Goal: Information Seeking & Learning: Check status

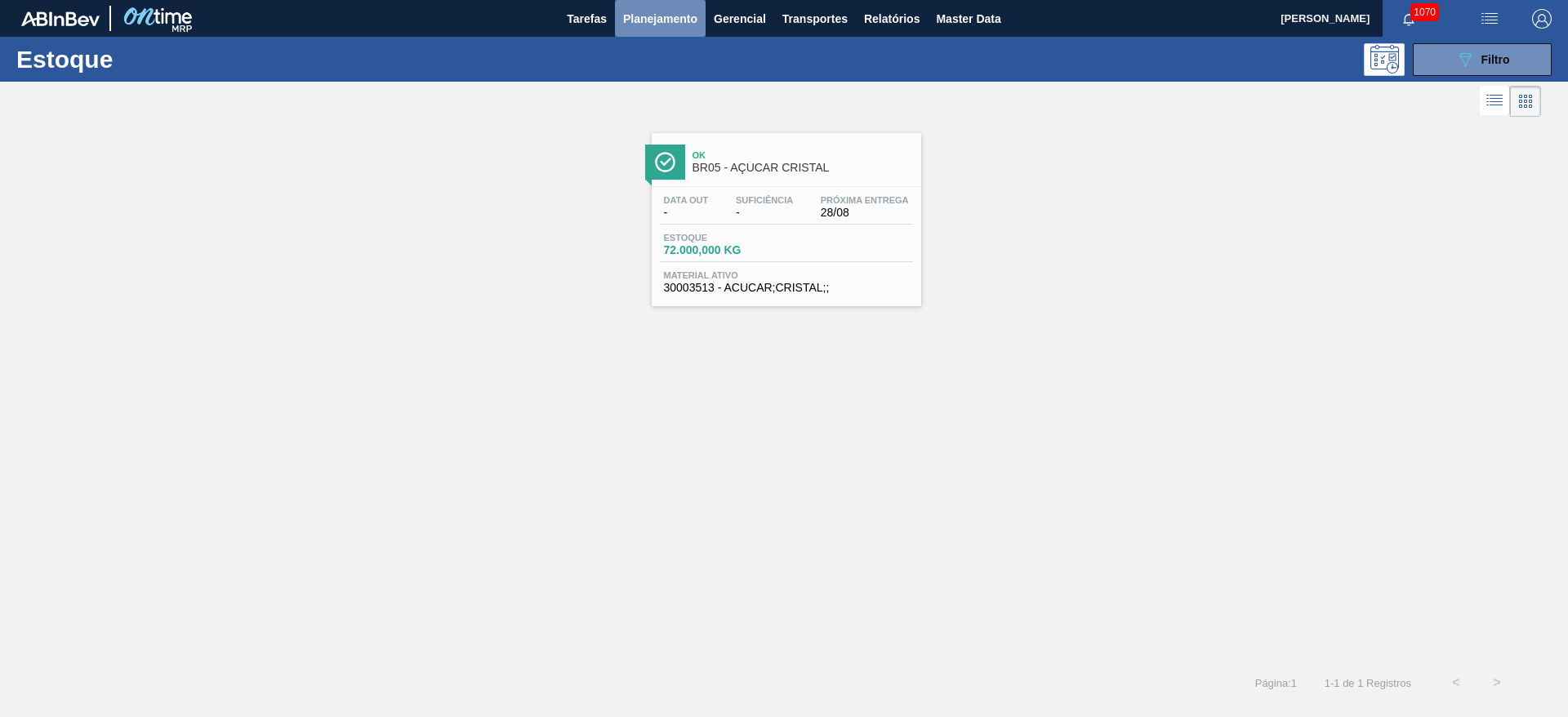
click at [662, 16] on span "Planejamento" at bounding box center [660, 19] width 75 height 20
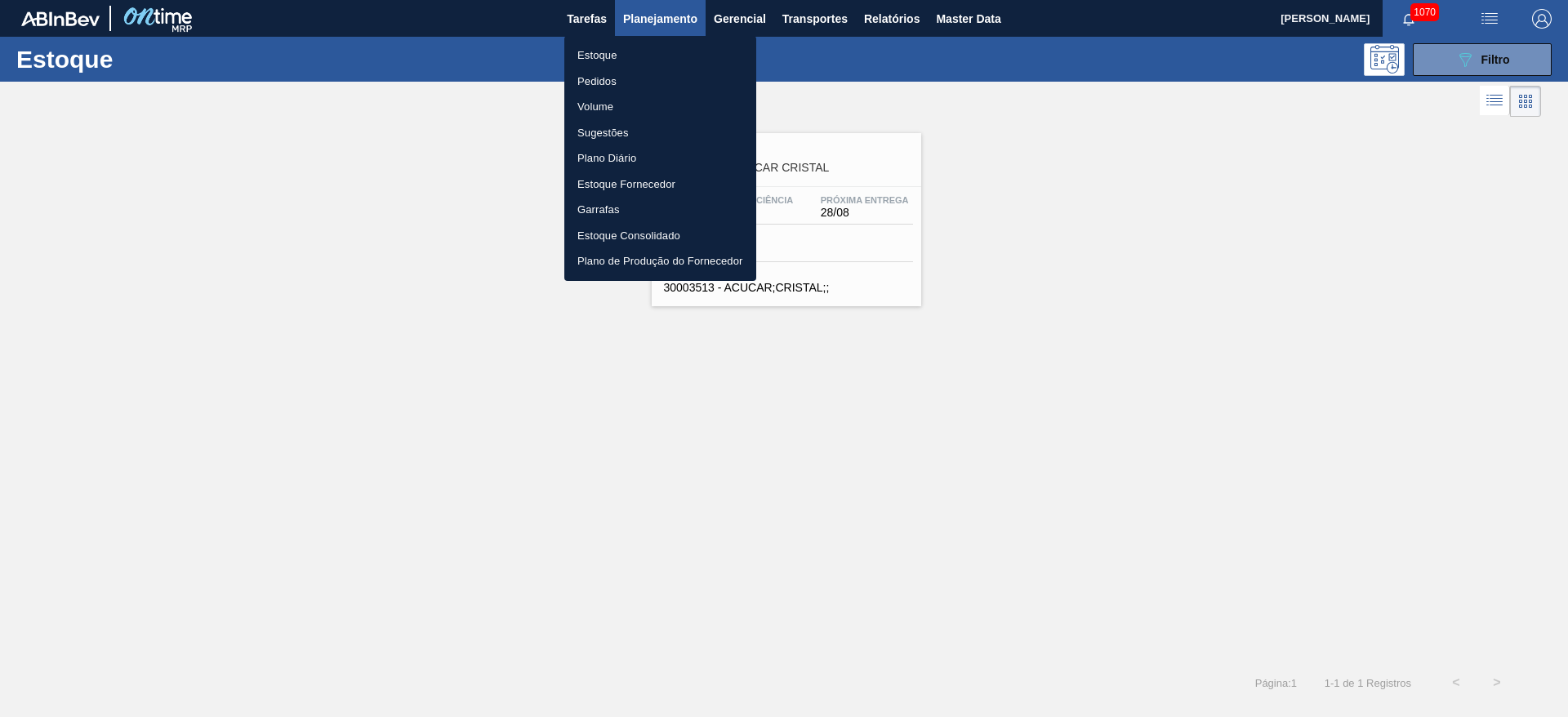
click at [609, 68] on li "Pedidos" at bounding box center [660, 81] width 192 height 26
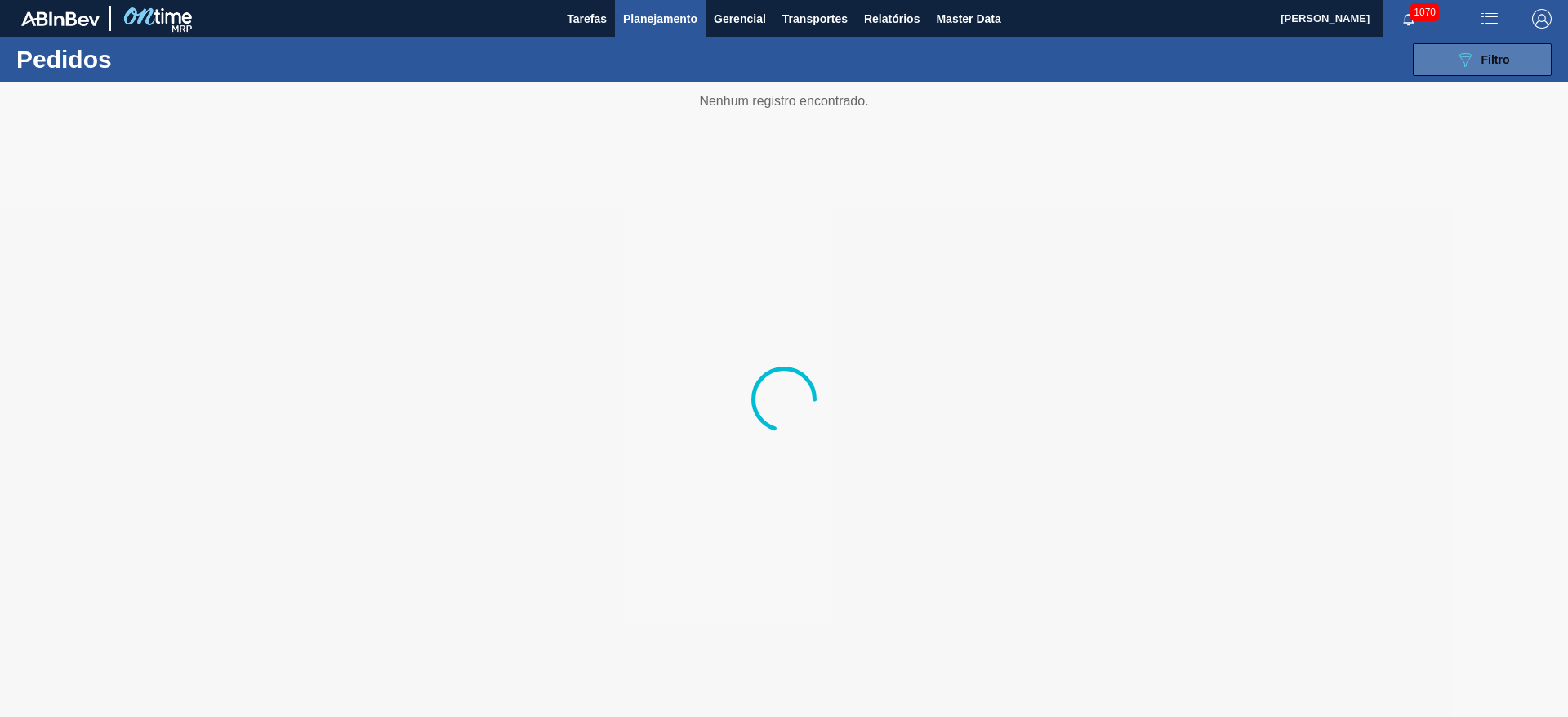
click at [1496, 65] on div "089F7B8B-B2A5-4AFE-B5C0-19BA573D28AC Filtro" at bounding box center [1483, 60] width 55 height 20
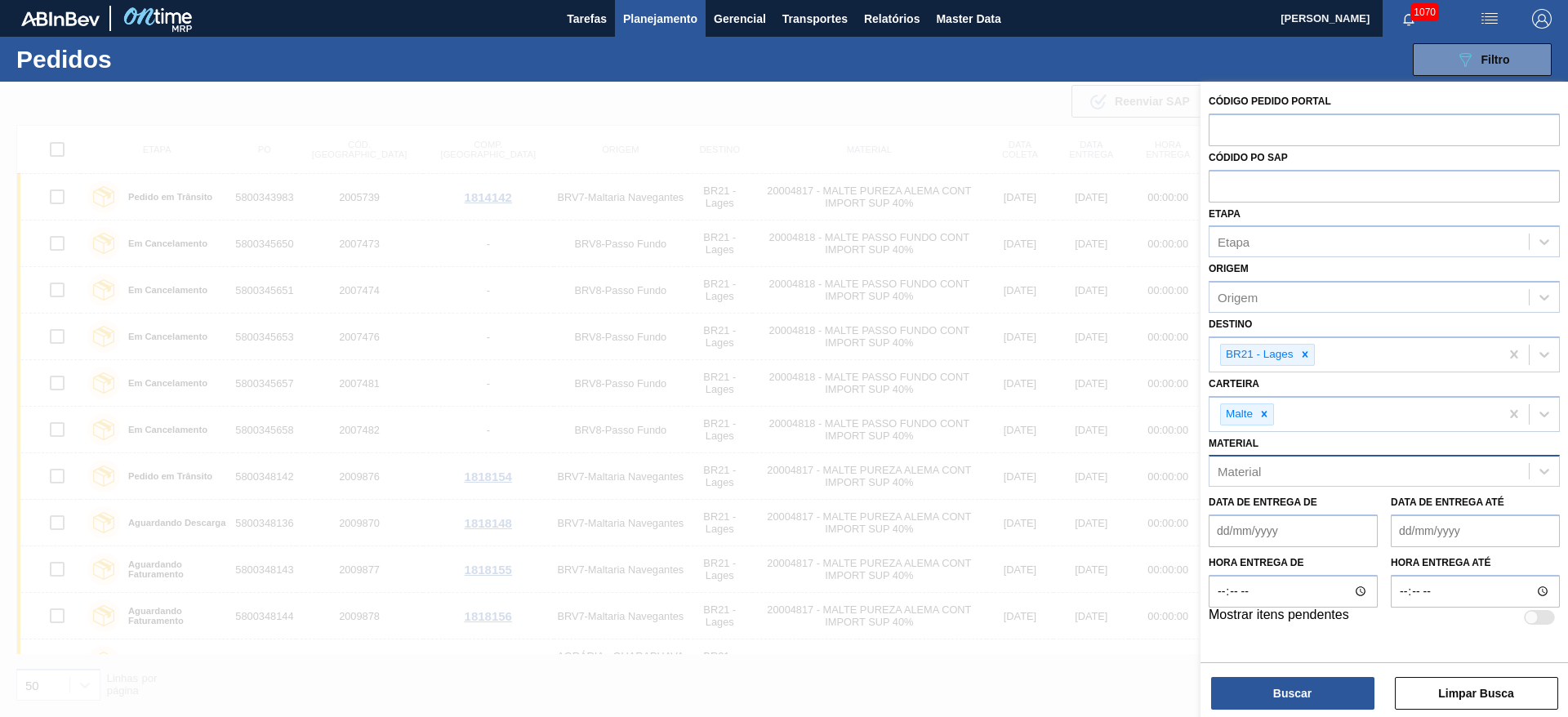
click at [1255, 477] on div "Material" at bounding box center [1239, 471] width 44 height 14
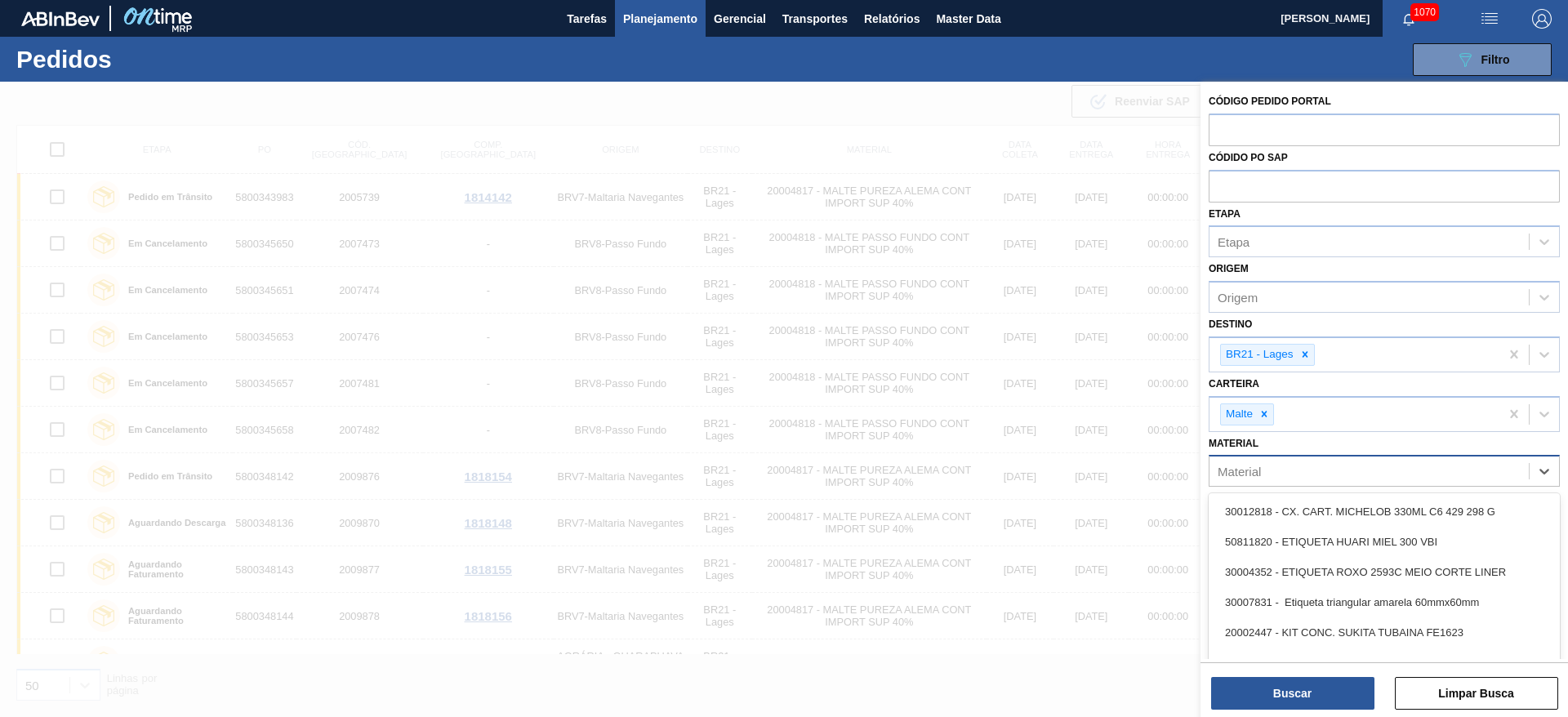
paste input "30008579"
type input "30008579"
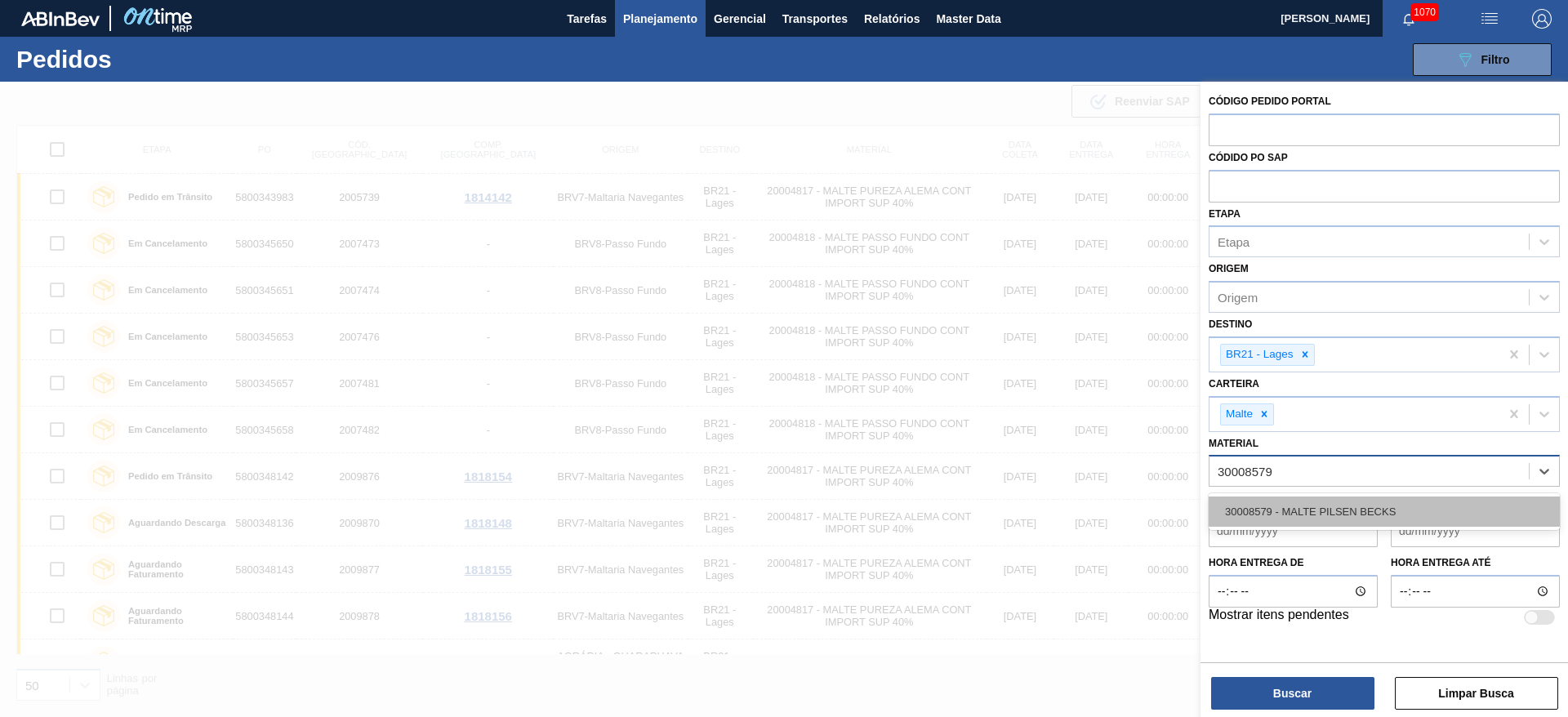
click at [1287, 512] on div "30008579 - MALTE PILSEN BECKS" at bounding box center [1383, 511] width 351 height 30
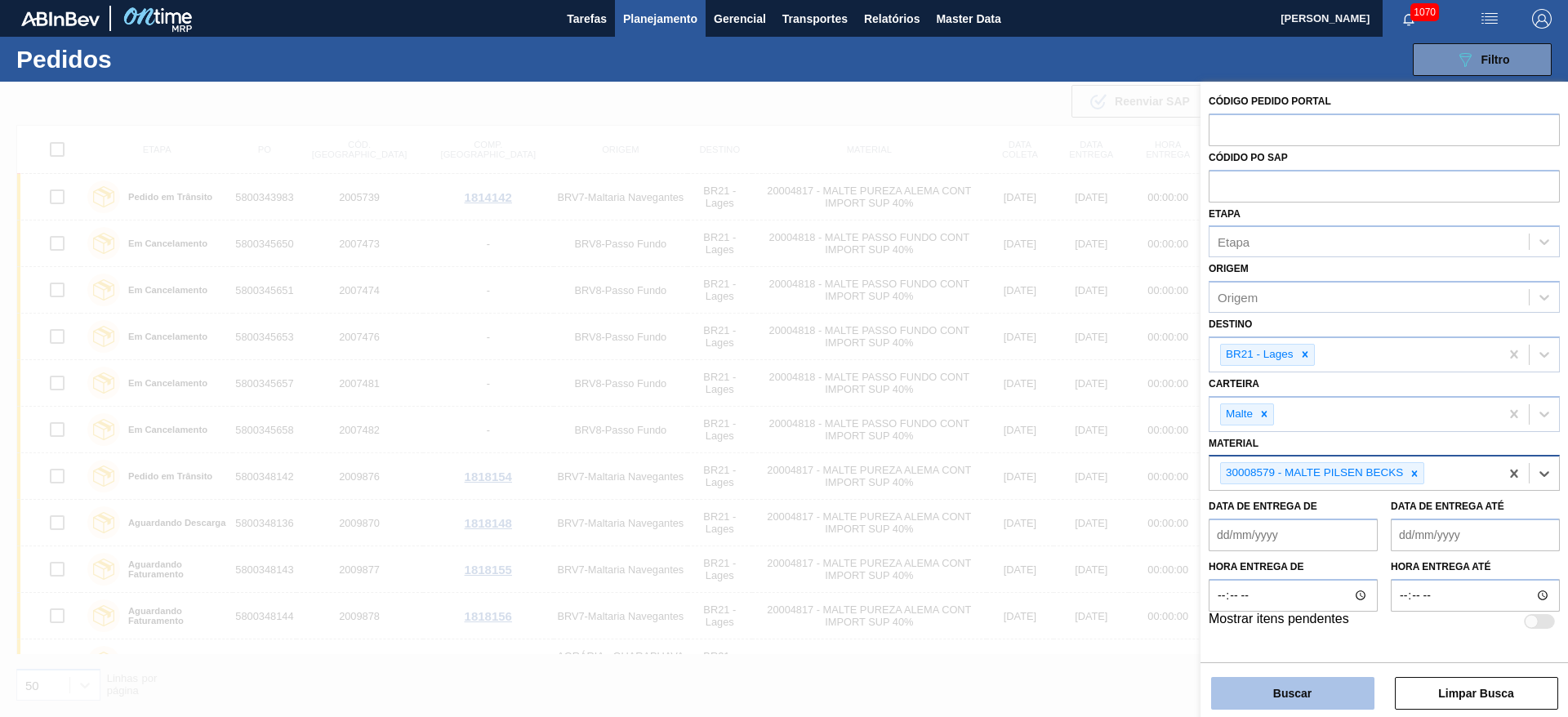
click at [1274, 692] on button "Buscar" at bounding box center [1293, 693] width 164 height 33
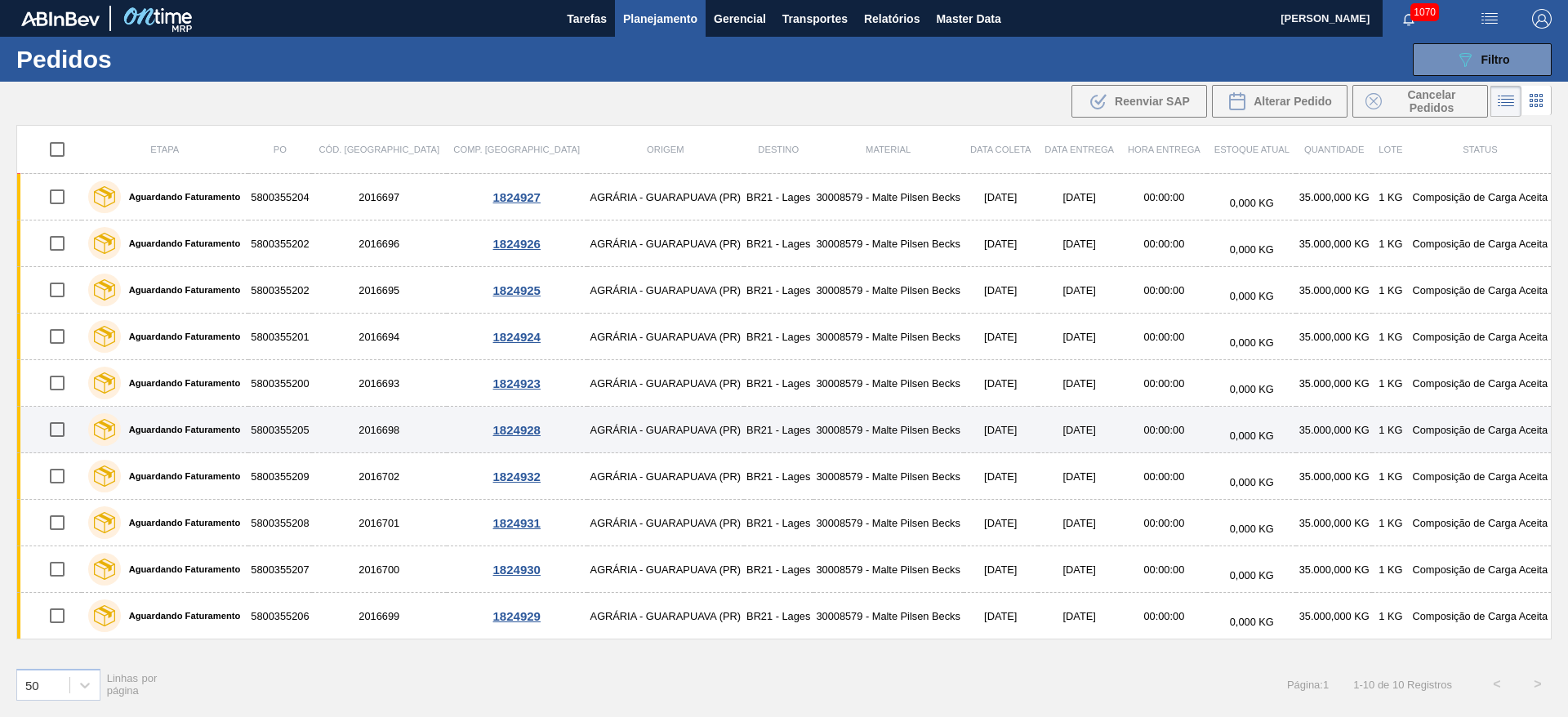
click at [56, 429] on input "checkbox" at bounding box center [57, 430] width 35 height 35
checkbox input "true"
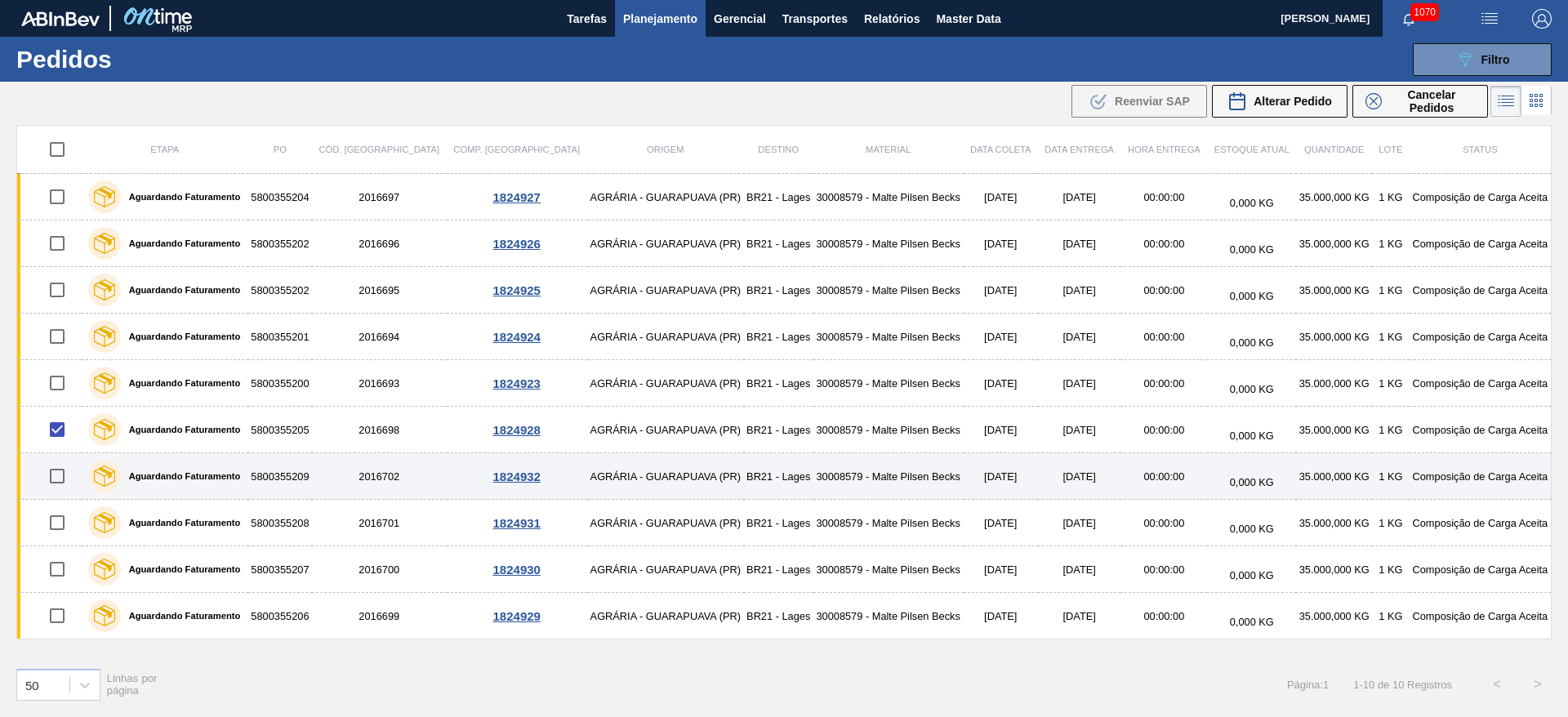
click at [60, 476] on input "checkbox" at bounding box center [57, 476] width 35 height 35
checkbox input "true"
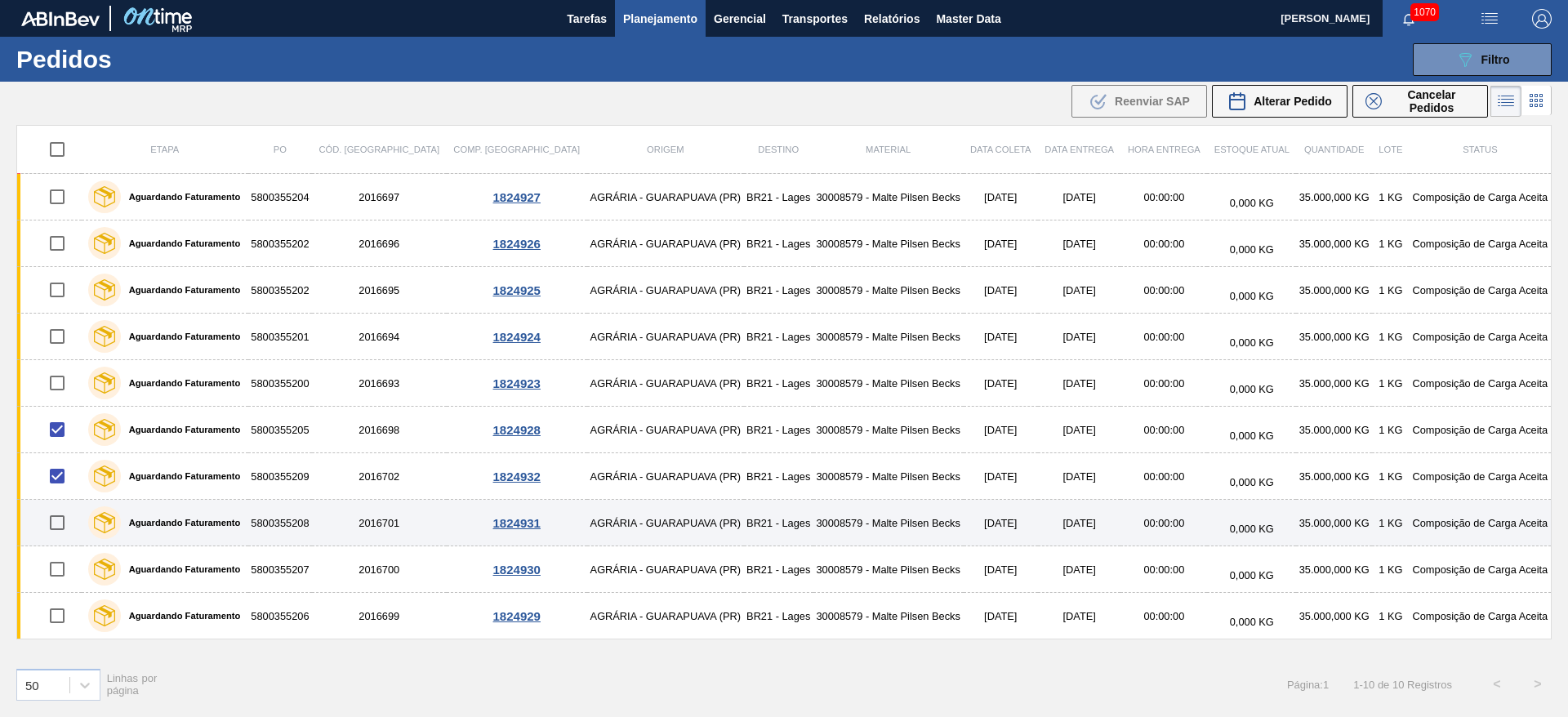
click at [57, 523] on input "checkbox" at bounding box center [57, 523] width 35 height 35
checkbox input "true"
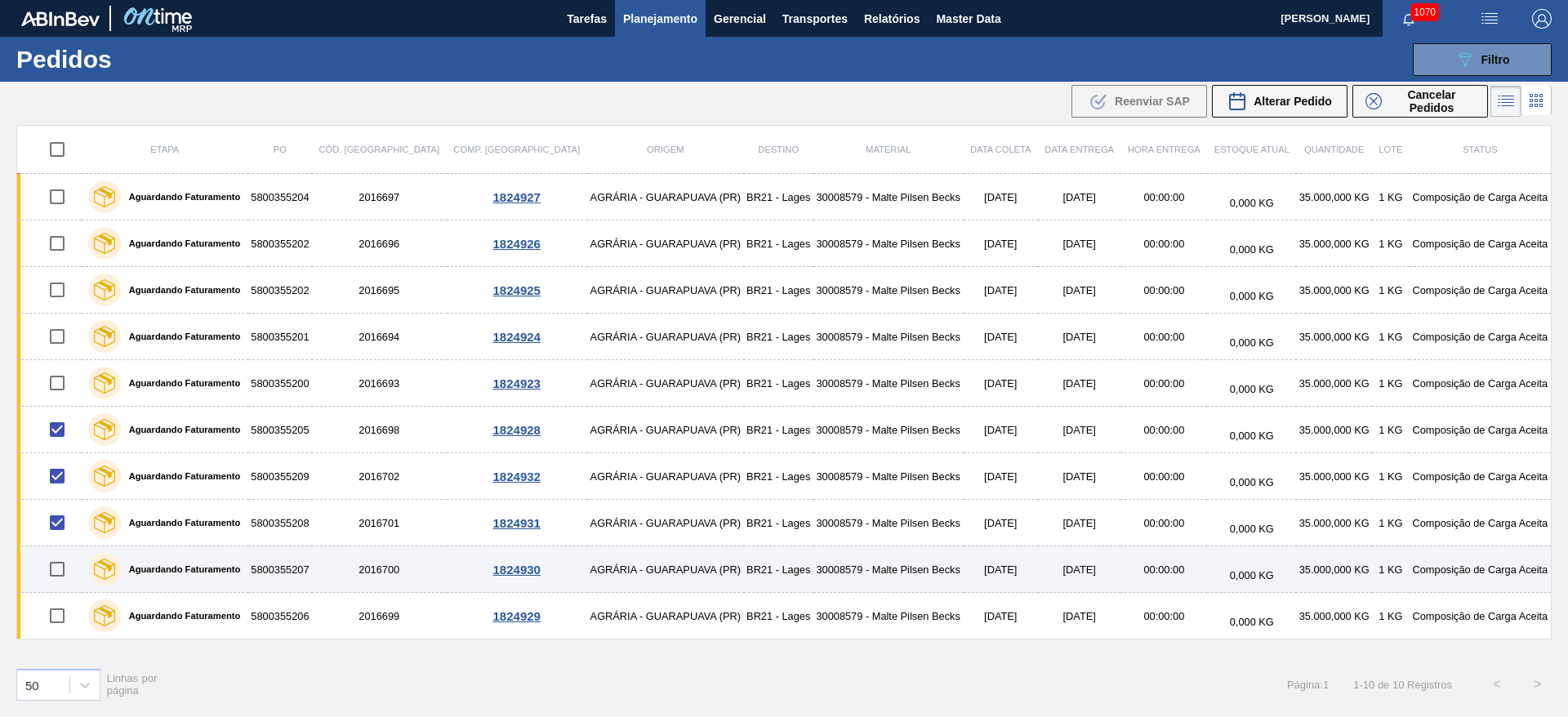
click at [57, 569] on input "checkbox" at bounding box center [57, 569] width 35 height 35
checkbox input "true"
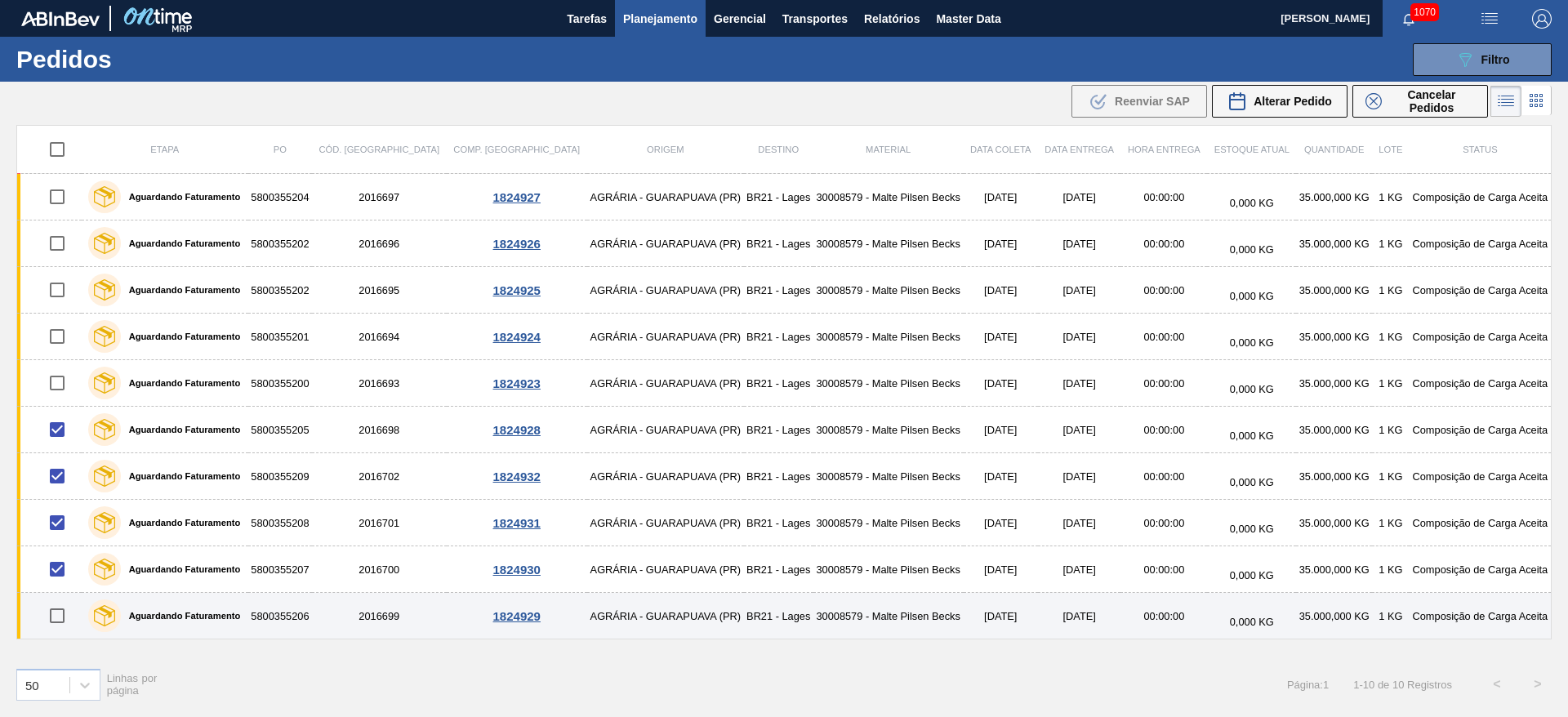
click at [58, 622] on input "checkbox" at bounding box center [57, 615] width 35 height 35
checkbox input "true"
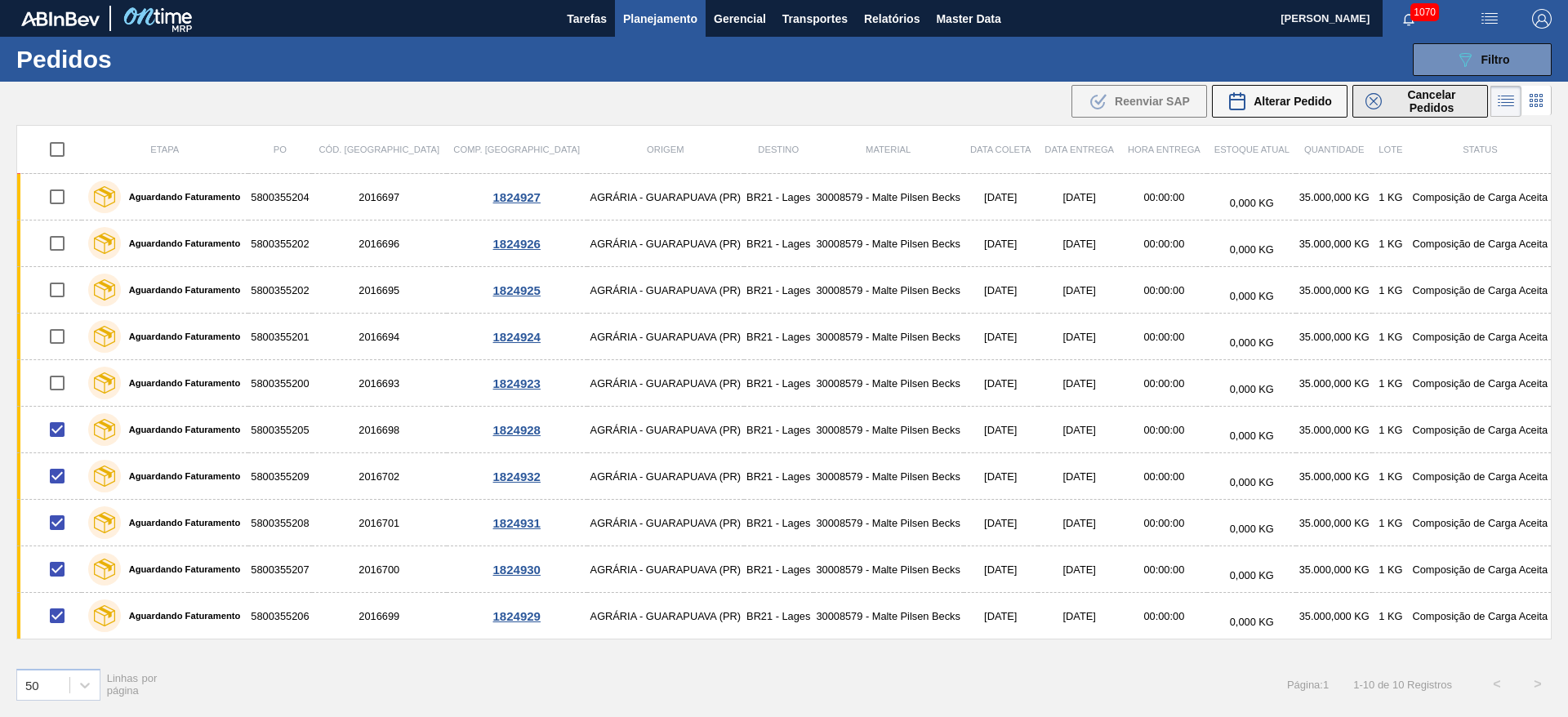
click at [1402, 99] on span "Cancelar Pedidos" at bounding box center [1431, 101] width 86 height 26
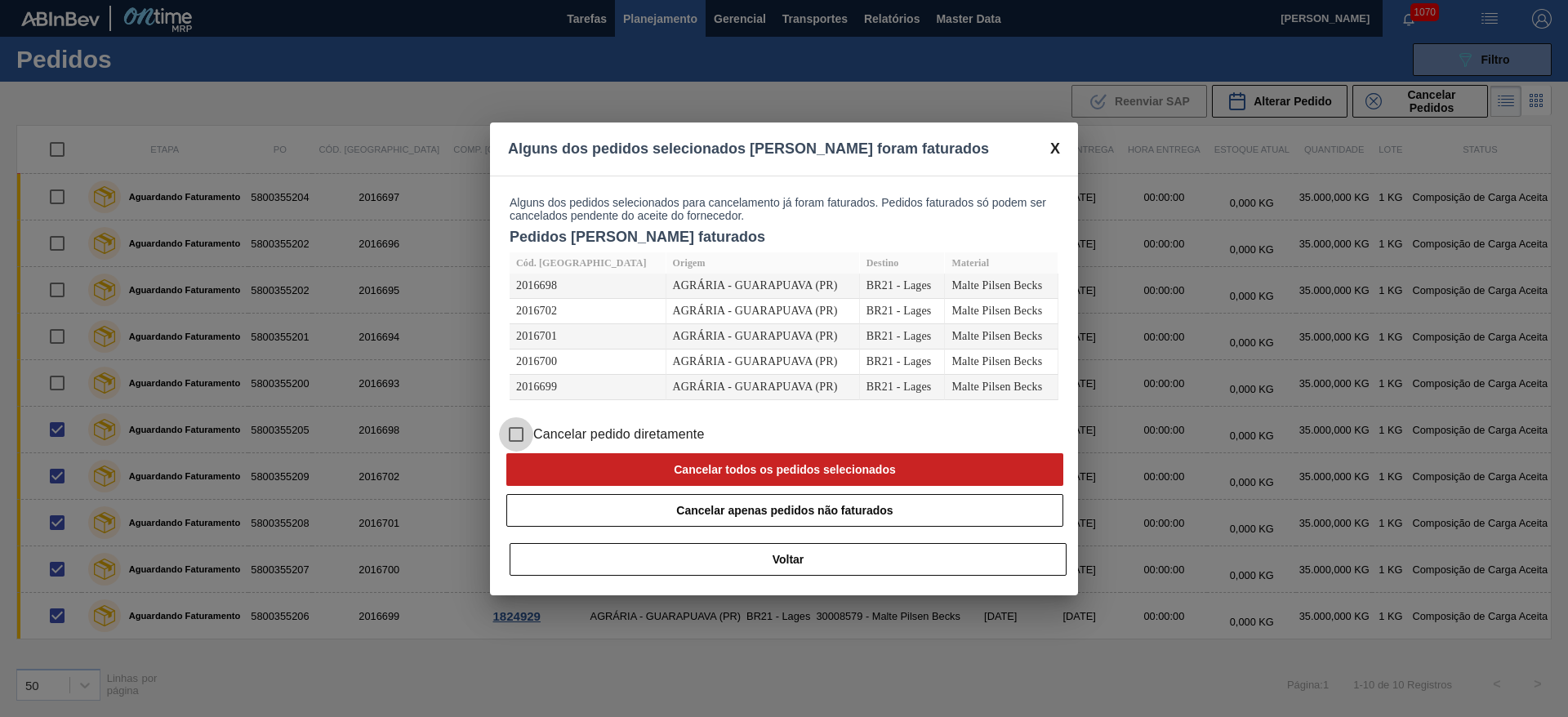
click at [514, 438] on input "Cancelar pedido diretamente" at bounding box center [516, 434] width 35 height 35
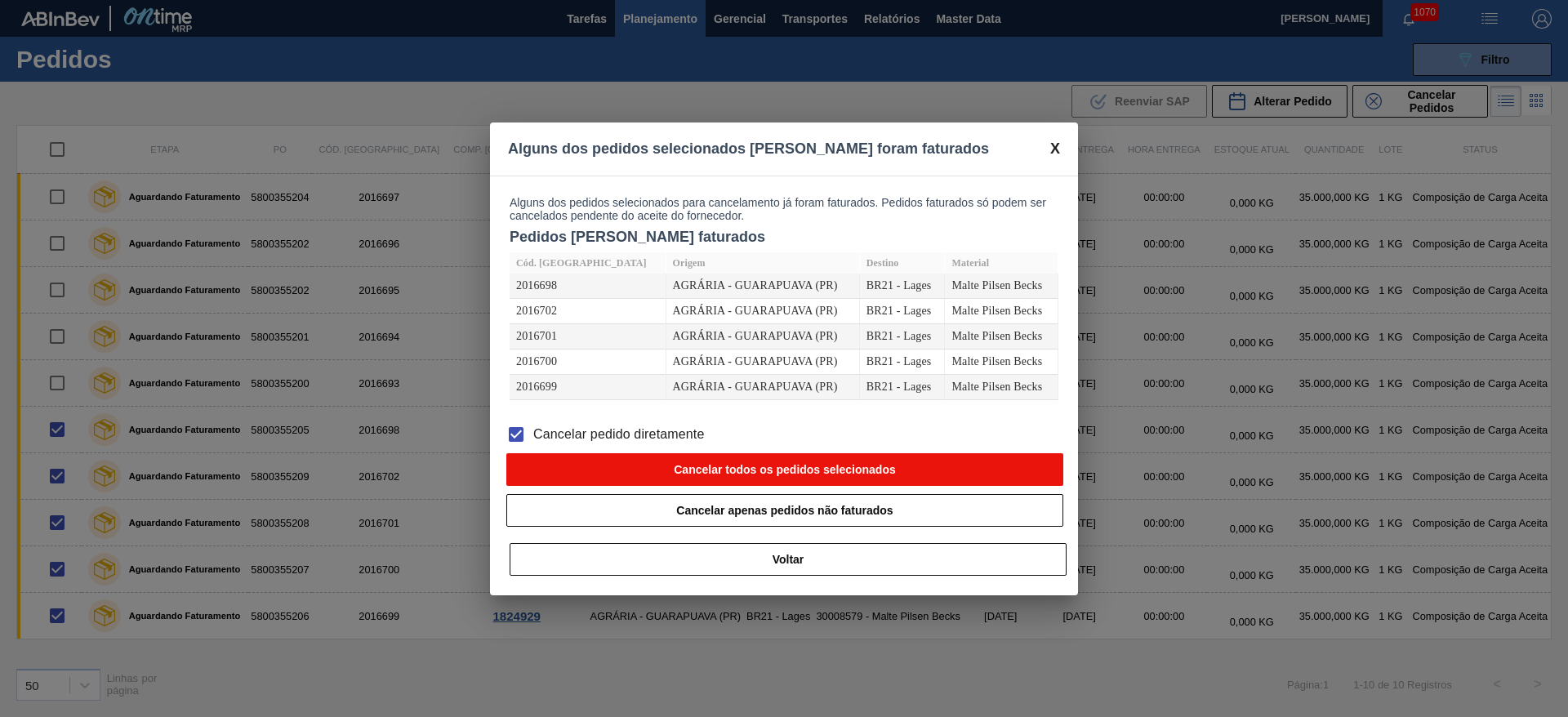
click at [596, 463] on button "Cancelar todos os pedidos selecionados" at bounding box center [784, 470] width 557 height 33
checkbox input "false"
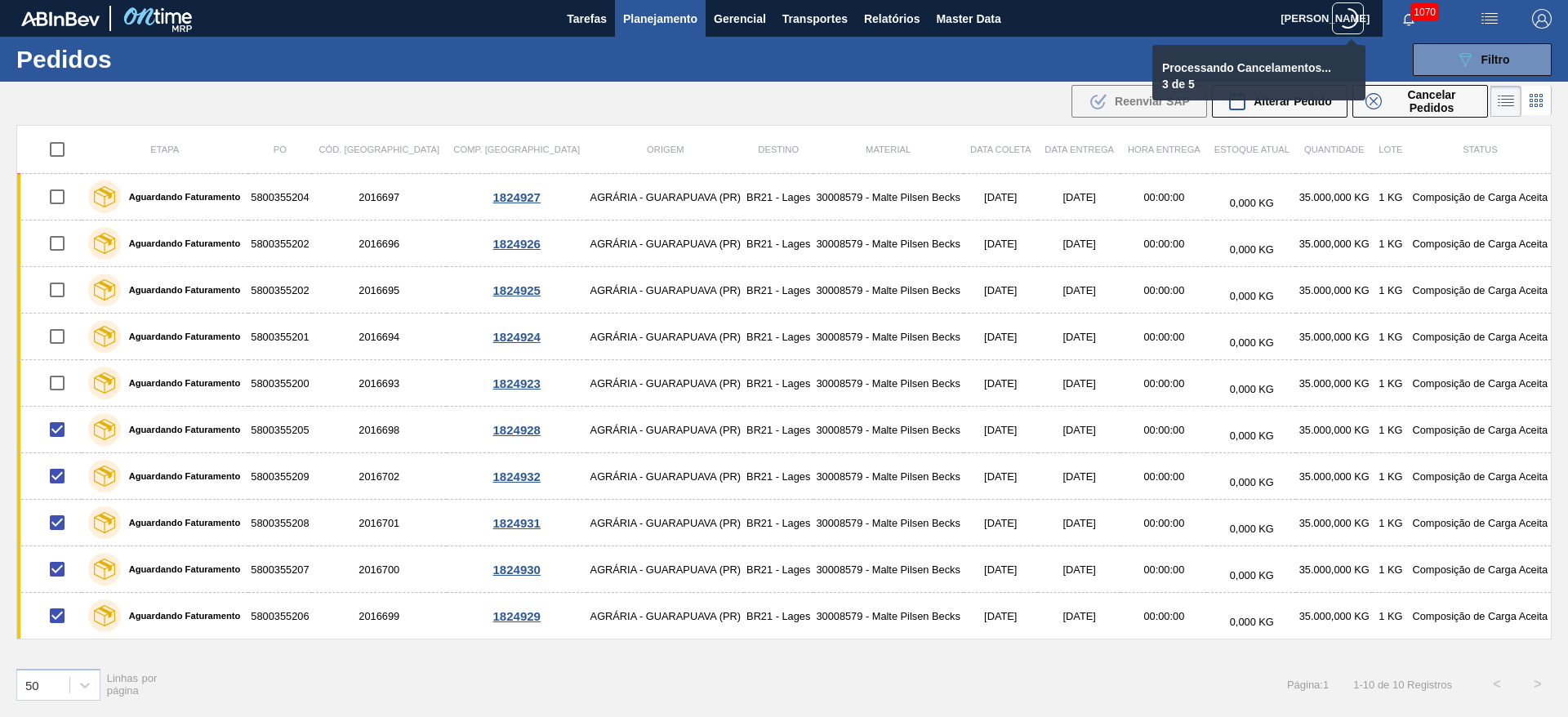
click at [651, 18] on span "Planejamento" at bounding box center [660, 19] width 75 height 20
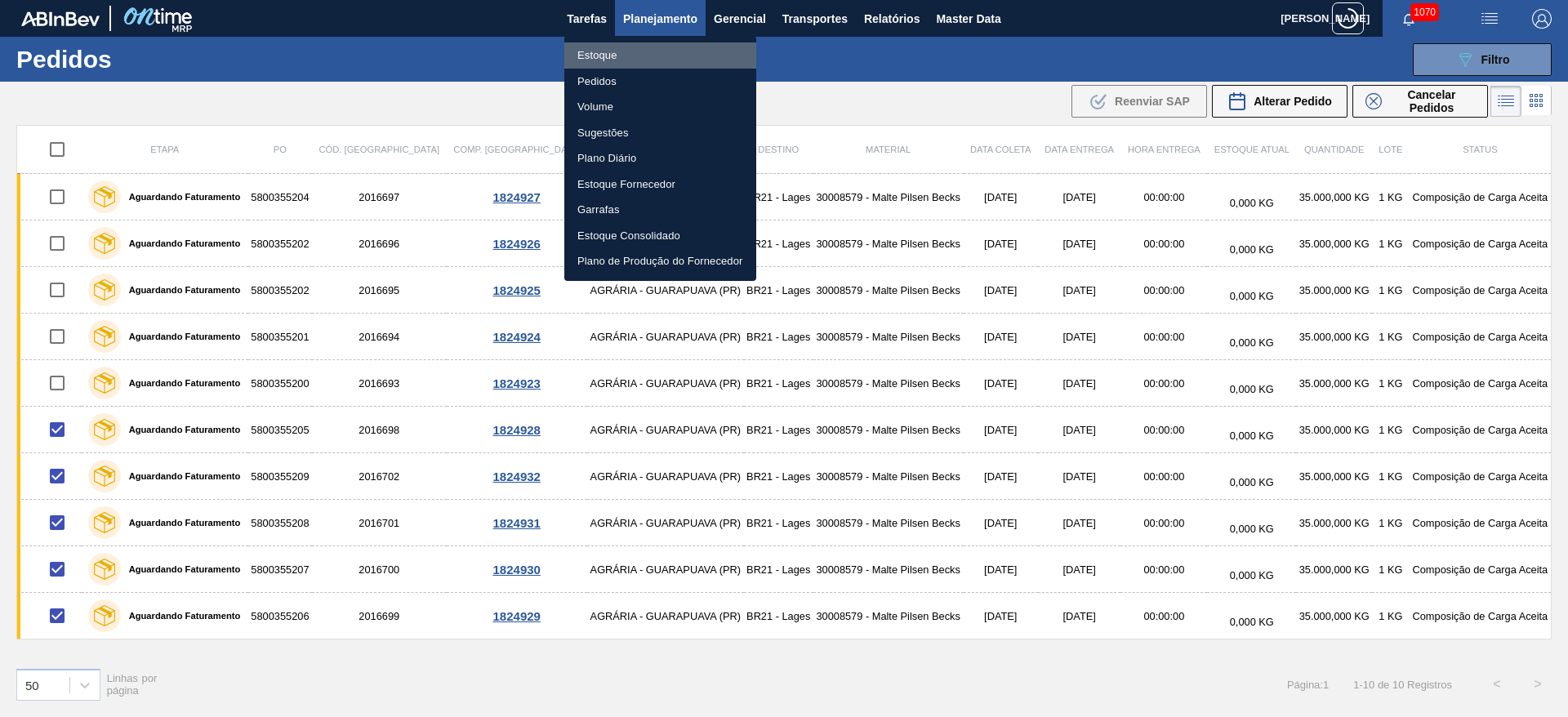
click at [601, 56] on li "Estoque" at bounding box center [660, 55] width 192 height 26
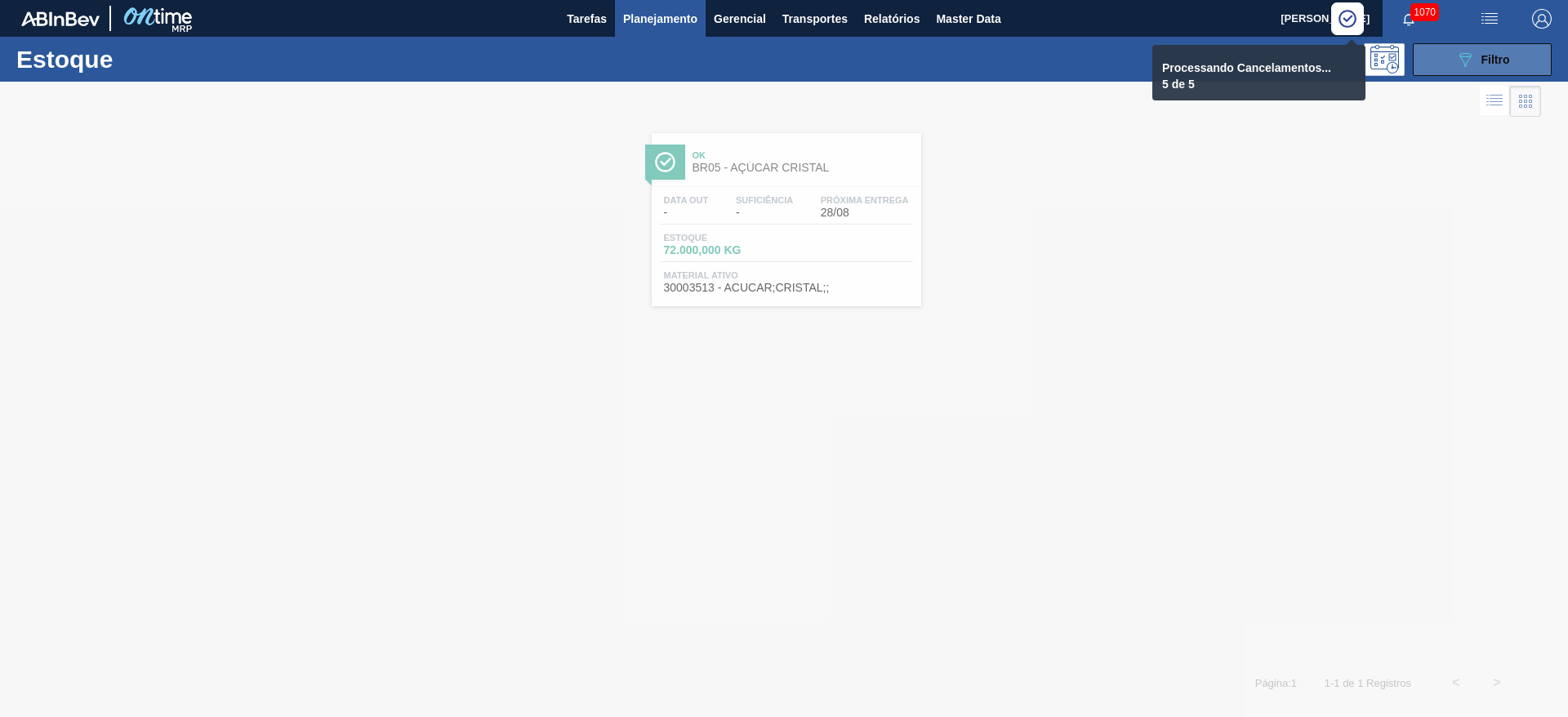
click at [1482, 59] on span "Filtro" at bounding box center [1494, 59] width 28 height 13
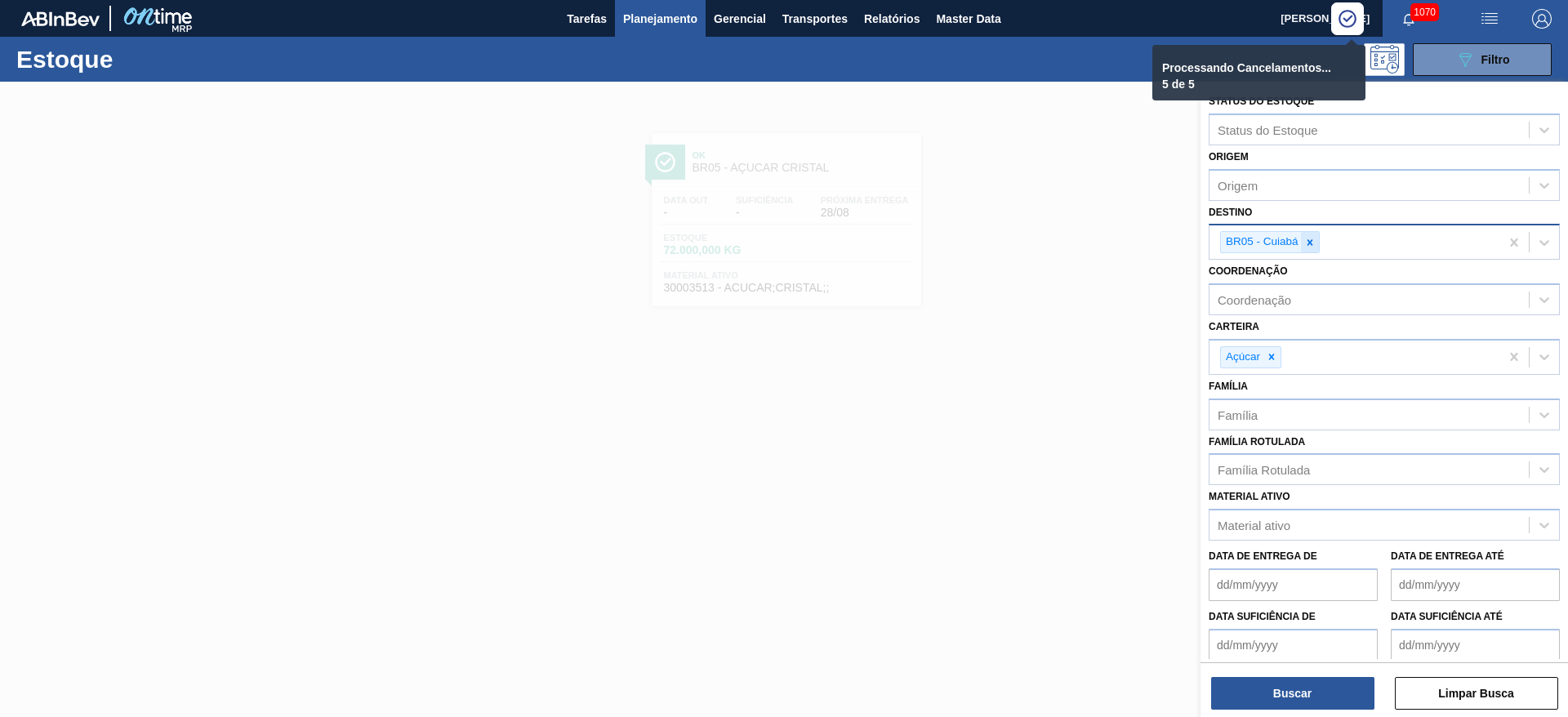
click at [1308, 238] on icon at bounding box center [1309, 242] width 12 height 12
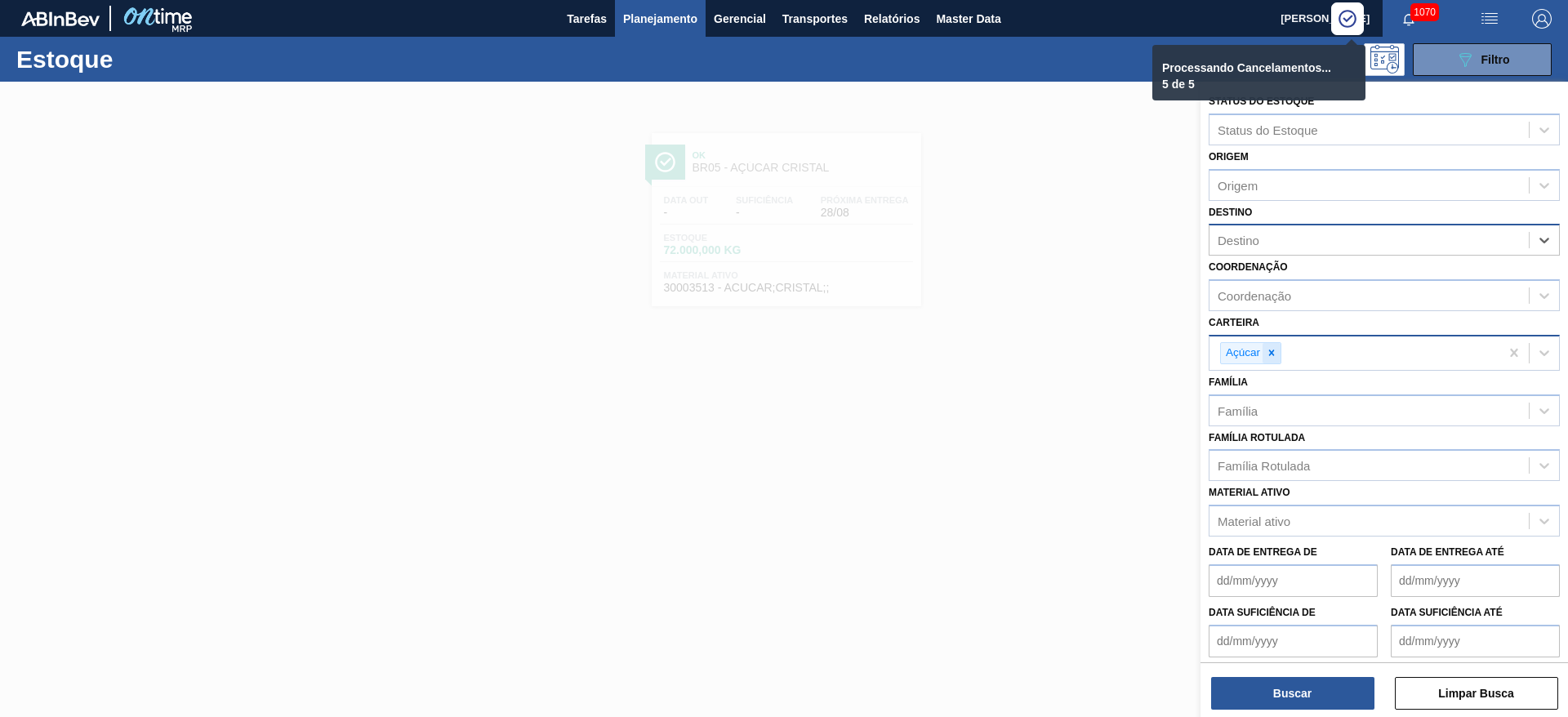
click at [1274, 353] on icon at bounding box center [1271, 353] width 12 height 12
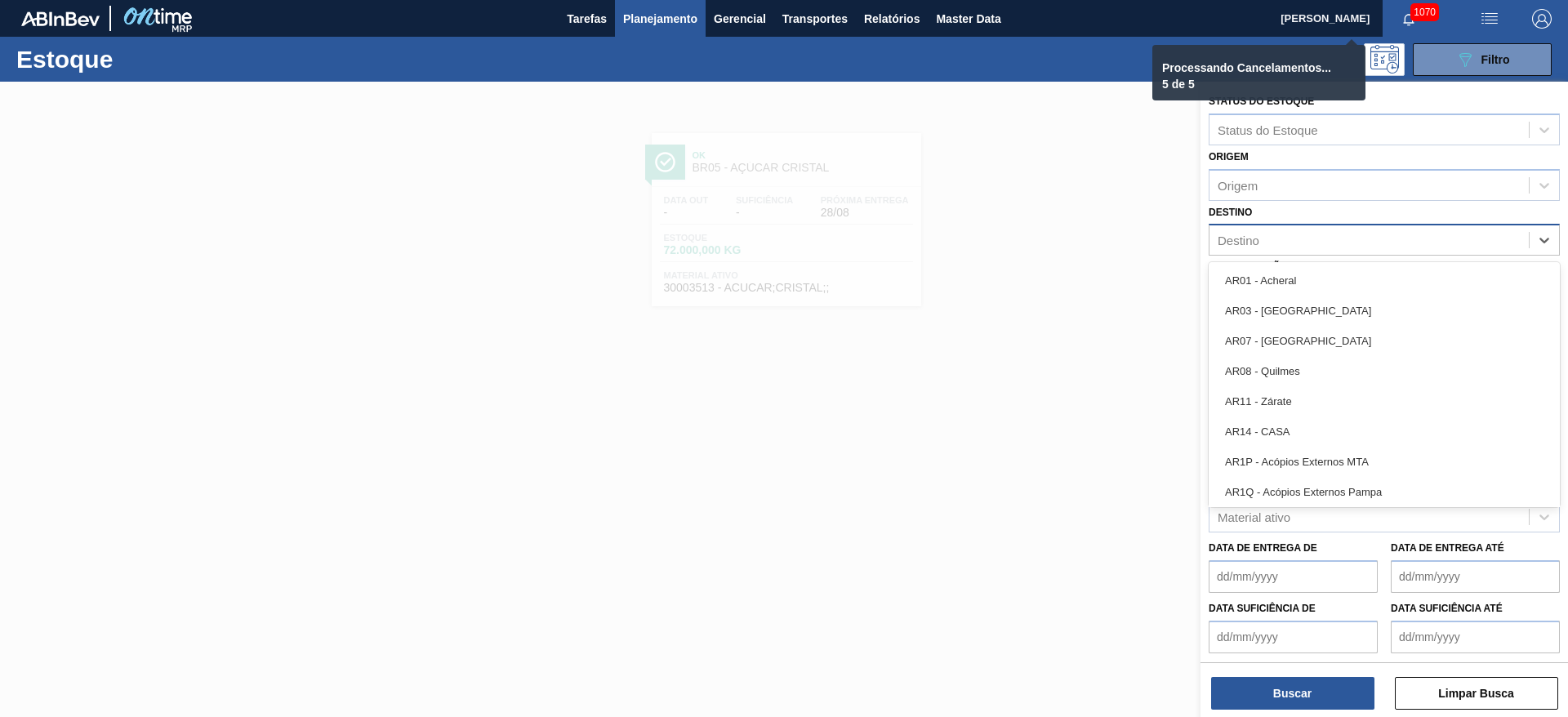
click at [1246, 250] on div "Destino" at bounding box center [1368, 240] width 319 height 24
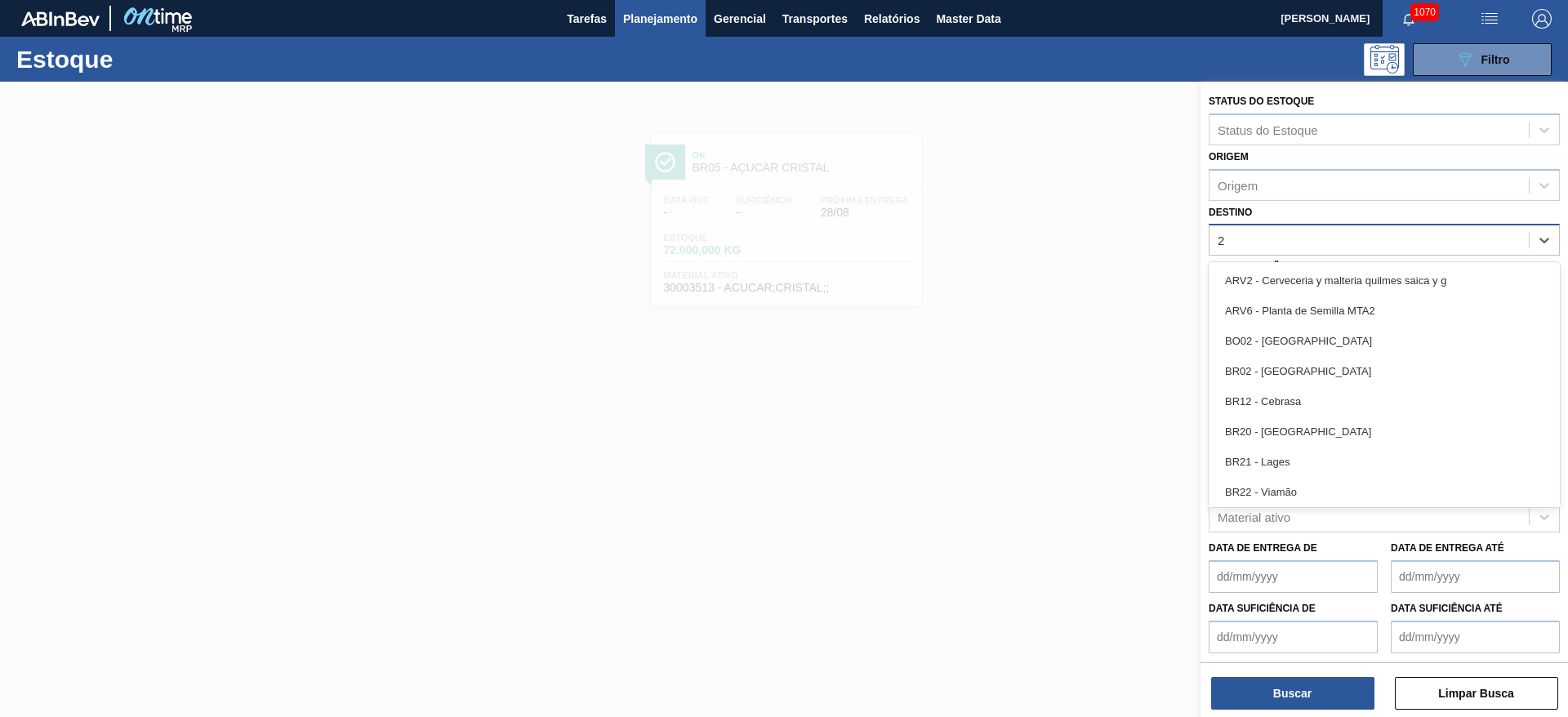
type input "21"
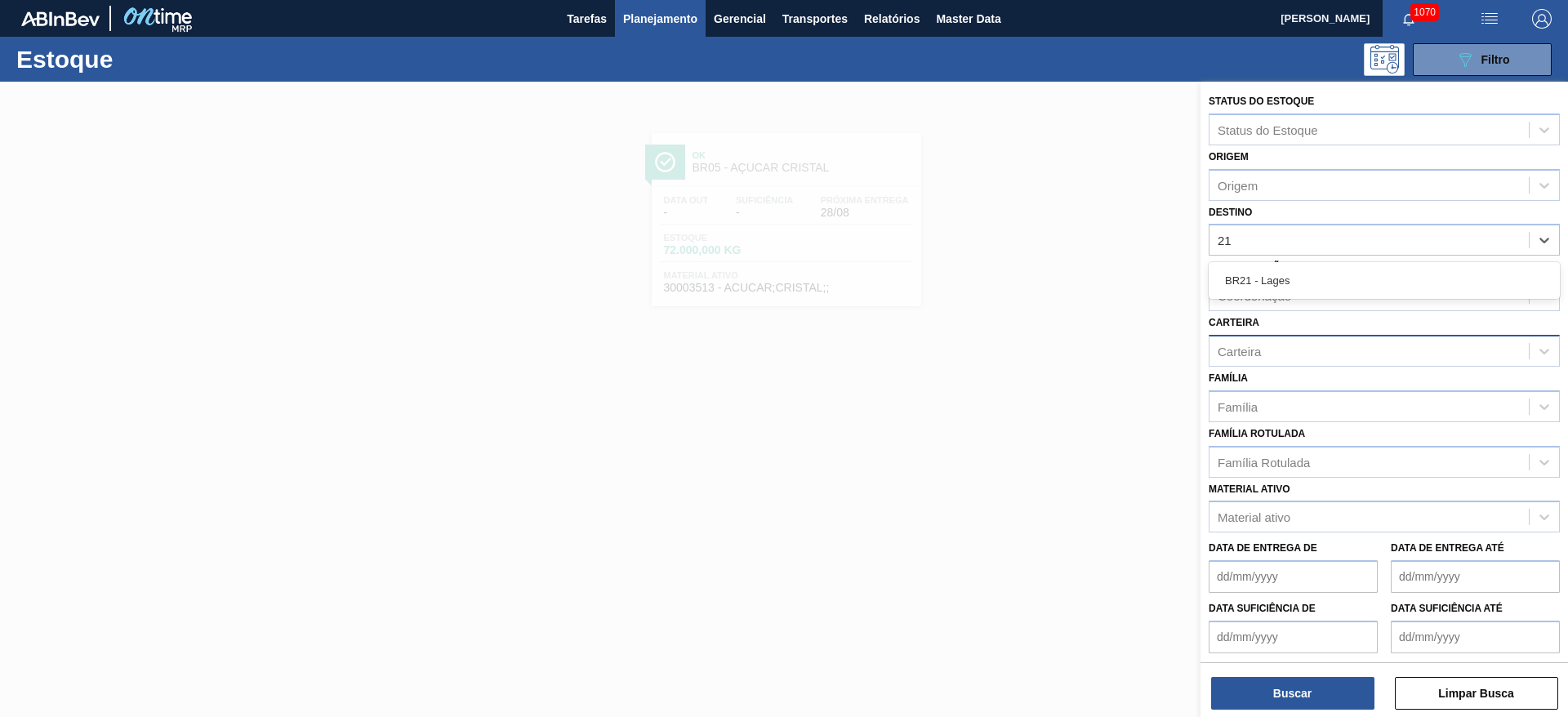
drag, startPoint x: 1262, startPoint y: 276, endPoint x: 1263, endPoint y: 320, distance: 44.0
click at [1262, 276] on div "BR21 - Lages" at bounding box center [1383, 280] width 351 height 30
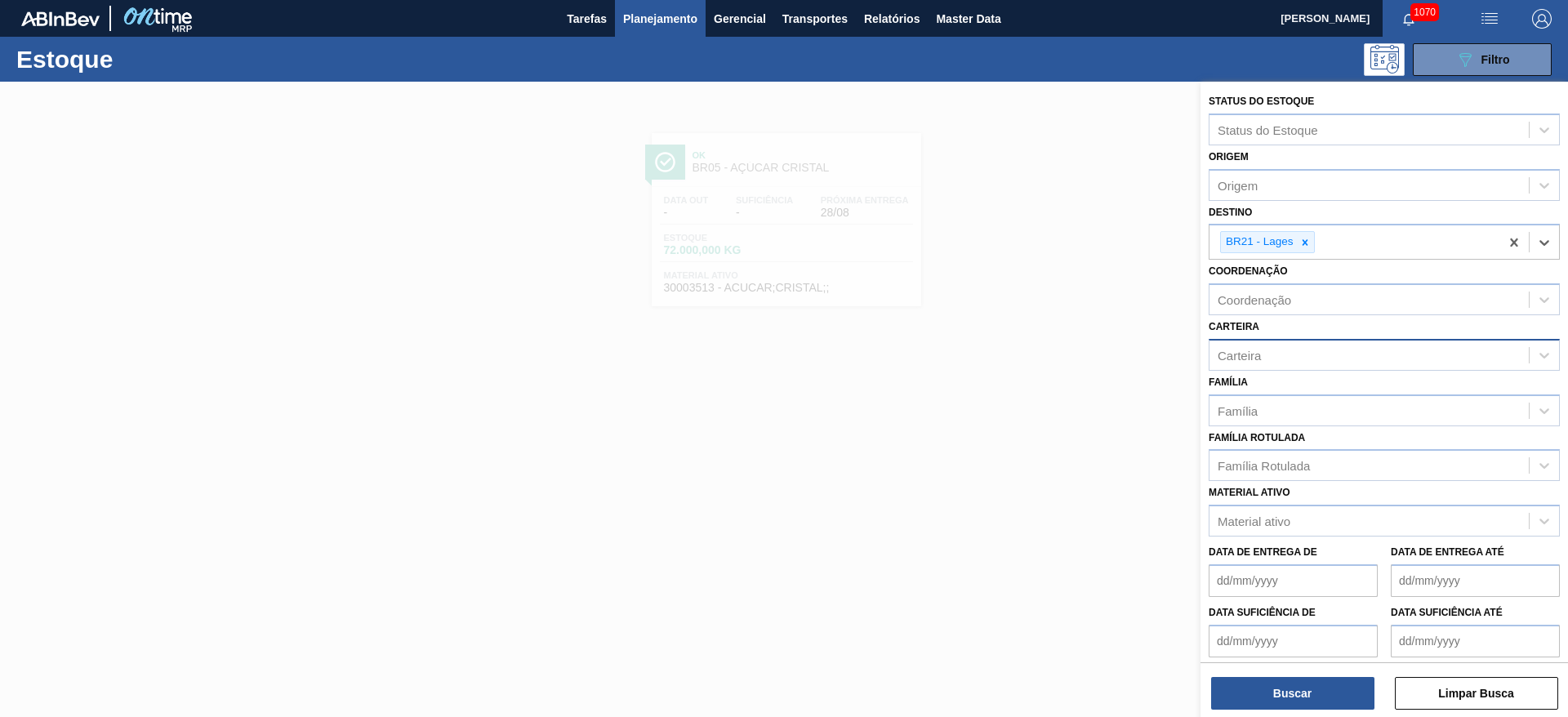
click at [1253, 357] on div "Carteira" at bounding box center [1239, 354] width 44 height 14
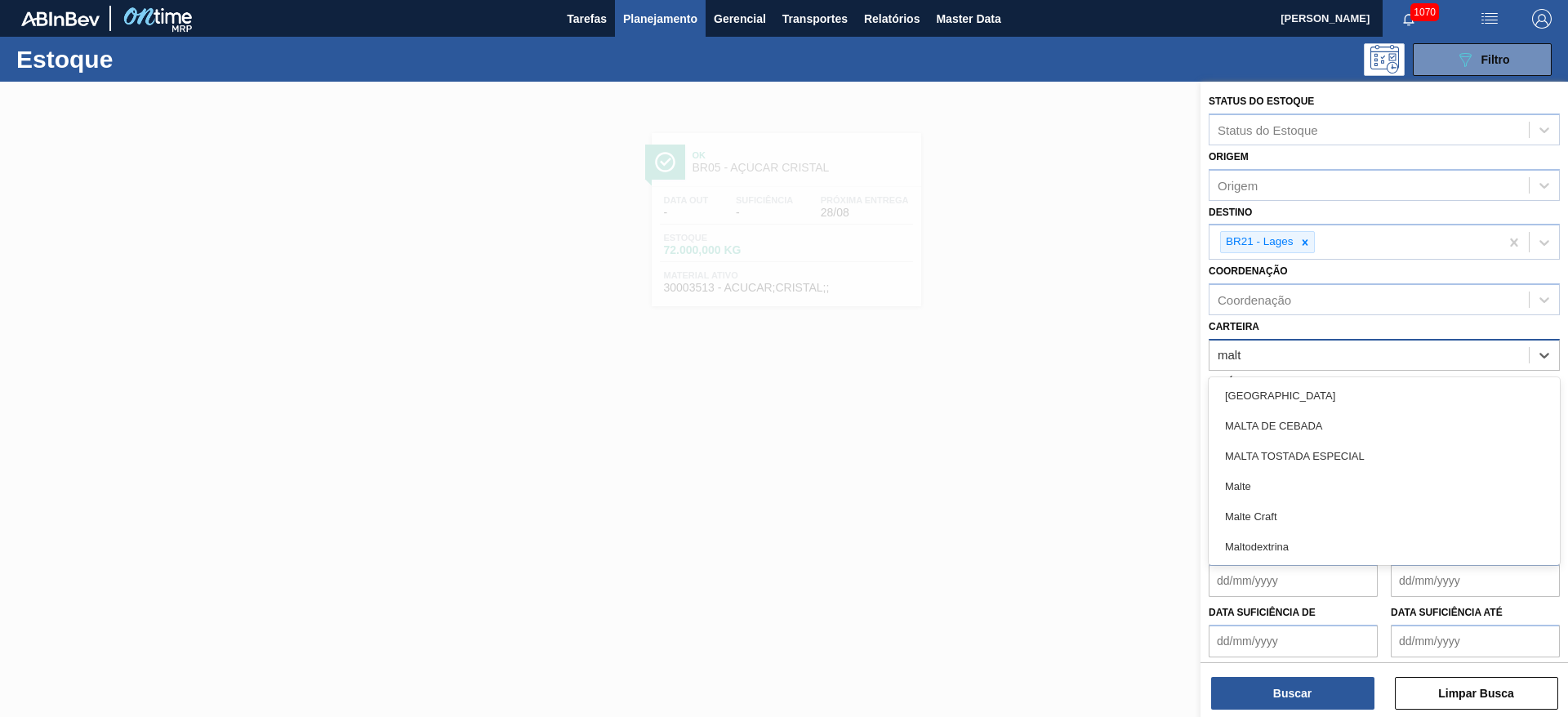
type input "malte"
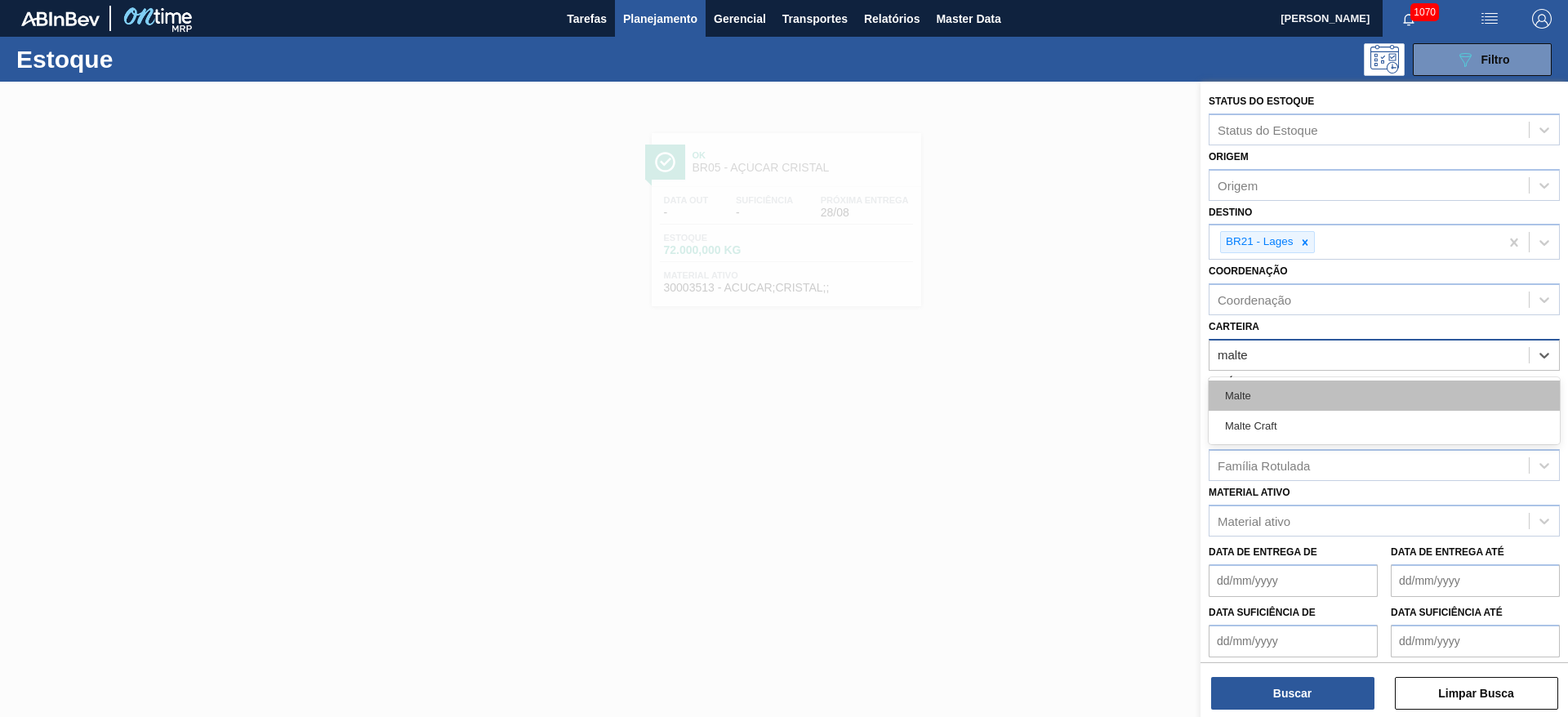
click at [1249, 397] on div "Malte" at bounding box center [1383, 395] width 351 height 30
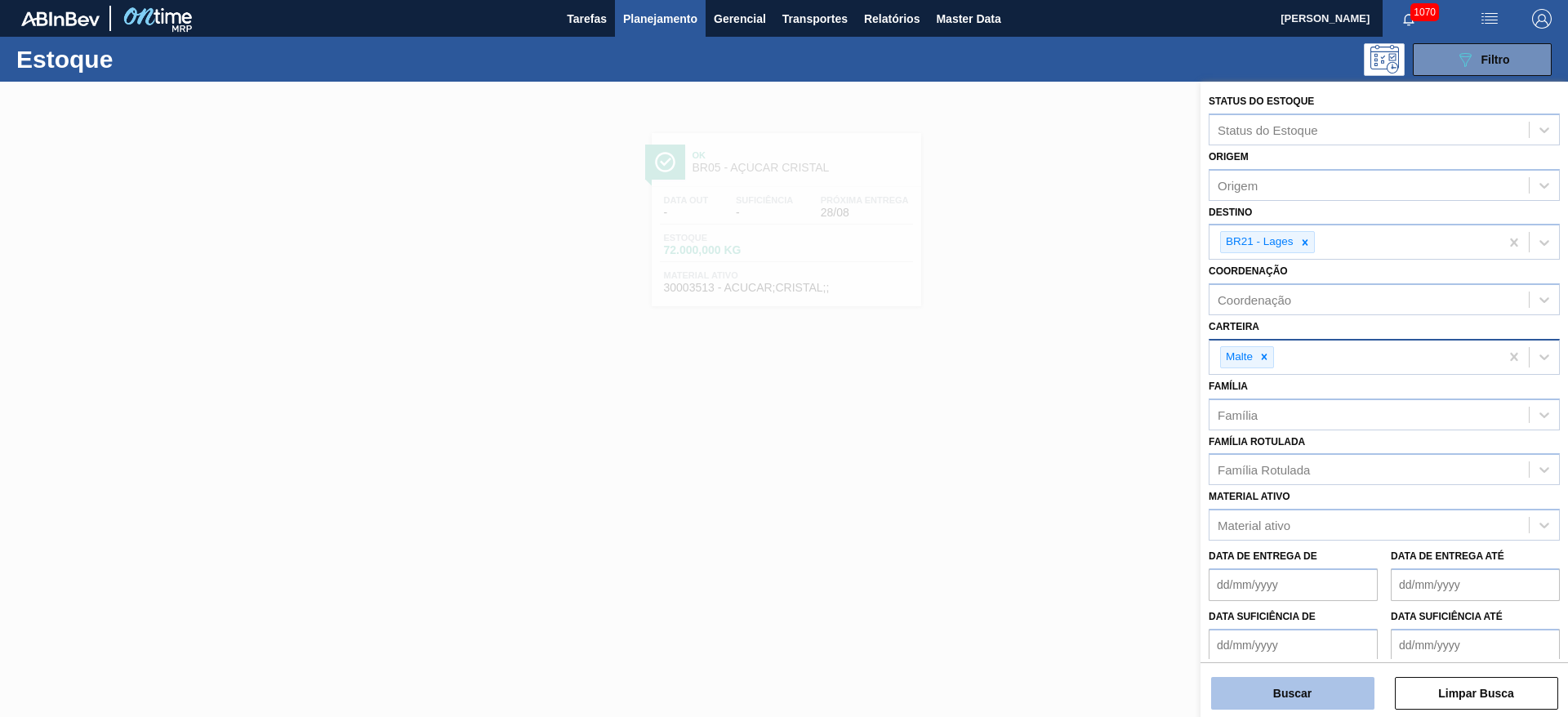
click at [1267, 685] on button "Buscar" at bounding box center [1293, 693] width 164 height 33
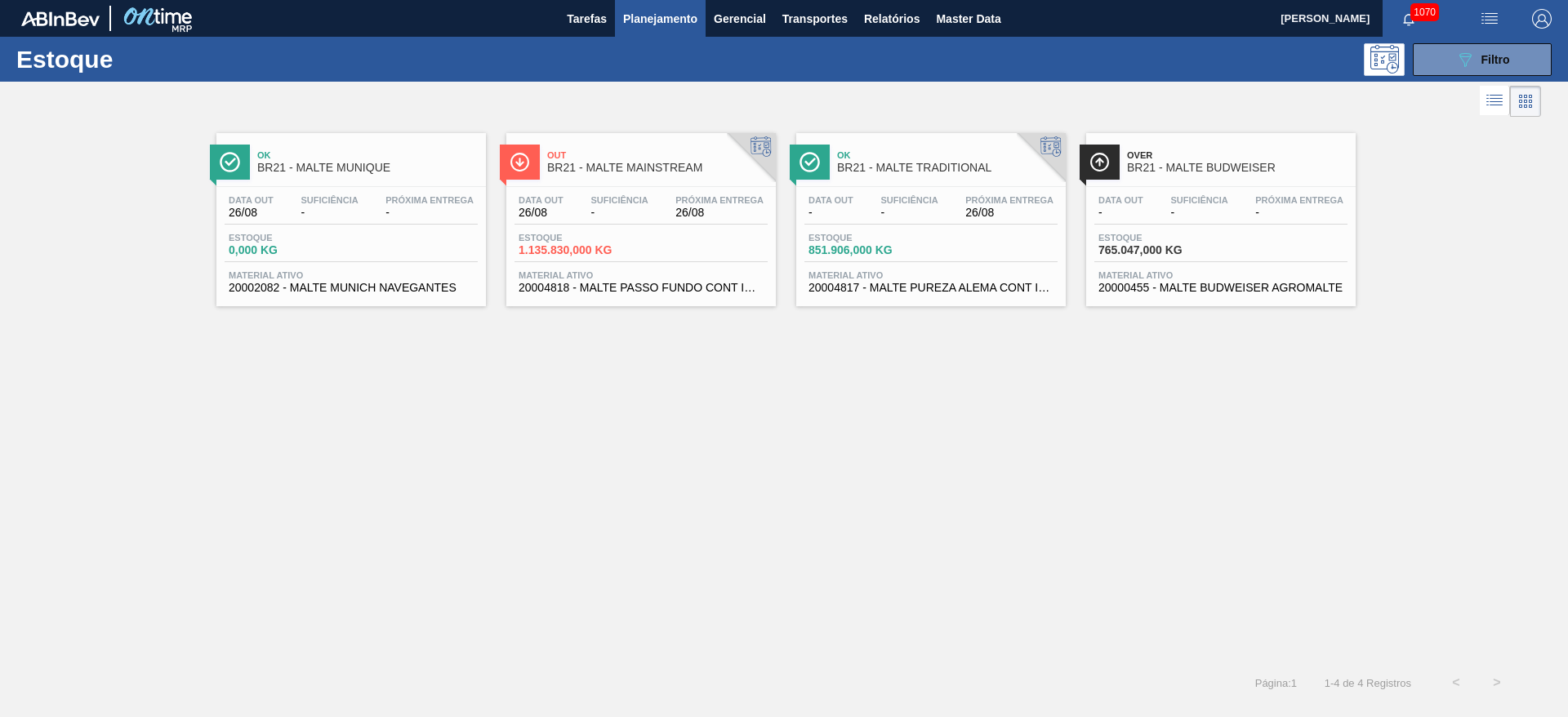
click at [905, 234] on span "Estoque" at bounding box center [865, 237] width 115 height 10
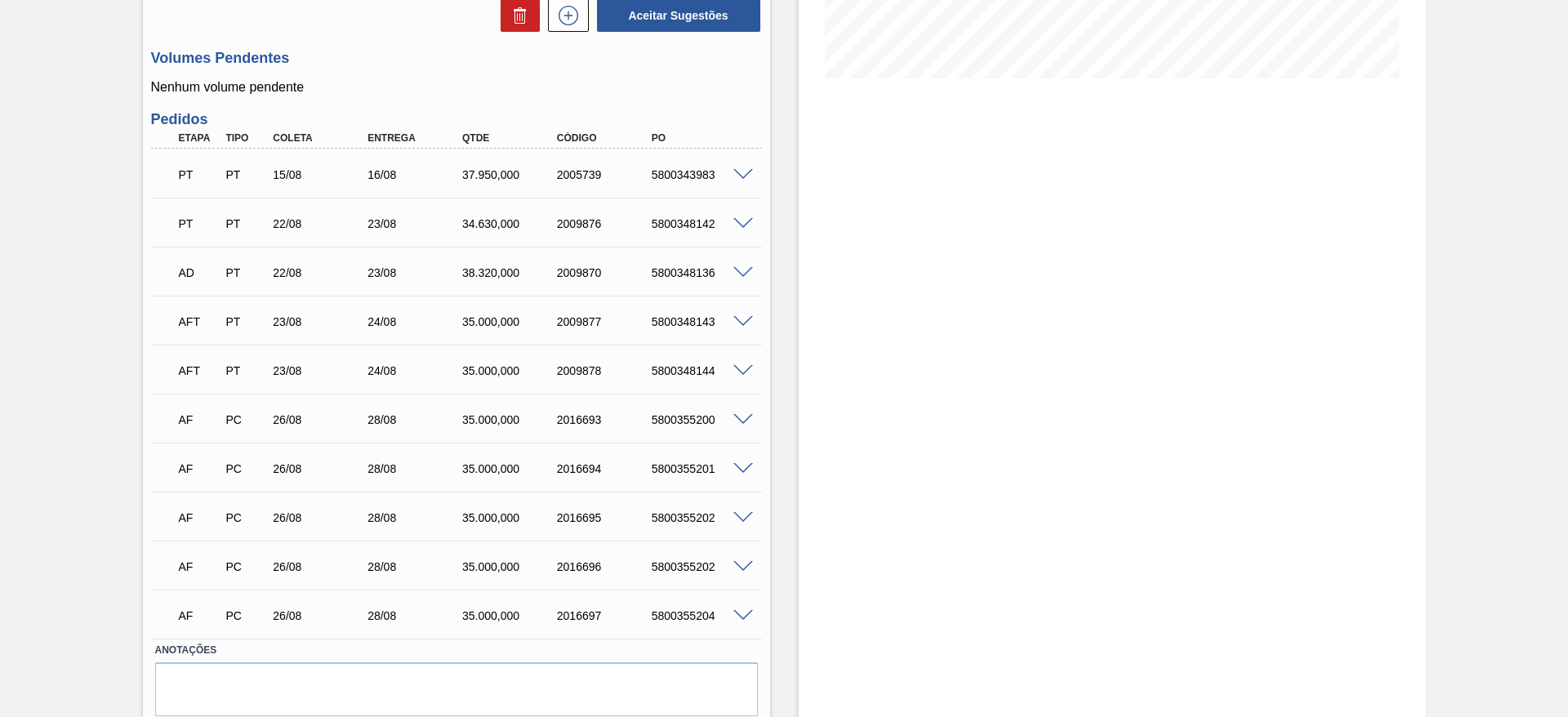
scroll to position [454, 0]
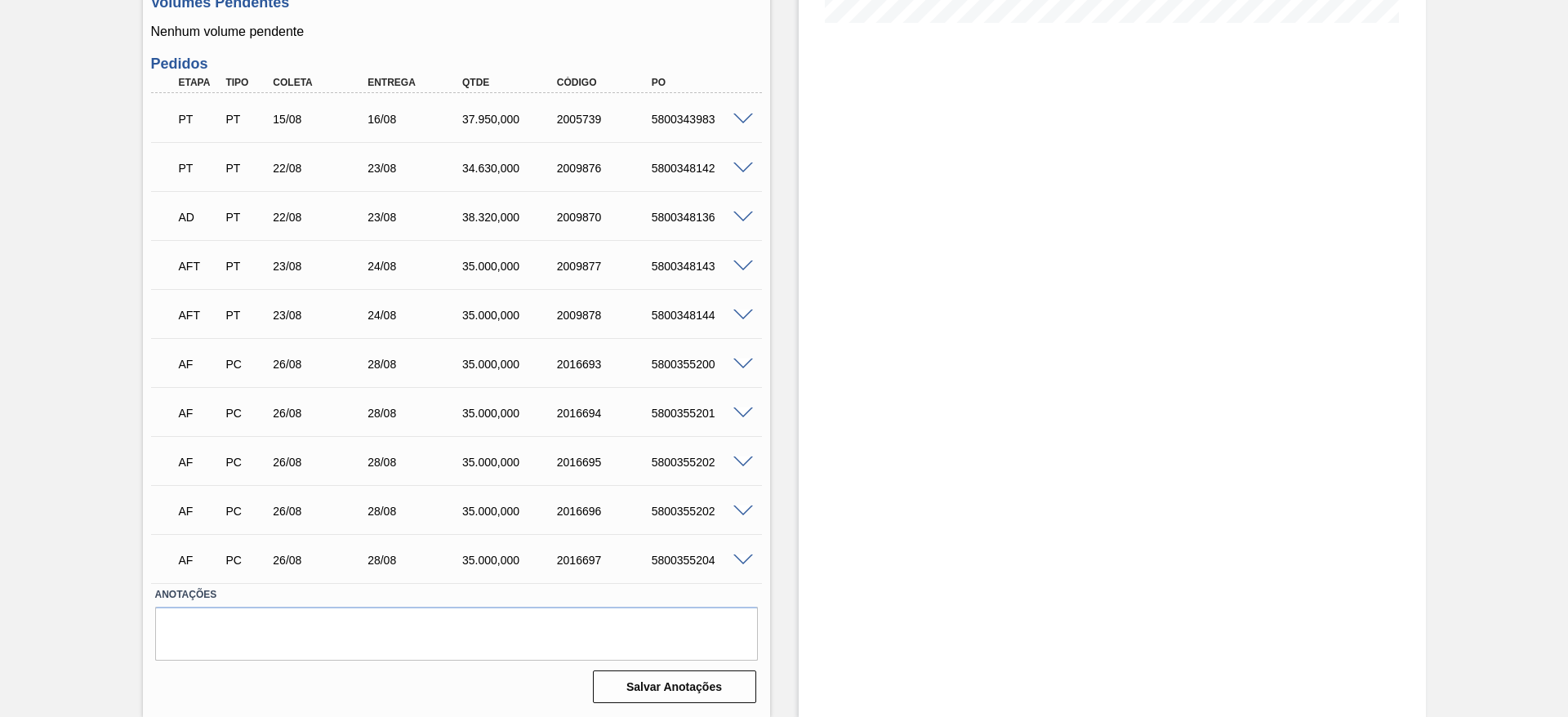
click at [744, 363] on span at bounding box center [744, 363] width 20 height 12
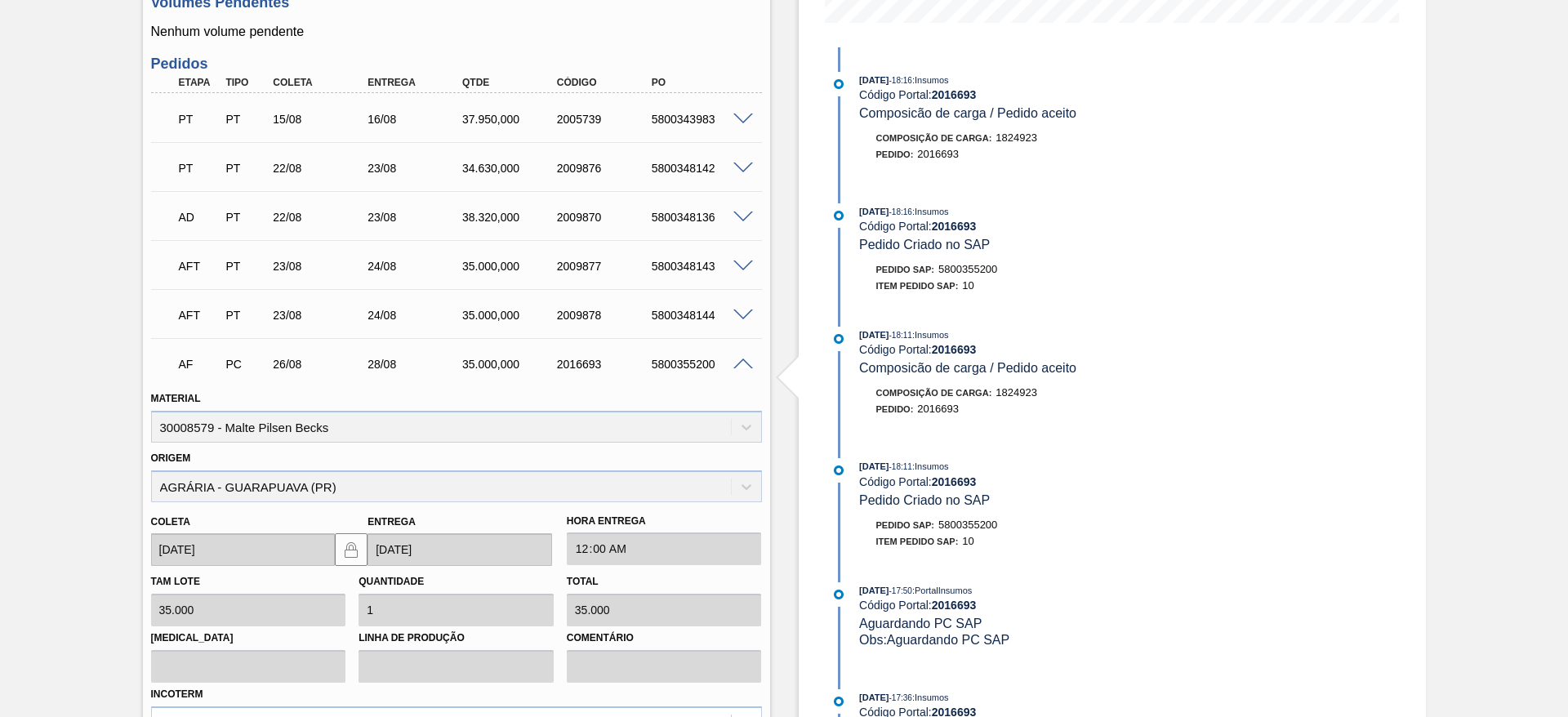
click at [744, 363] on span at bounding box center [744, 363] width 20 height 12
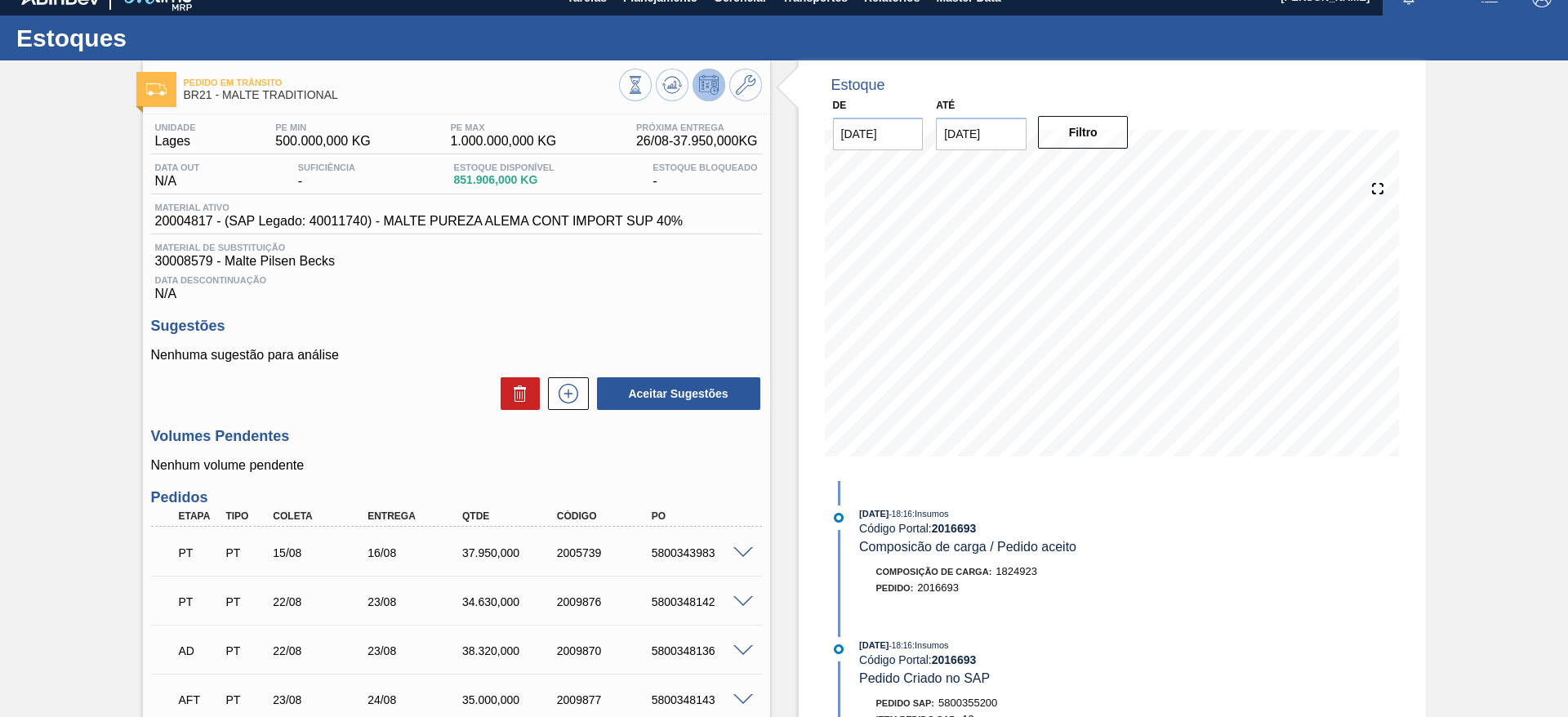
scroll to position [0, 0]
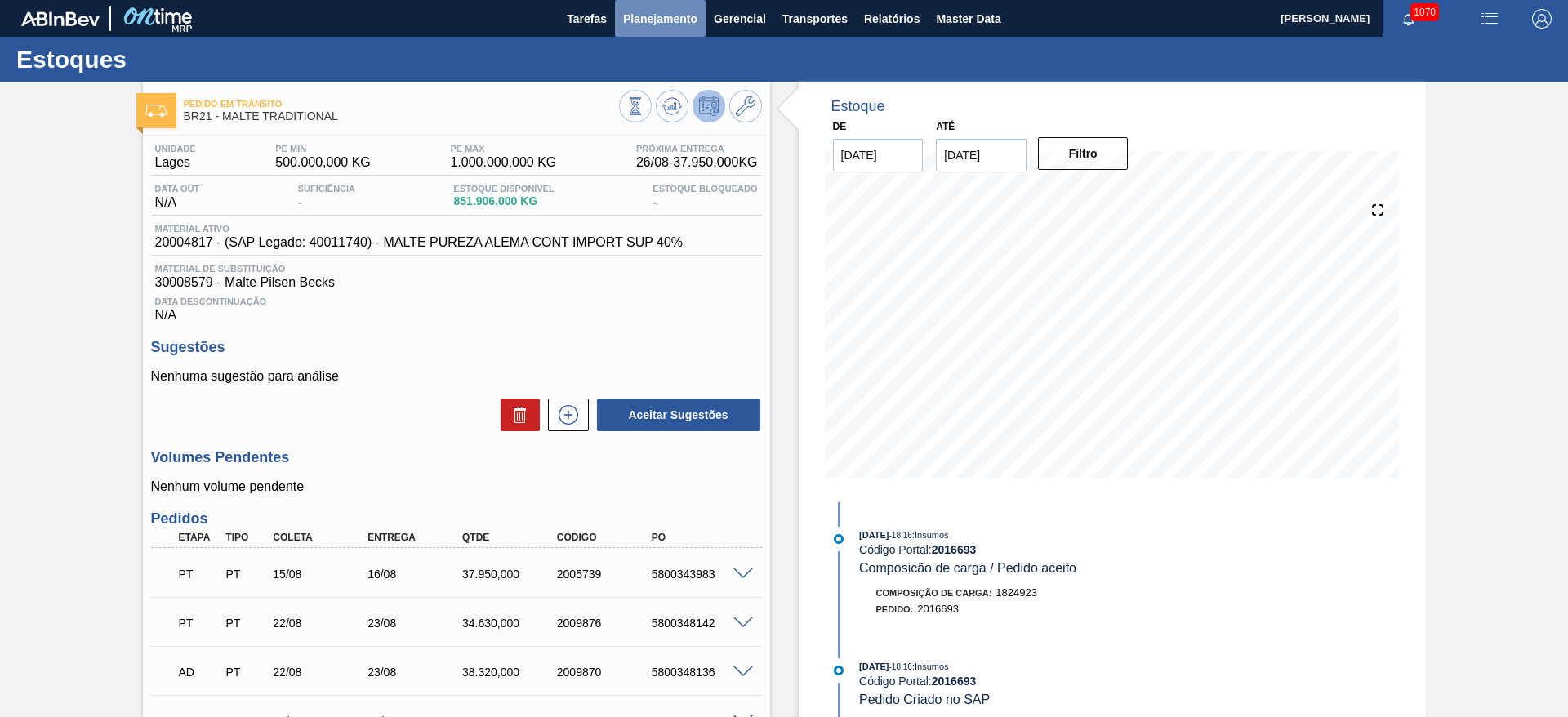
click at [659, 22] on span "Planejamento" at bounding box center [660, 19] width 75 height 20
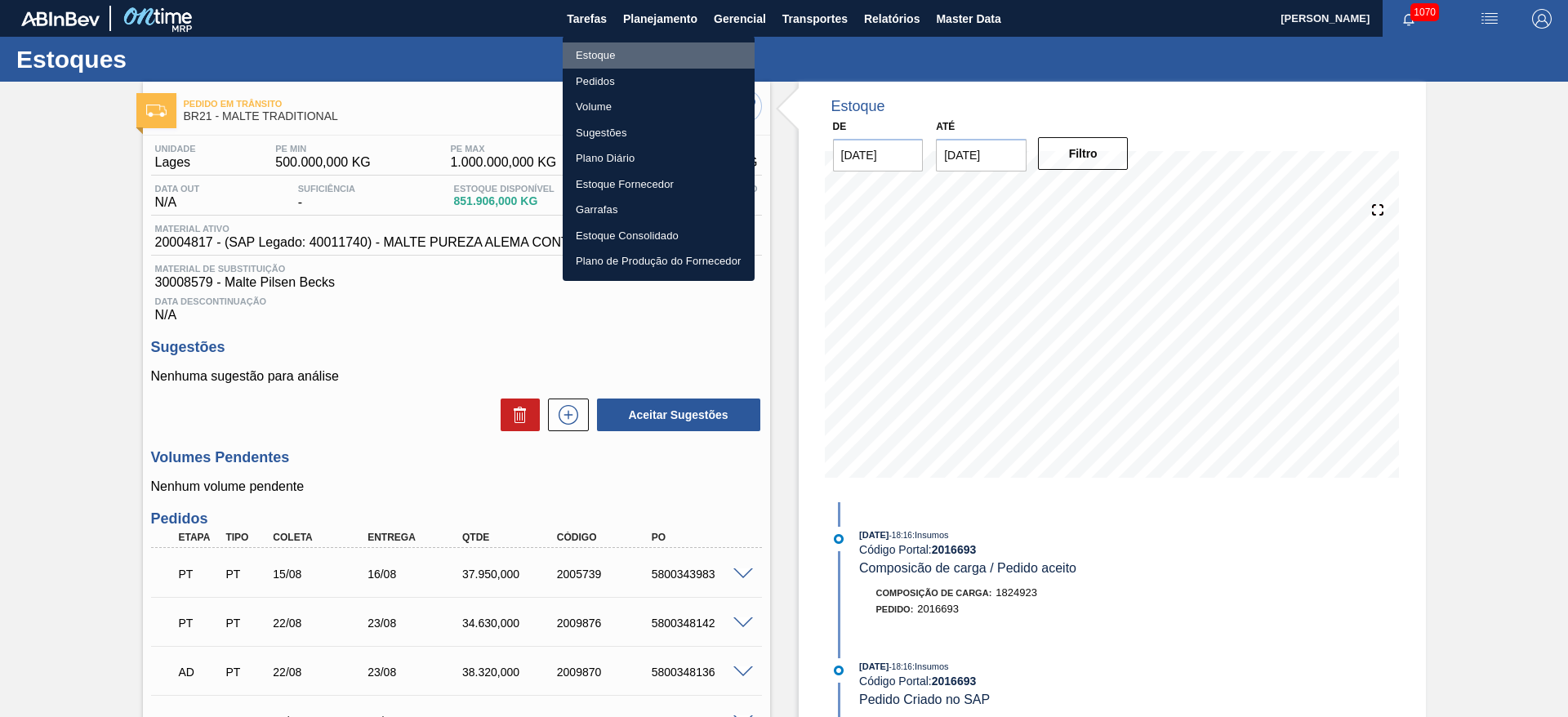
click at [594, 57] on li "Estoque" at bounding box center [658, 55] width 192 height 26
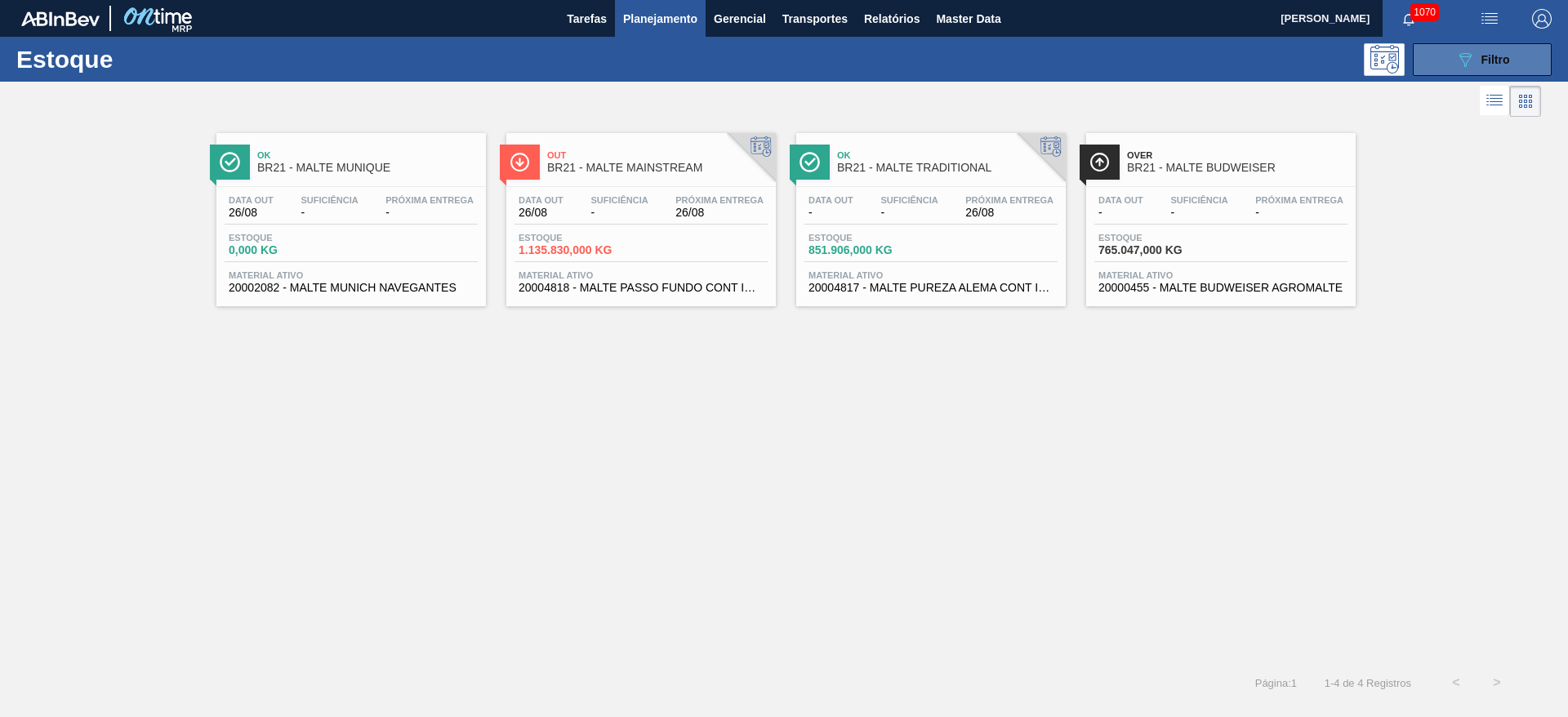
click at [1488, 53] on span "Filtro" at bounding box center [1494, 59] width 28 height 13
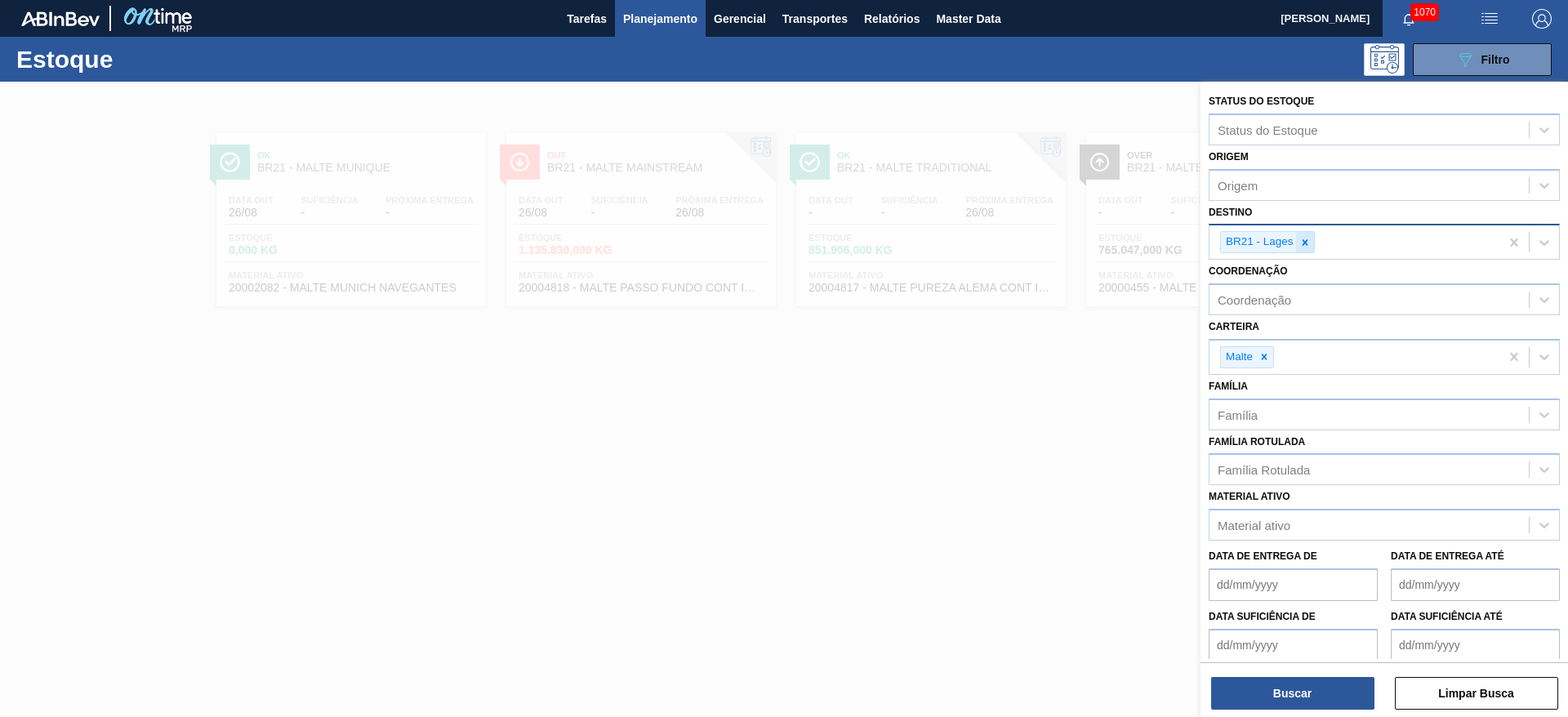
click at [1305, 244] on icon at bounding box center [1304, 242] width 12 height 12
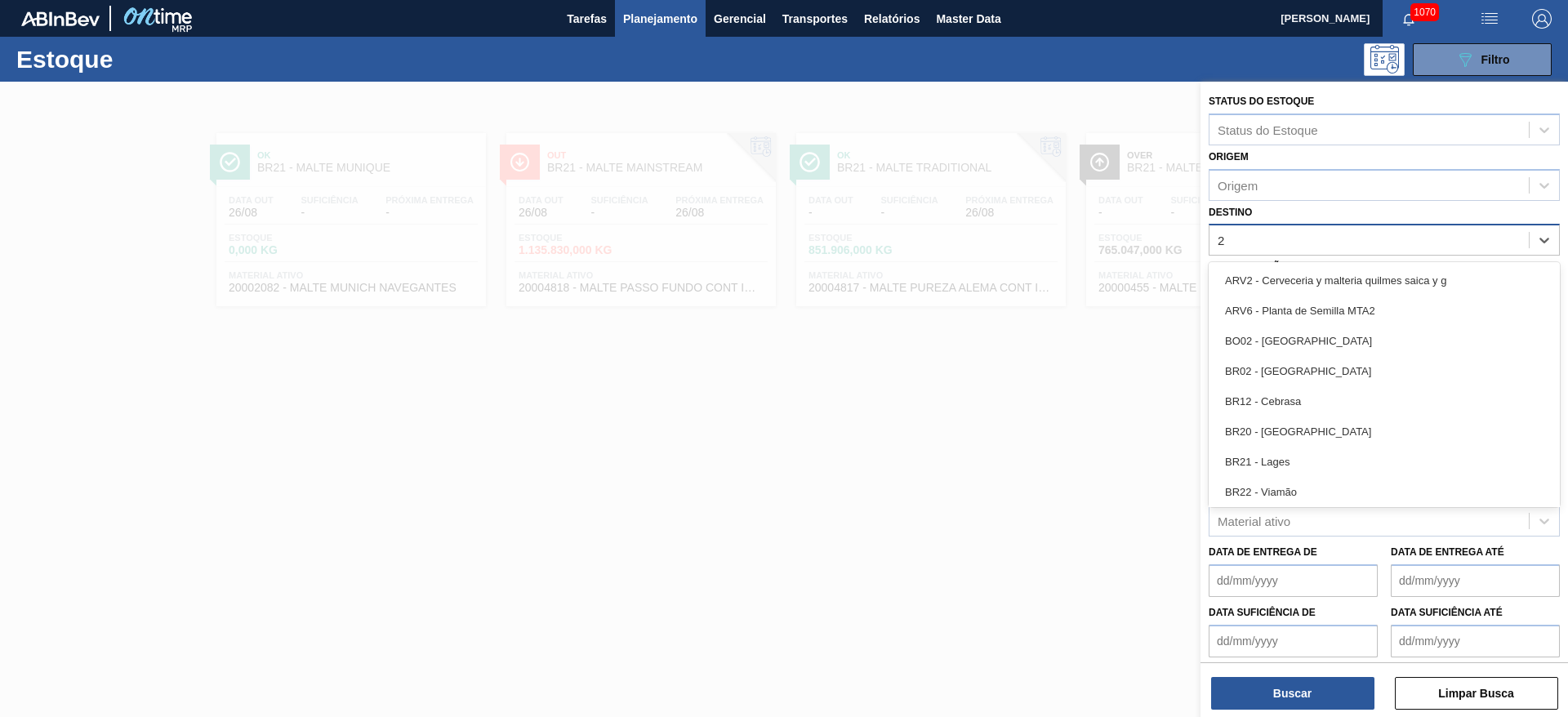
type input "24"
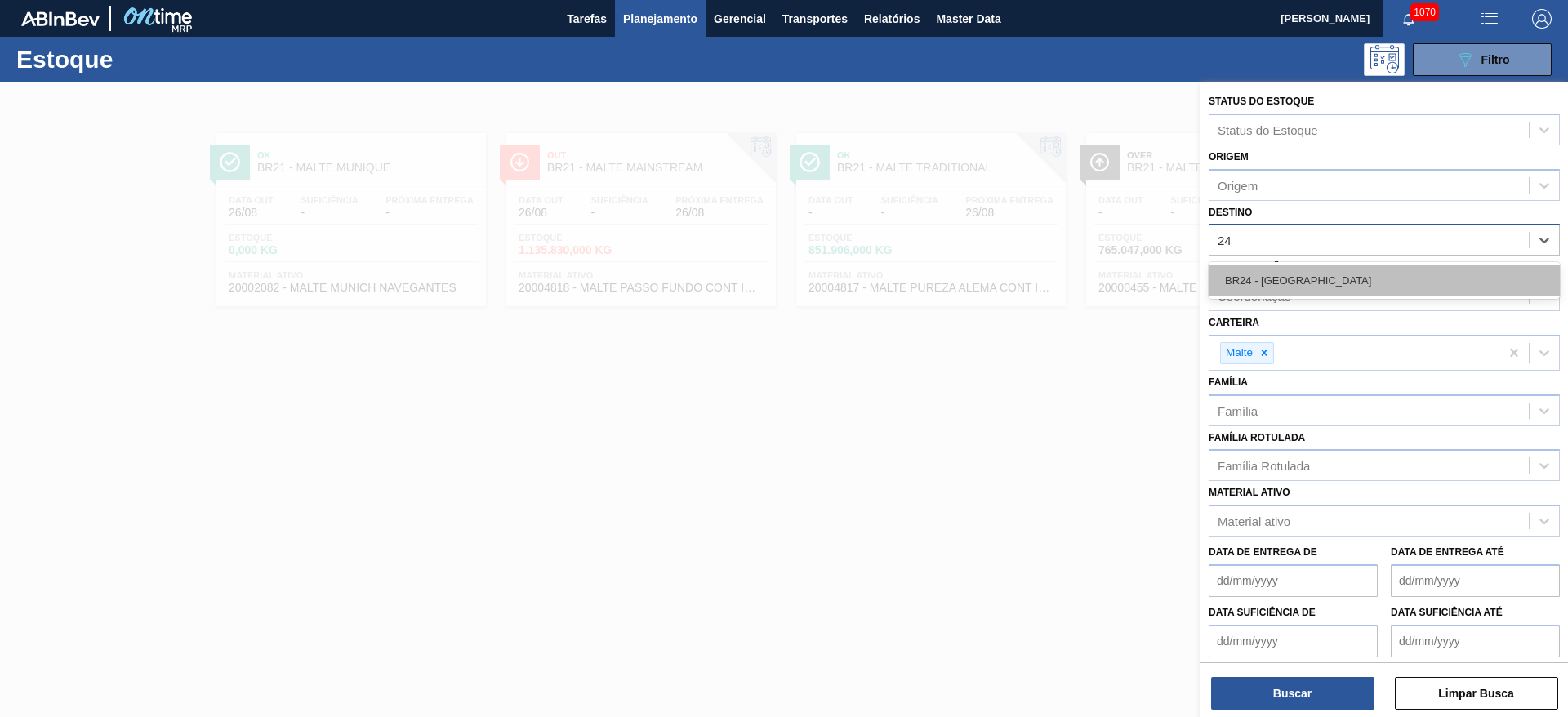
click at [1271, 277] on div "BR24 - [GEOGRAPHIC_DATA]" at bounding box center [1383, 280] width 351 height 30
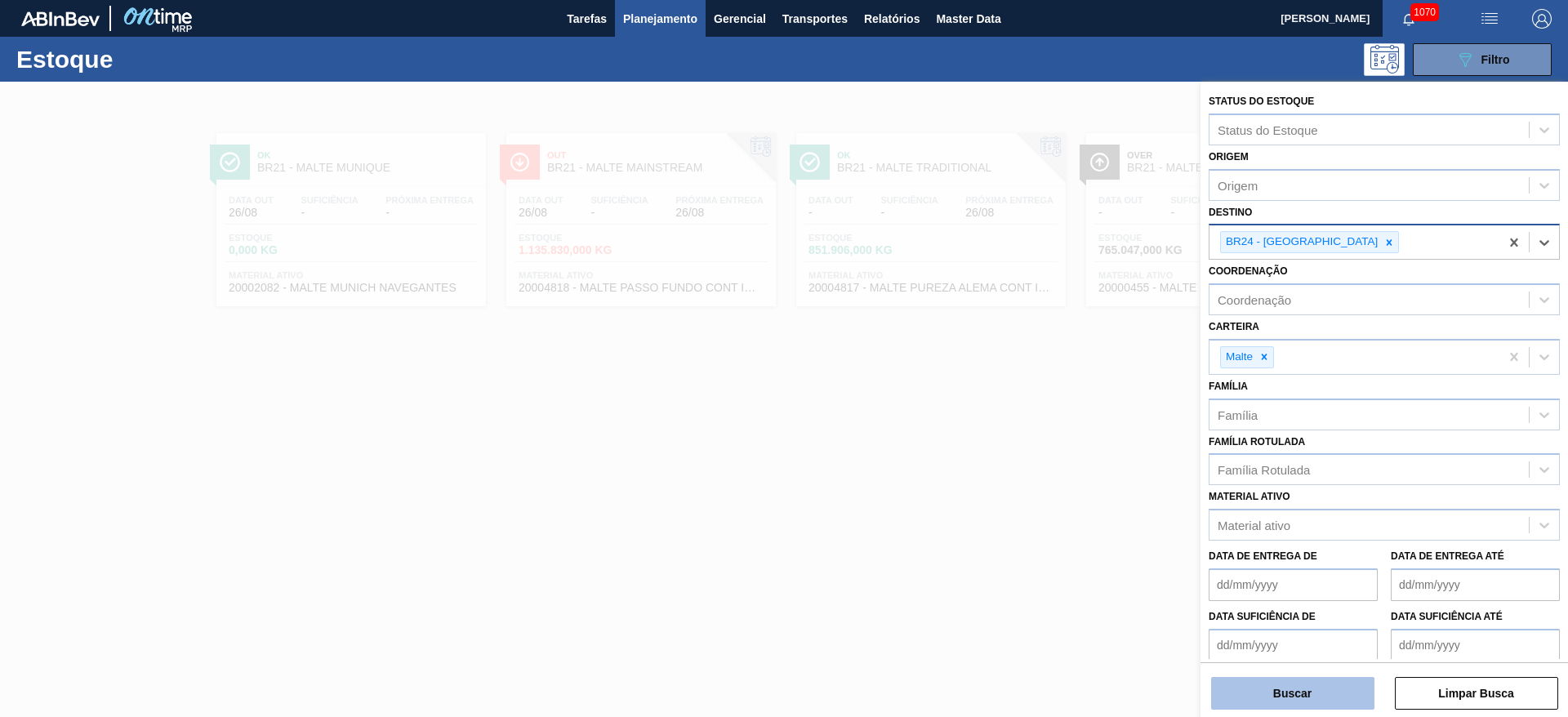
click at [1285, 706] on button "Buscar" at bounding box center [1293, 693] width 164 height 33
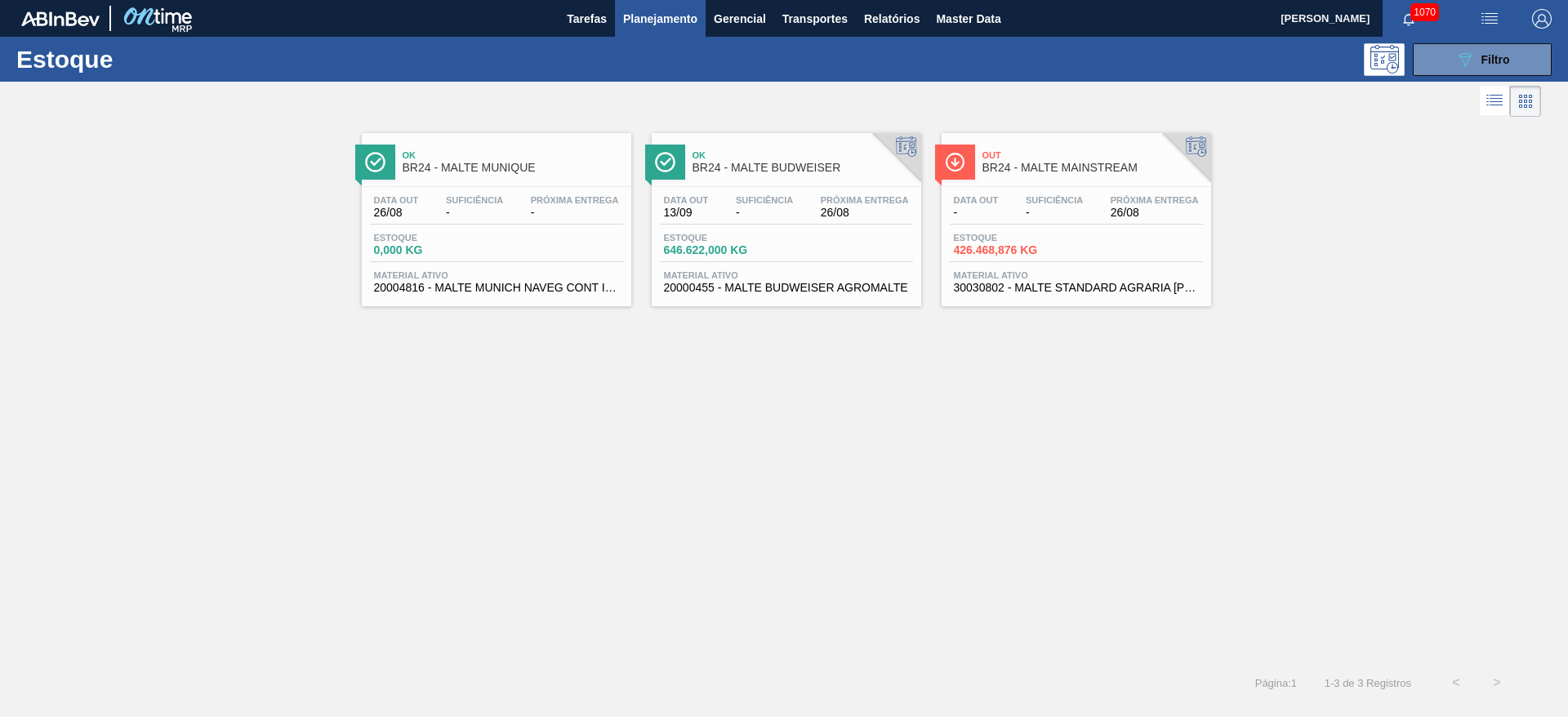
click at [1059, 213] on span "-" at bounding box center [1054, 212] width 57 height 12
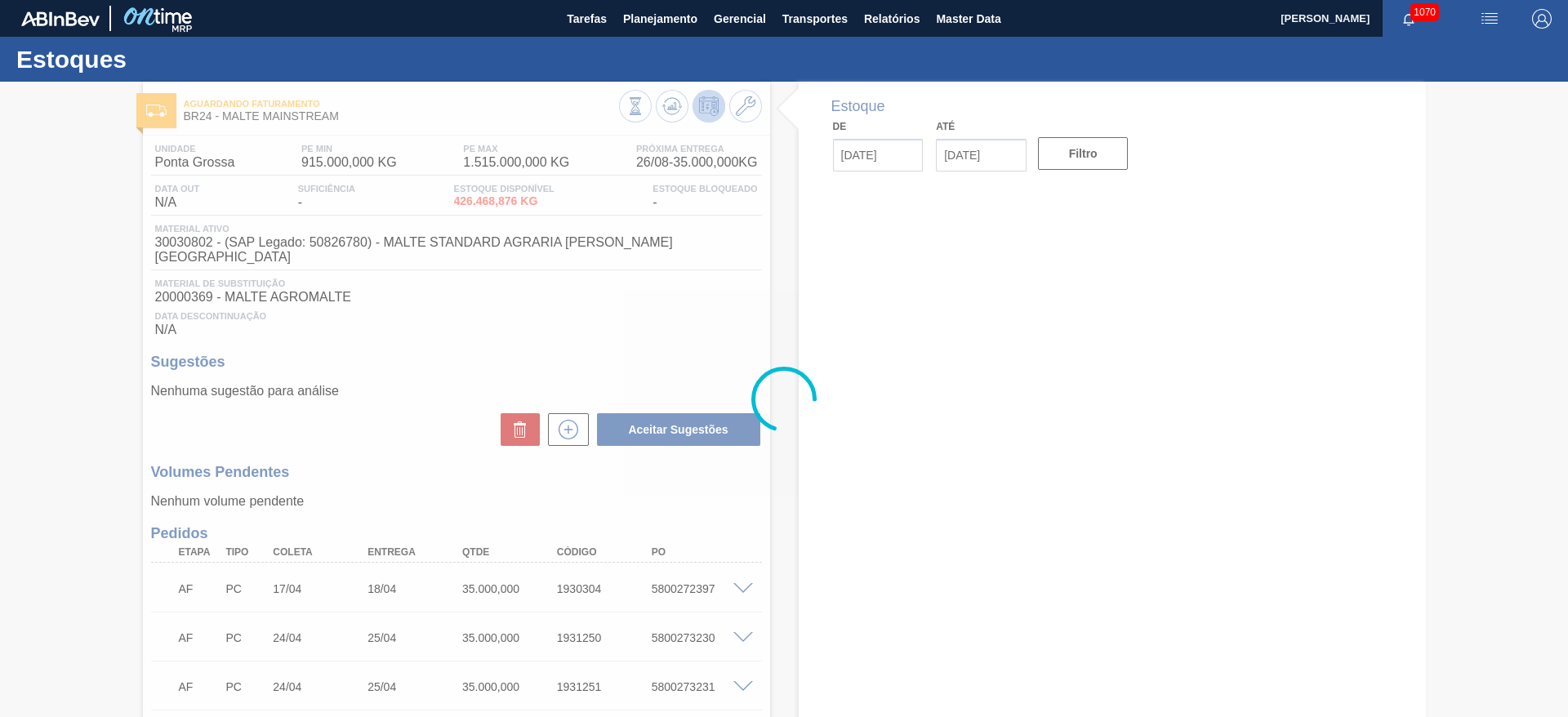
type input "[DATE]"
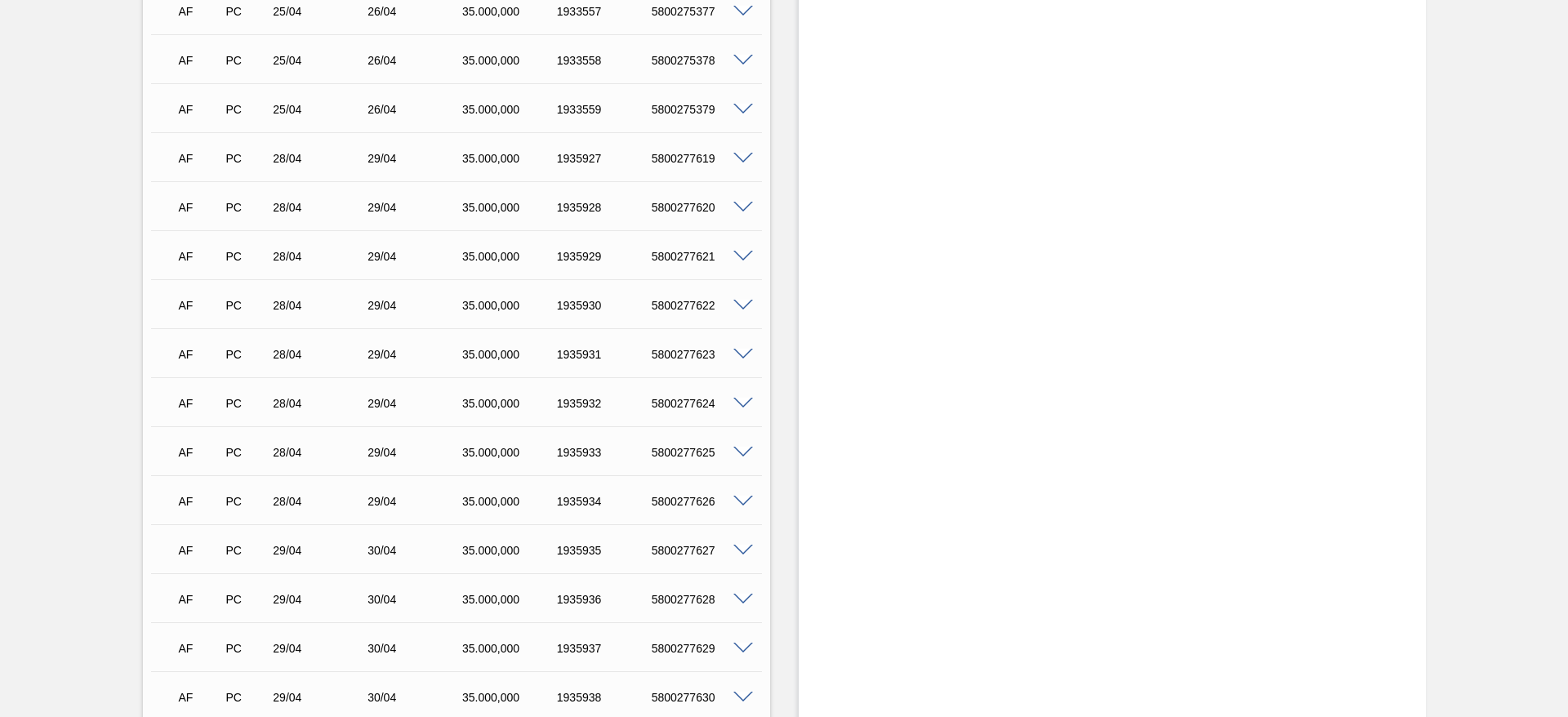
scroll to position [467, 0]
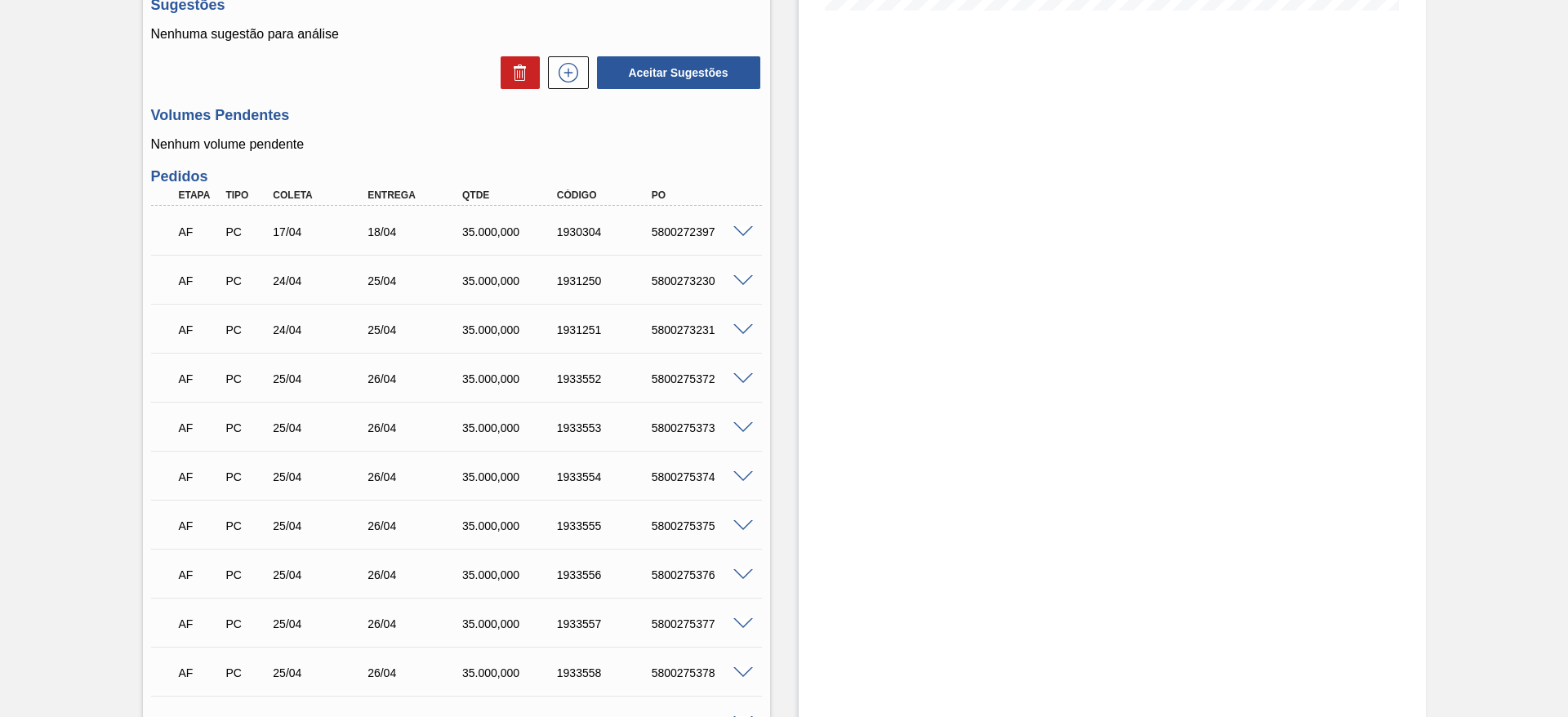
click at [742, 226] on span at bounding box center [744, 232] width 20 height 12
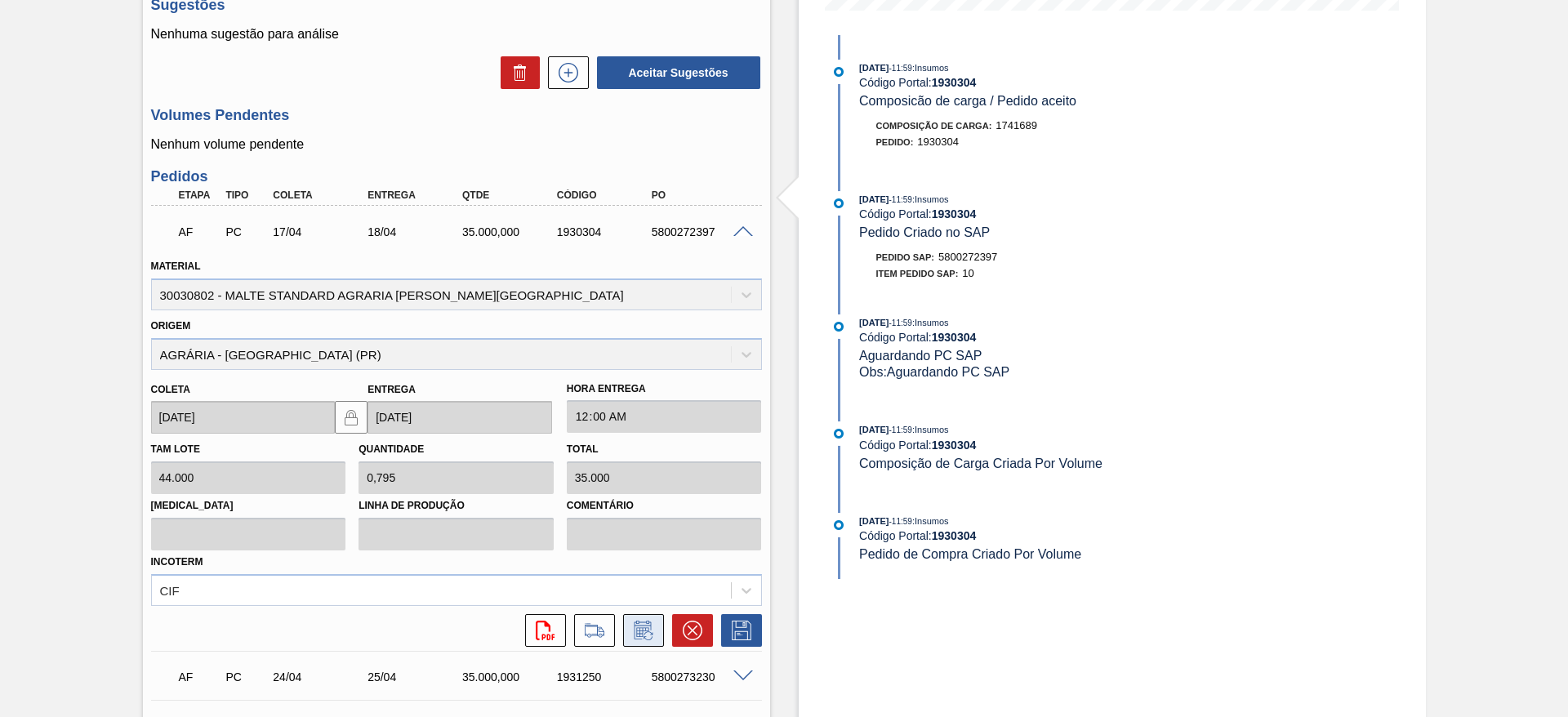
click at [643, 627] on icon at bounding box center [642, 632] width 12 height 10
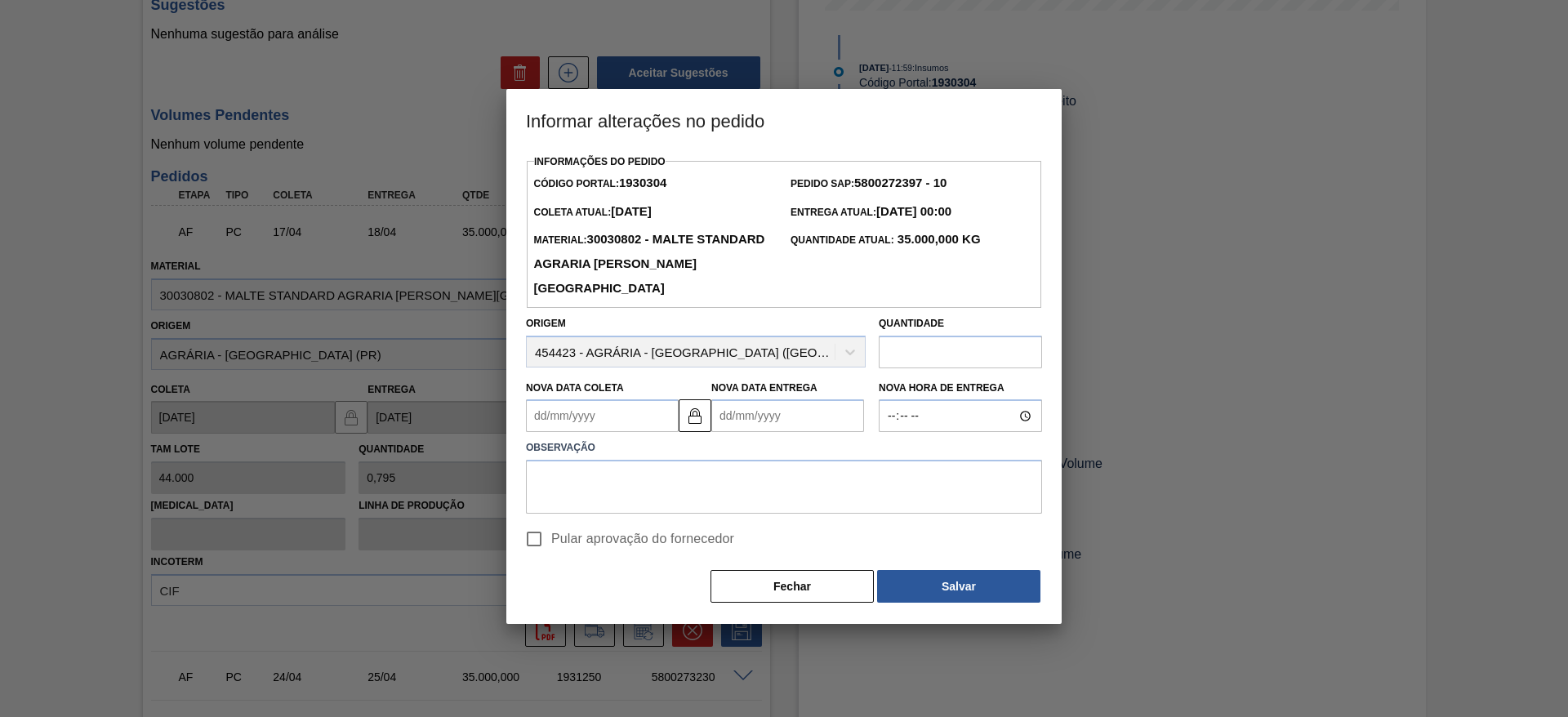
click at [542, 413] on Coleta1930304 "Nova Data Coleta" at bounding box center [602, 415] width 153 height 33
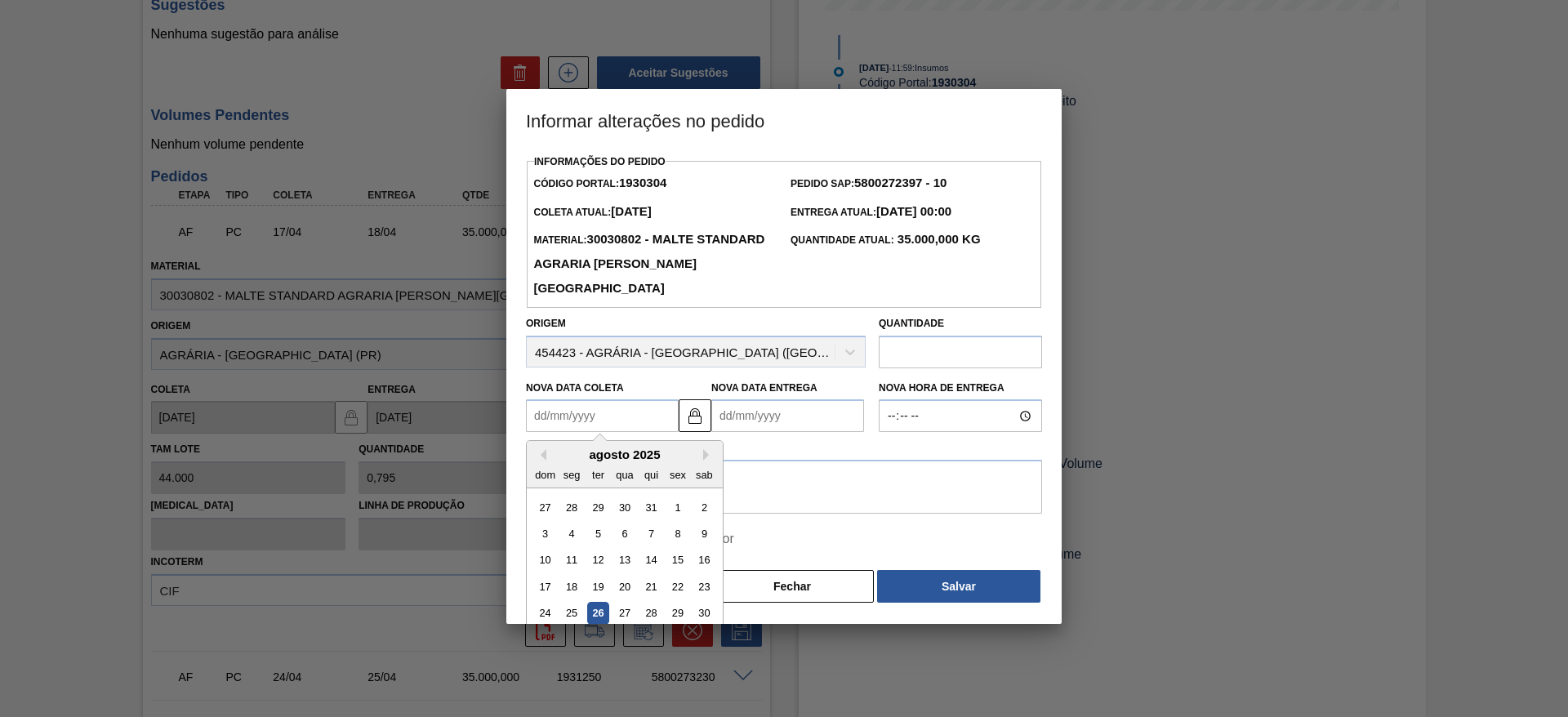
drag, startPoint x: 624, startPoint y: 613, endPoint x: 617, endPoint y: 607, distance: 9.2
click at [625, 613] on div "27" at bounding box center [624, 613] width 22 height 22
type Coleta1930304 "[DATE]"
type Entrega1930304 "[DATE]"
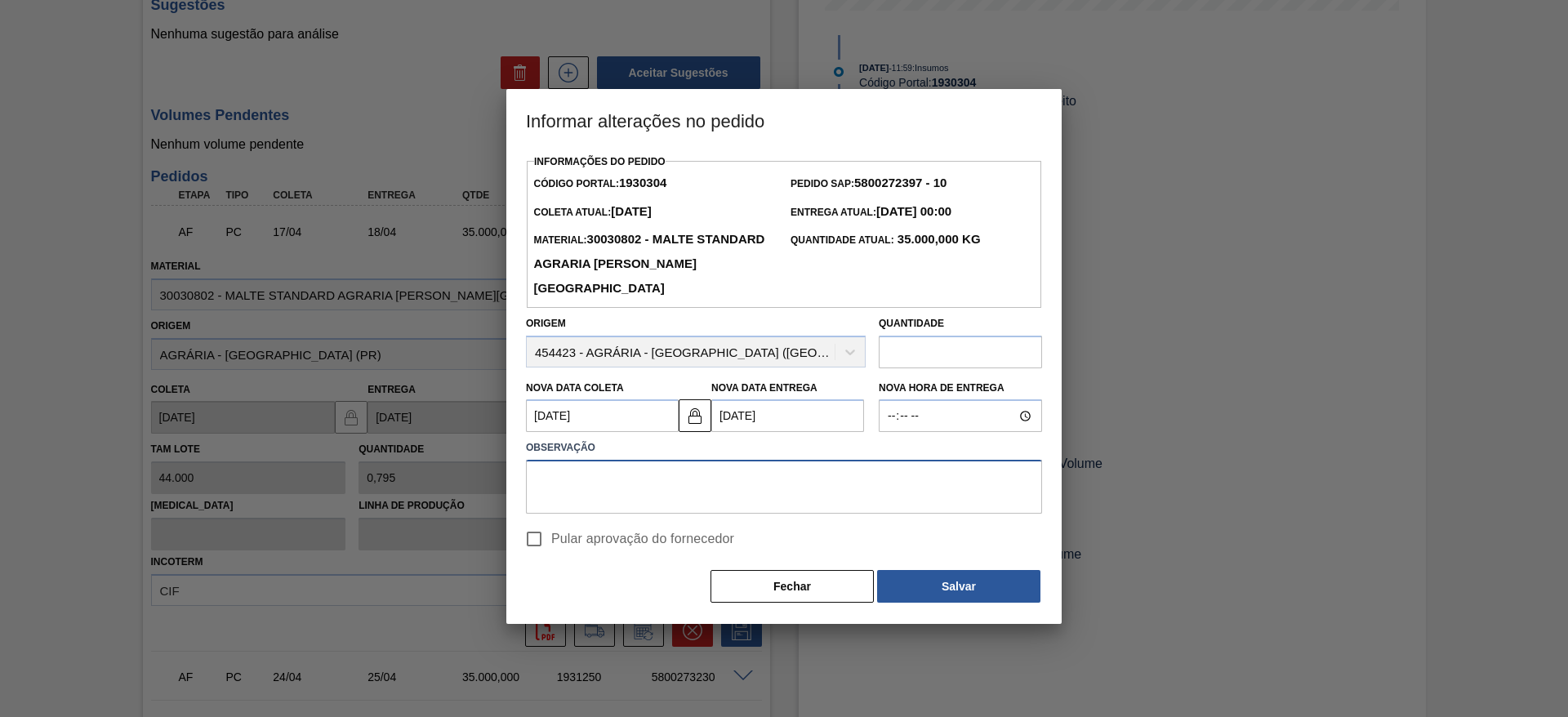
click at [565, 485] on textarea at bounding box center [784, 486] width 516 height 54
type textarea "."
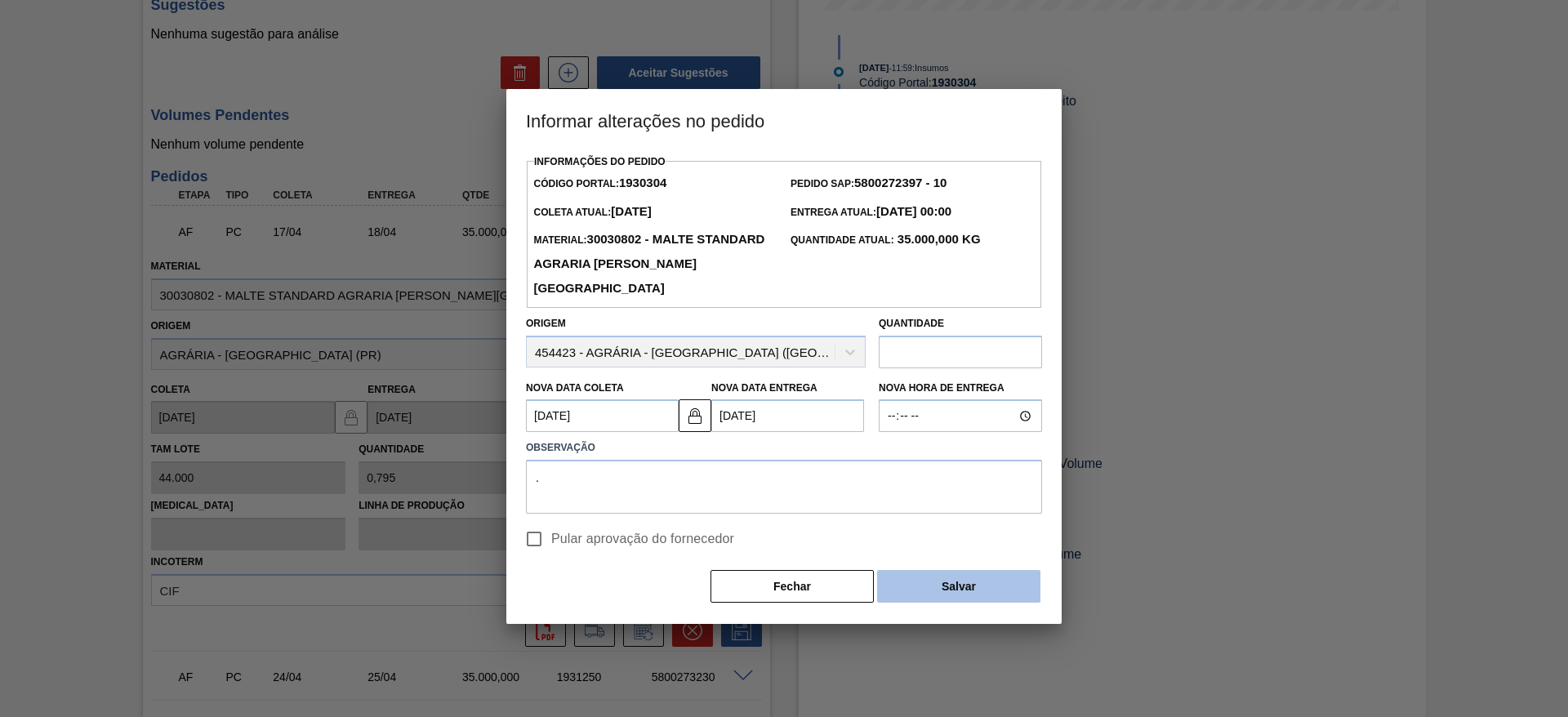
click at [943, 593] on button "Salvar" at bounding box center [959, 586] width 164 height 33
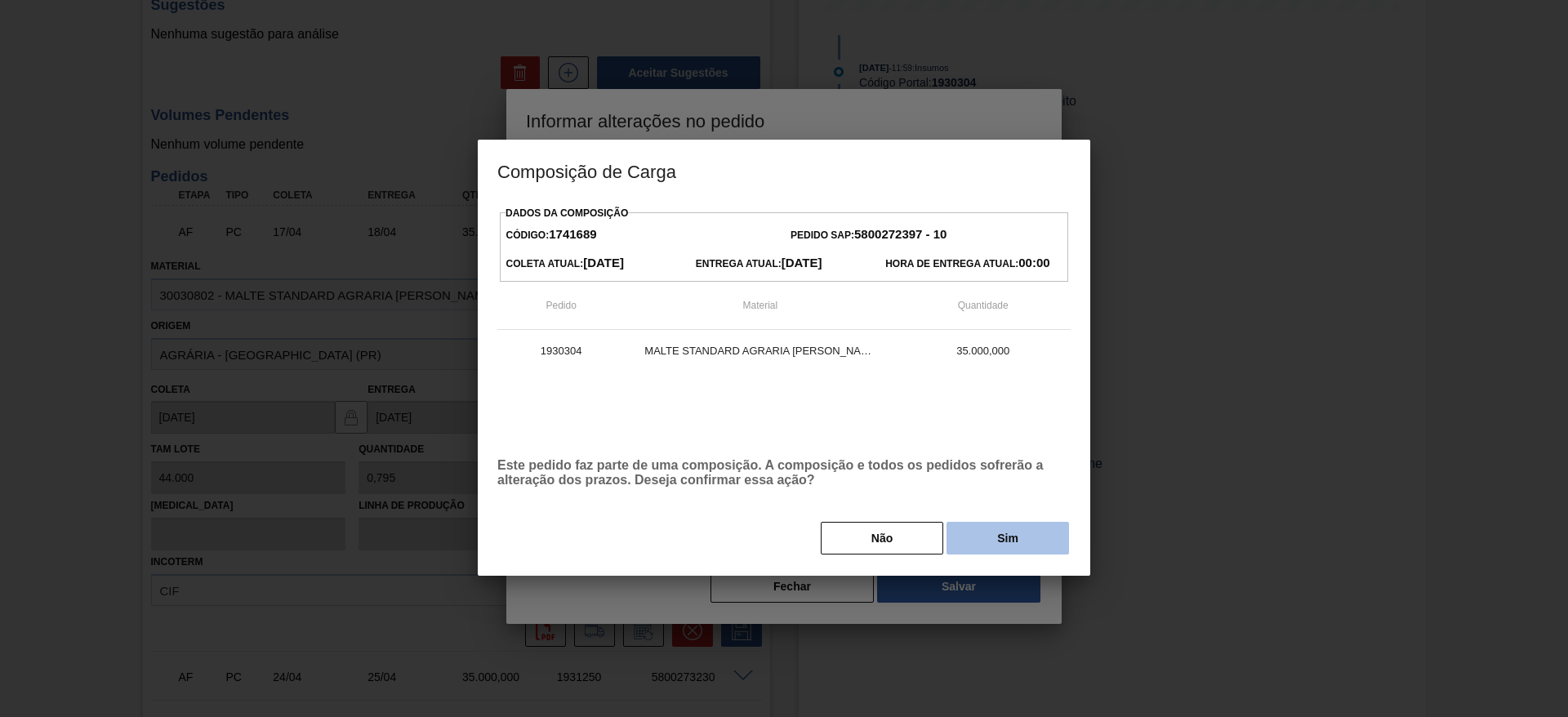
click at [972, 533] on button "Sim" at bounding box center [1007, 538] width 123 height 33
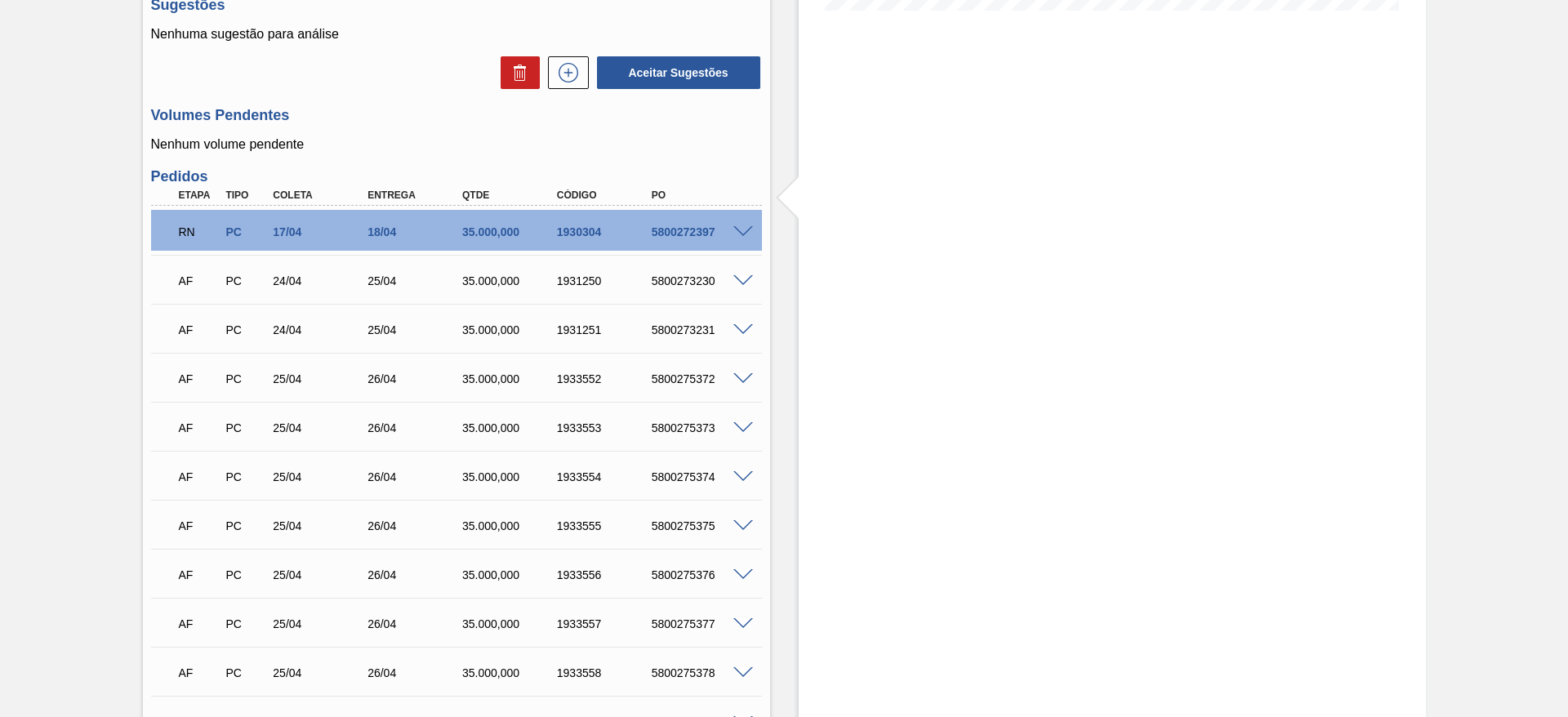
click at [742, 226] on span at bounding box center [744, 232] width 20 height 12
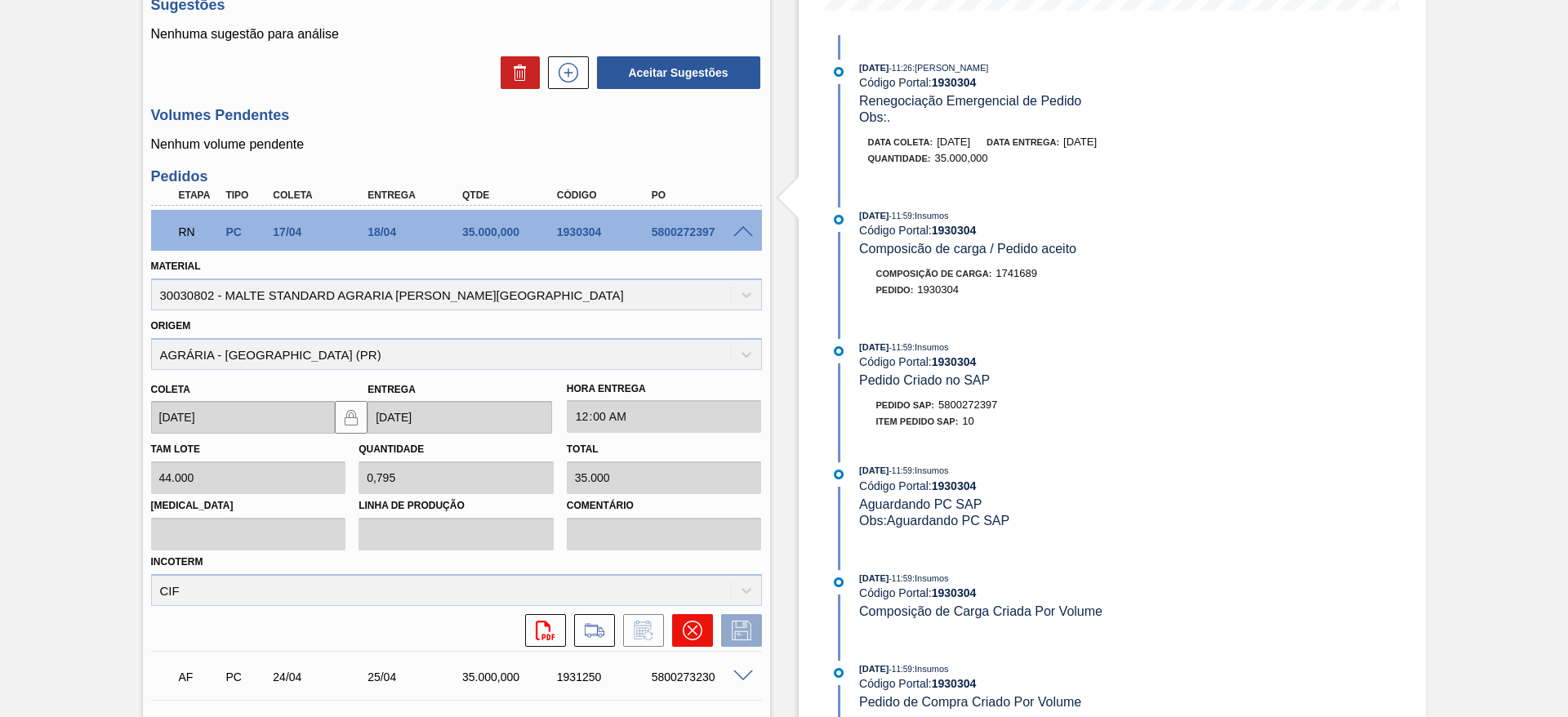
click at [684, 621] on icon at bounding box center [693, 631] width 20 height 20
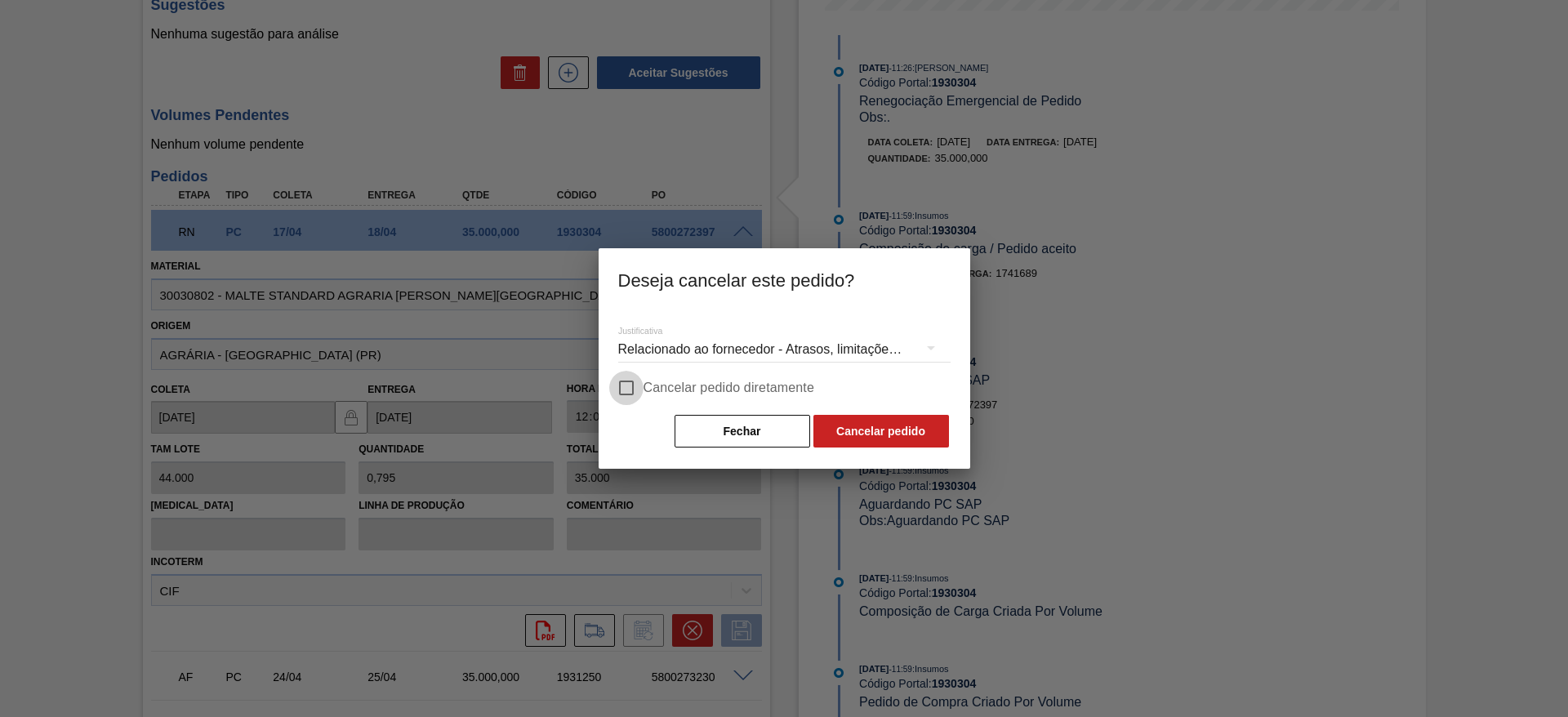
click at [633, 387] on input "Cancelar pedido diretamente" at bounding box center [626, 388] width 35 height 35
checkbox input "true"
click at [874, 433] on button "Cancelar pedido" at bounding box center [881, 431] width 135 height 33
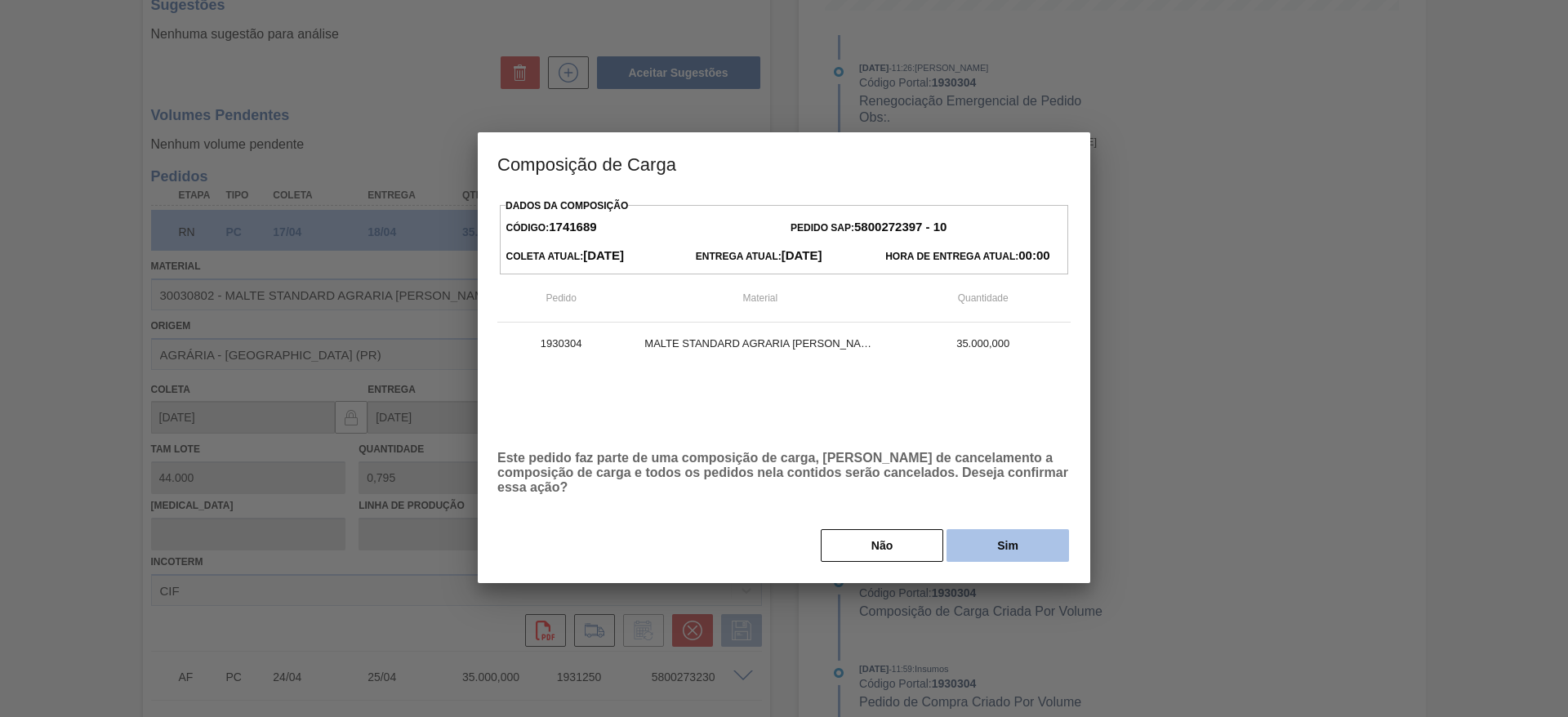
click at [1024, 537] on button "Sim" at bounding box center [1007, 545] width 123 height 33
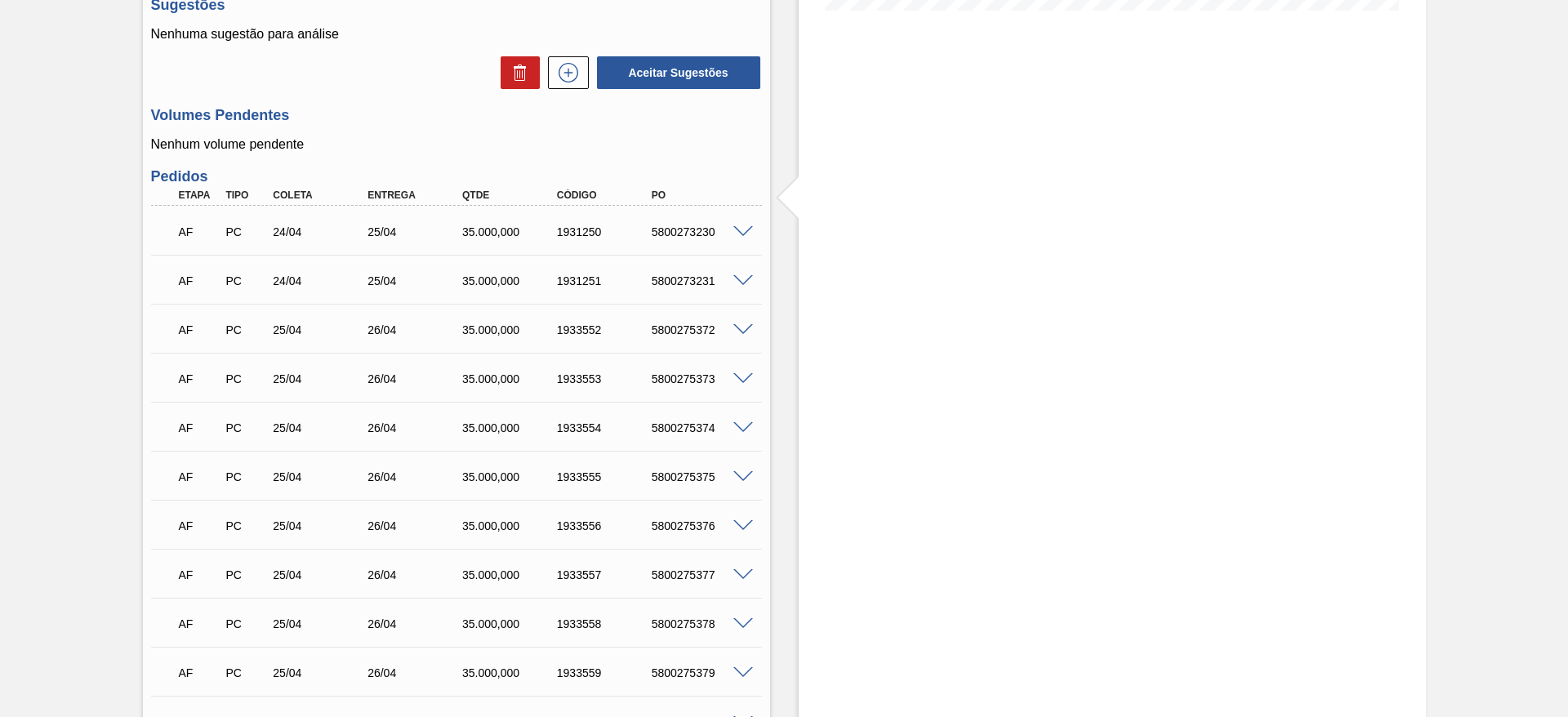
click at [743, 226] on span at bounding box center [744, 232] width 20 height 12
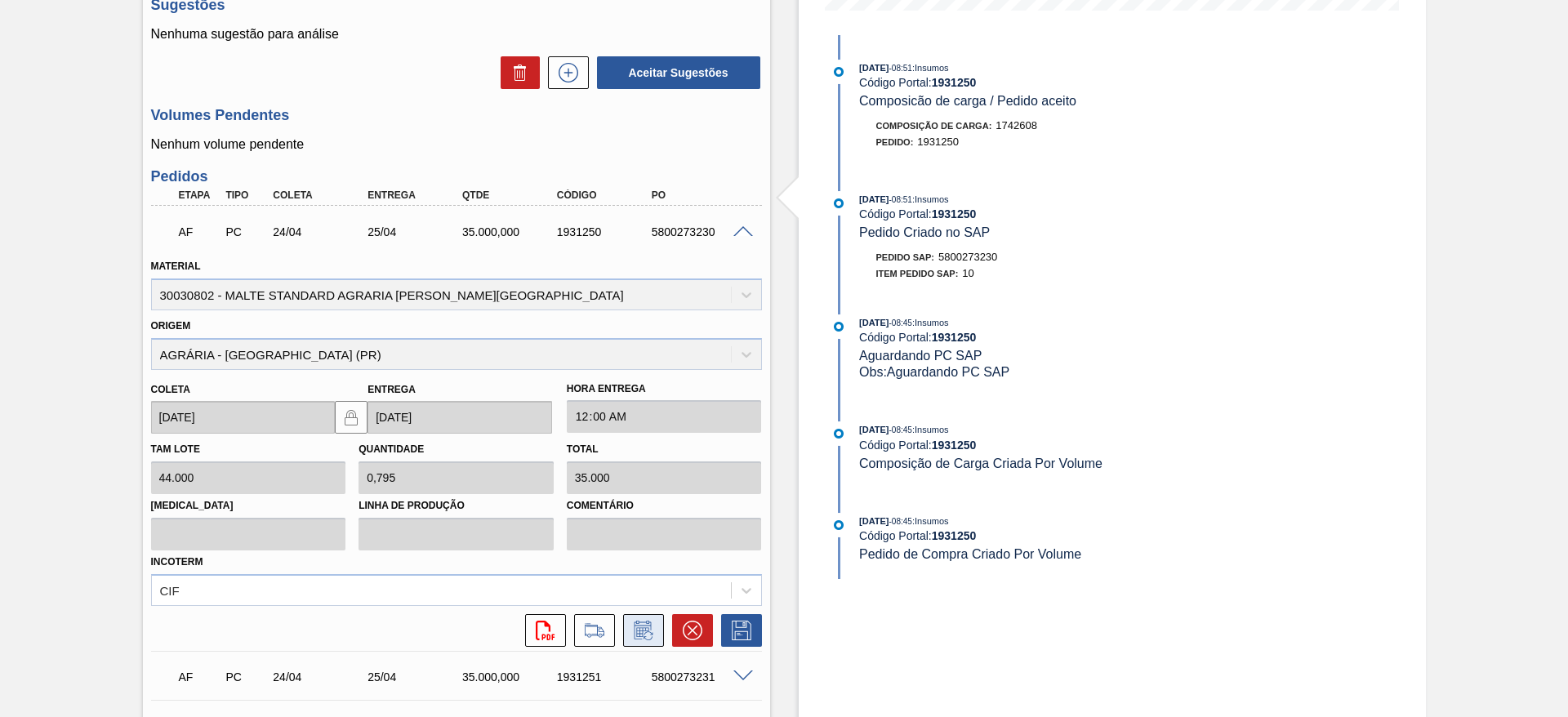
click at [644, 631] on icon at bounding box center [648, 635] width 9 height 9
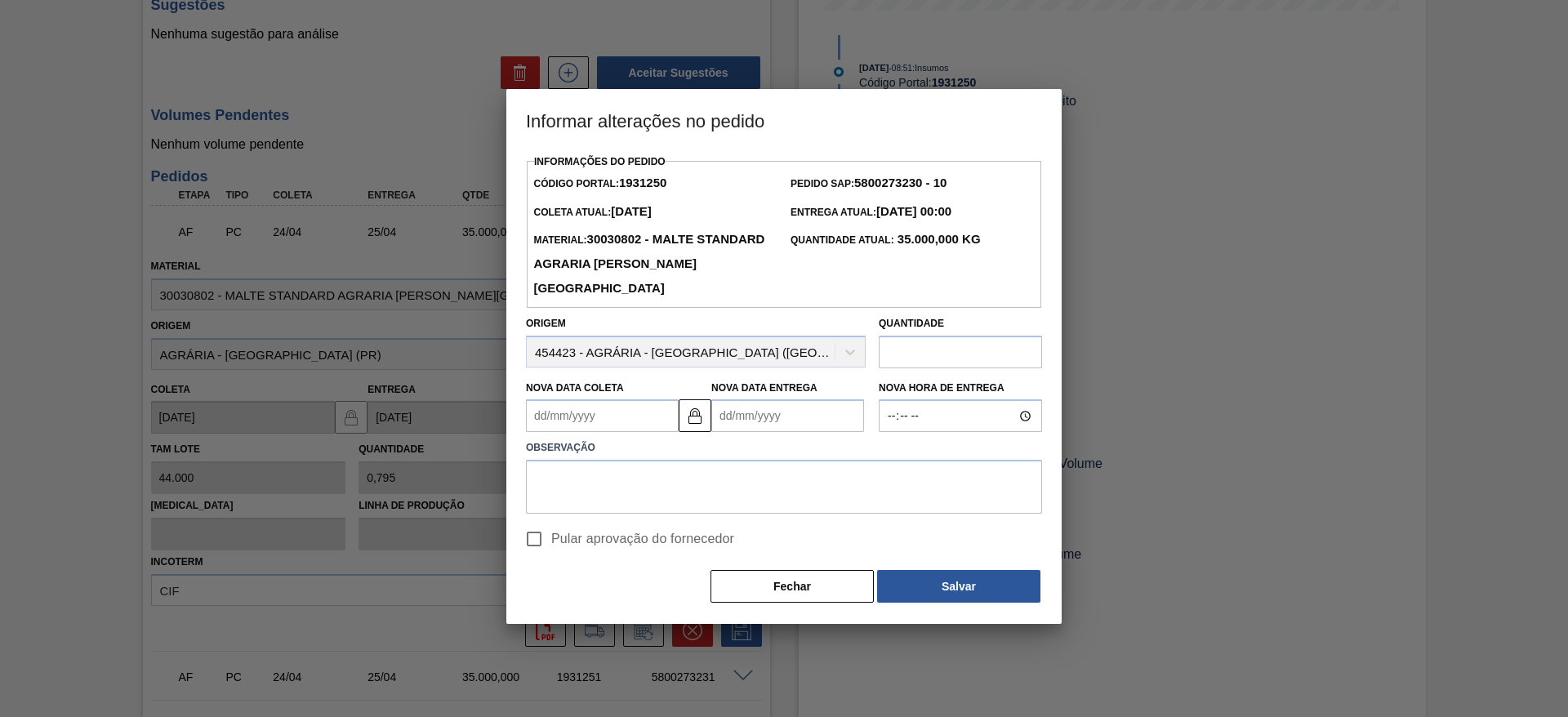
click at [540, 535] on input "Pular aprovação do fornecedor" at bounding box center [534, 539] width 35 height 35
checkbox input "true"
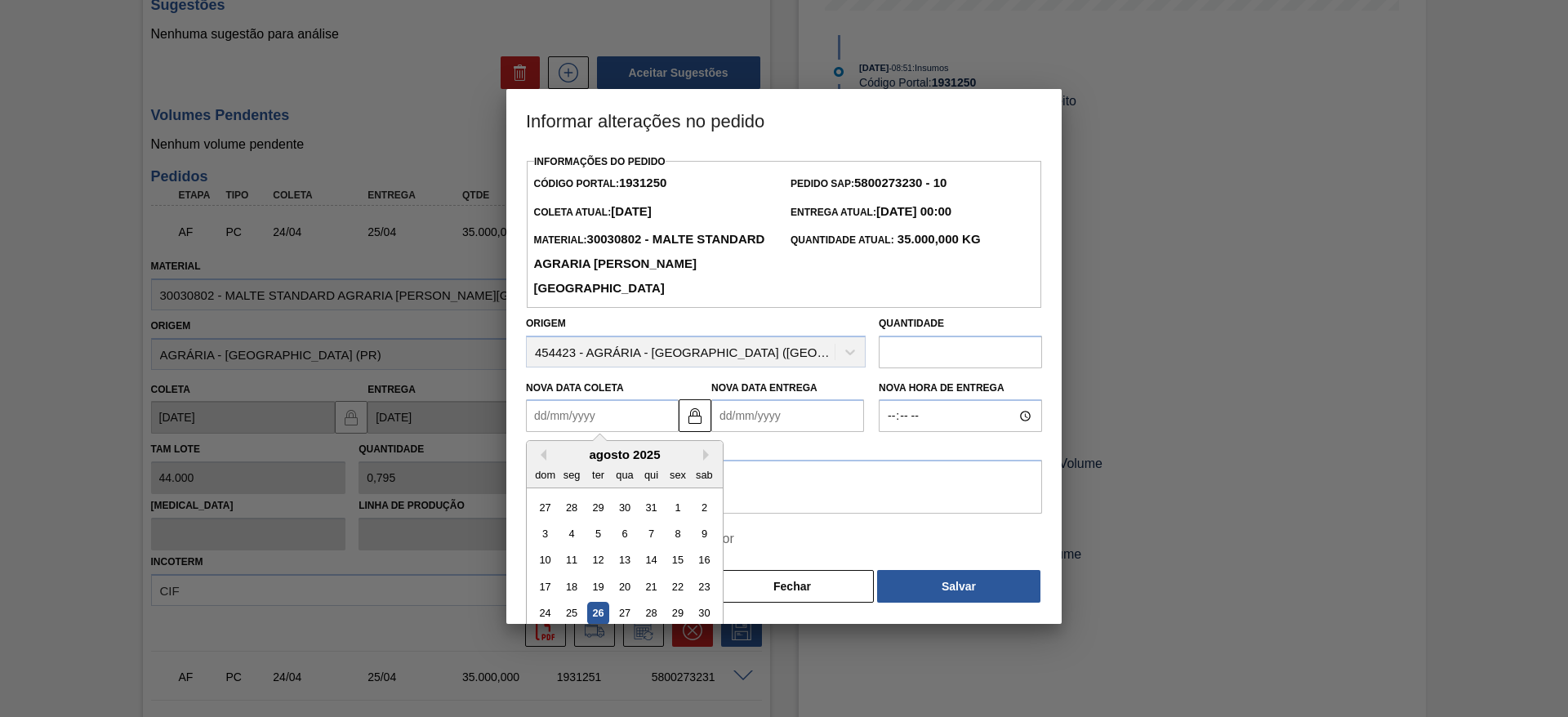
click at [541, 416] on Coleta1931250 "Nova Data Coleta" at bounding box center [602, 415] width 153 height 33
click at [629, 613] on div "27" at bounding box center [624, 613] width 22 height 22
type Coleta1931250 "[DATE]"
type Entrega1931250 "[DATE]"
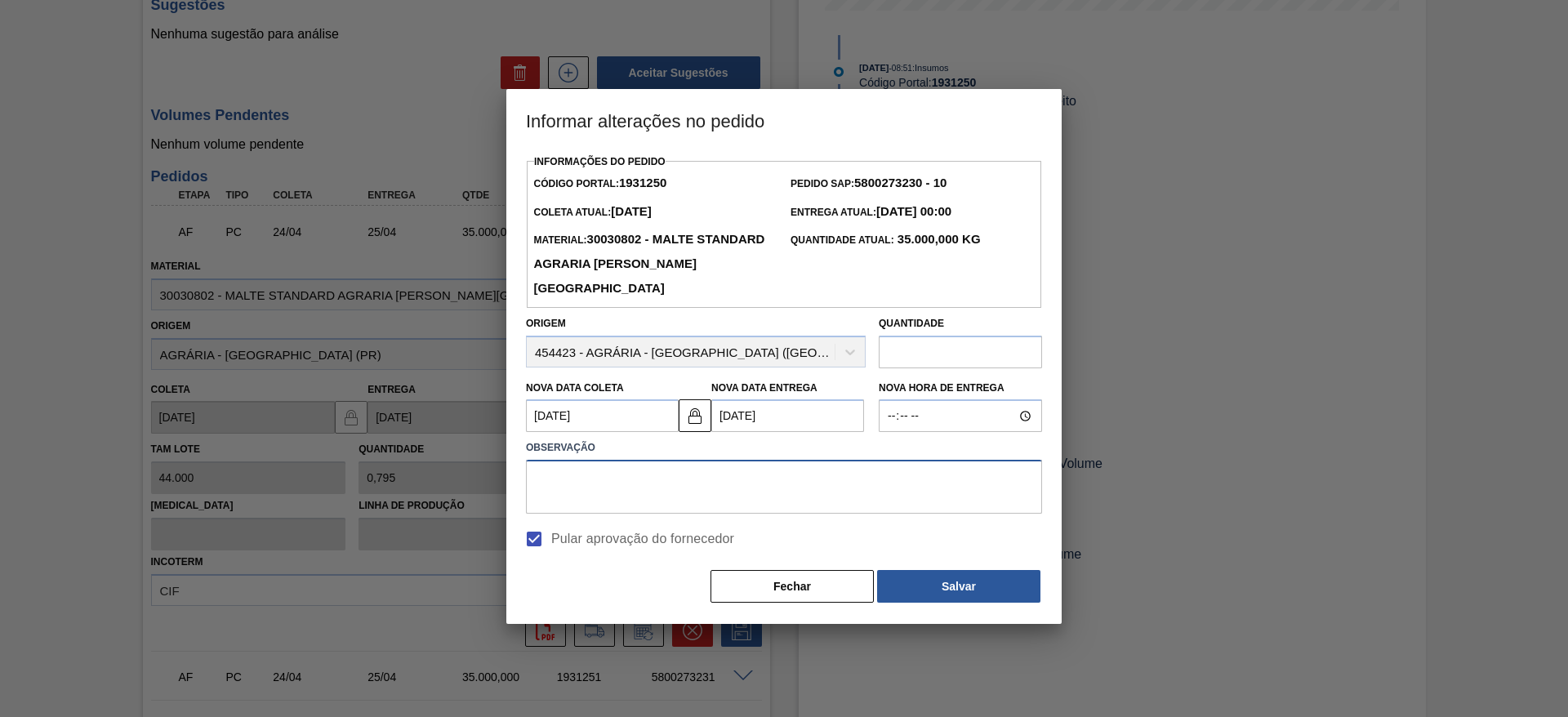
click at [559, 488] on textarea at bounding box center [784, 486] width 516 height 54
type textarea "."
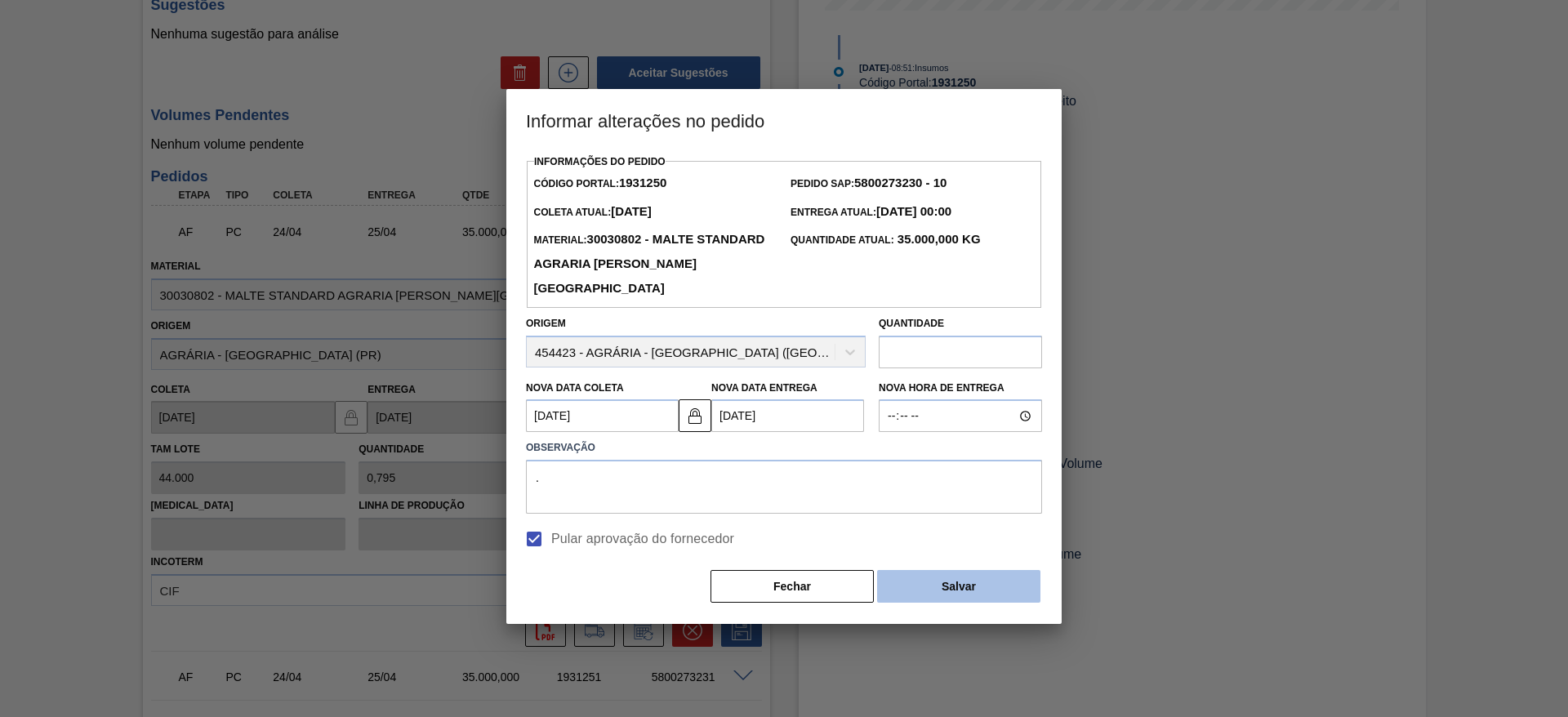
click at [932, 594] on button "Salvar" at bounding box center [959, 586] width 164 height 33
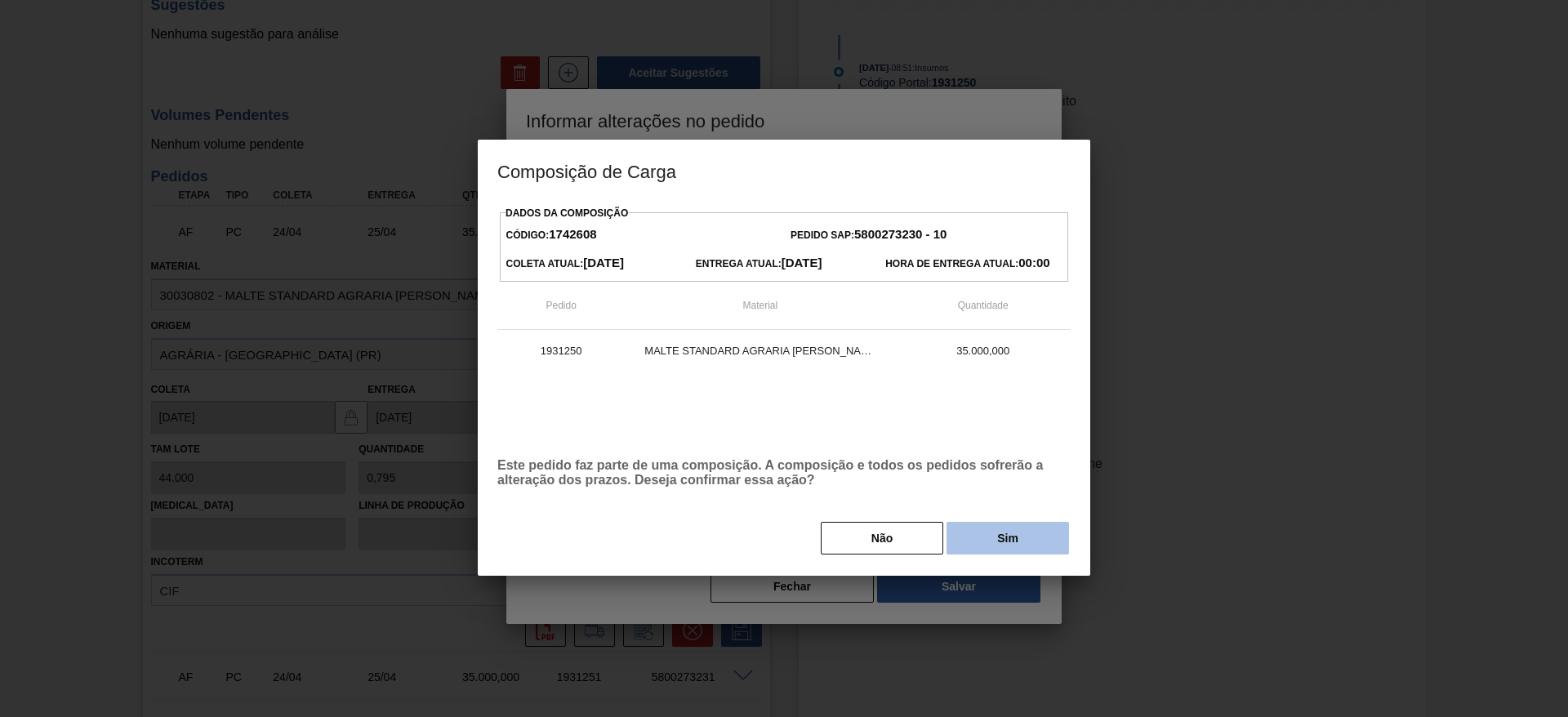
click at [991, 537] on button "Sim" at bounding box center [1007, 538] width 123 height 33
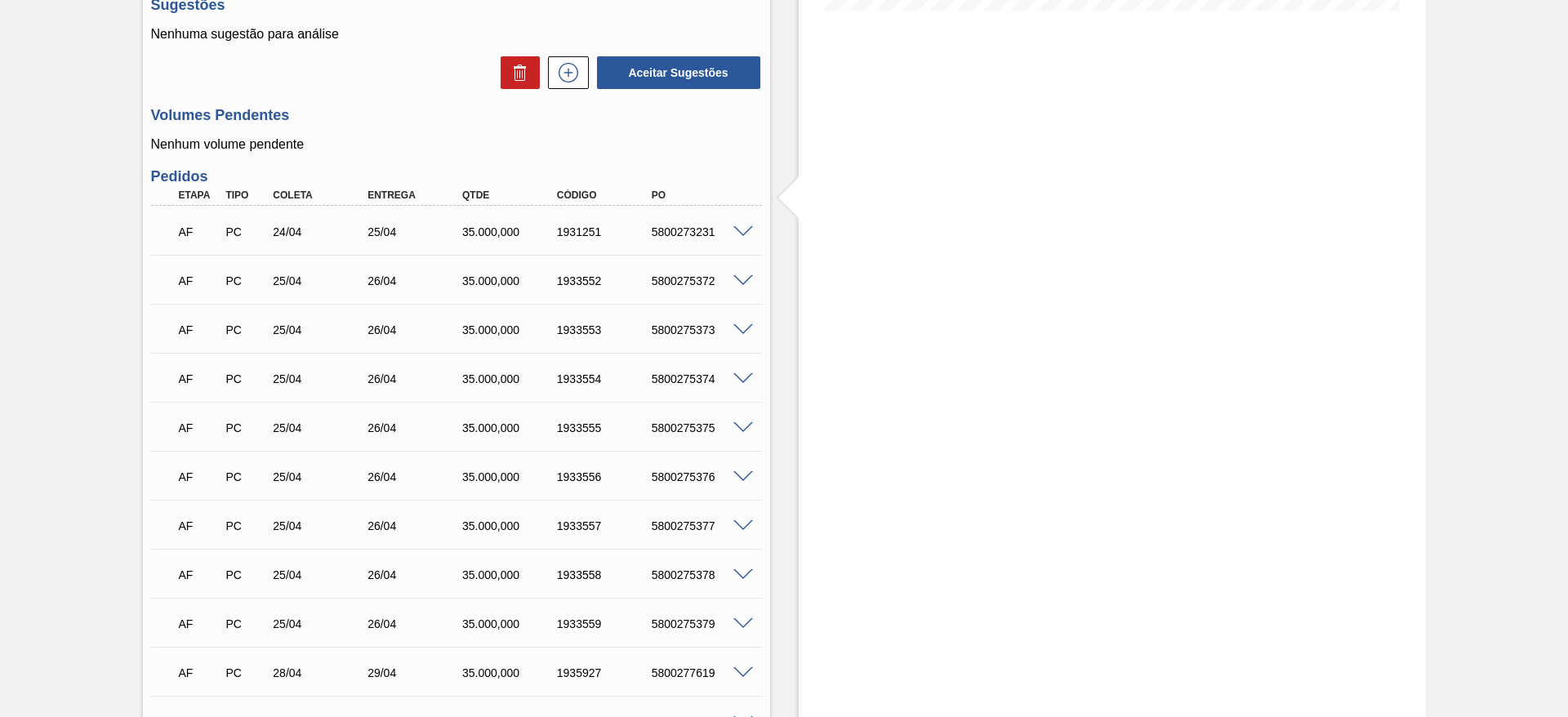
click at [745, 226] on span at bounding box center [744, 232] width 20 height 12
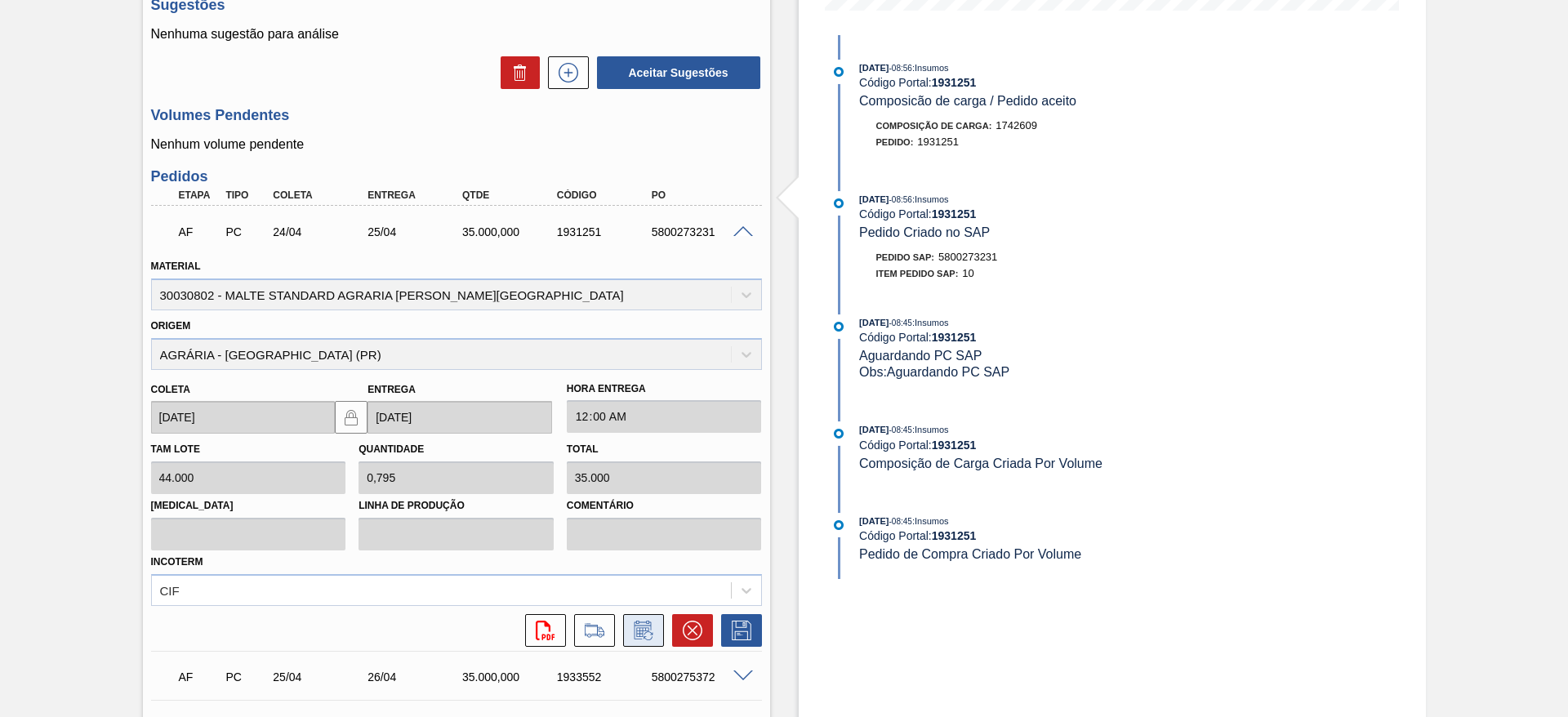
click at [657, 615] on button at bounding box center [643, 630] width 41 height 33
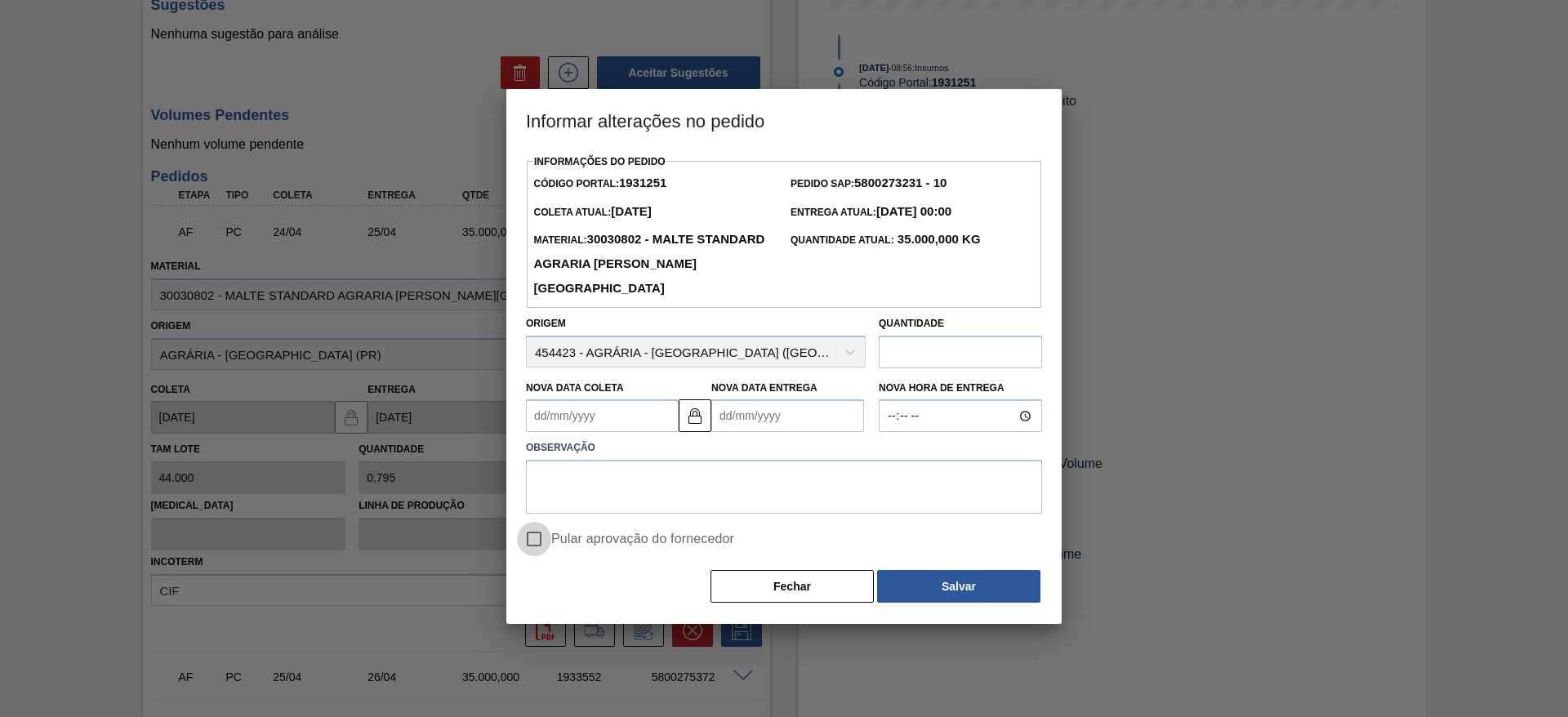
click at [543, 539] on input "Pular aprovação do fornecedor" at bounding box center [534, 539] width 35 height 35
checkbox input "true"
click at [541, 418] on Coleta1931251 "Nova Data Coleta" at bounding box center [602, 415] width 153 height 33
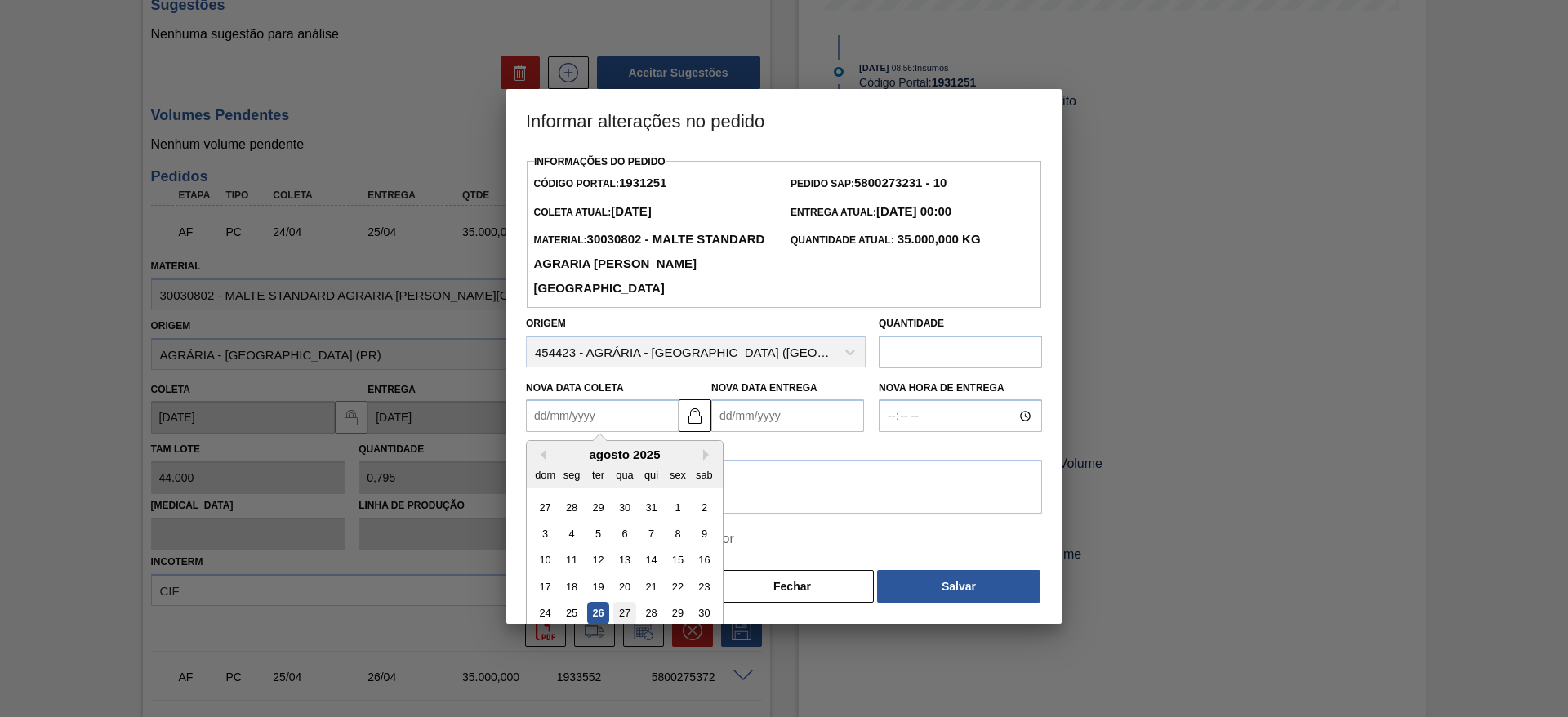
click at [622, 610] on div "27" at bounding box center [624, 613] width 22 height 22
type Coleta1931251 "[DATE]"
type Entrega1931251 "[DATE]"
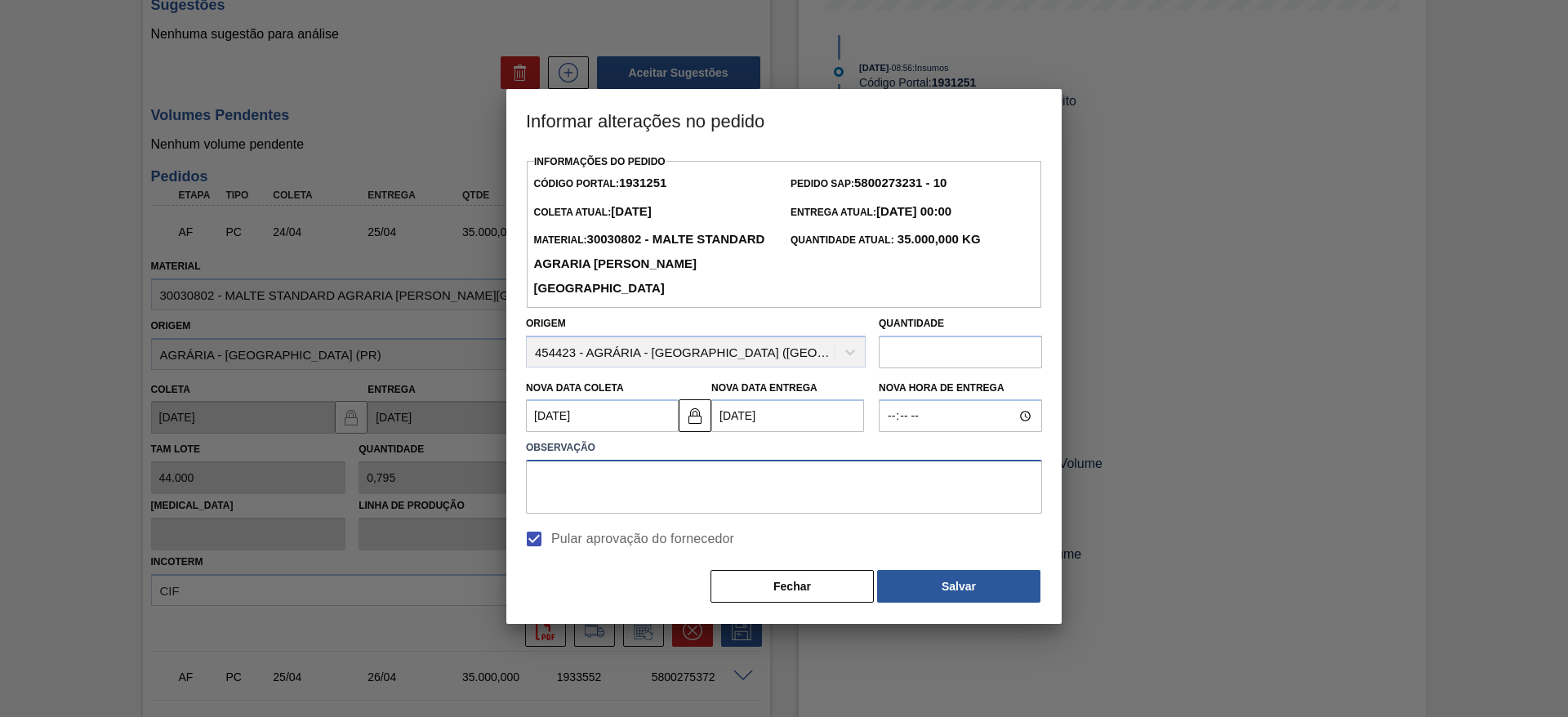
click at [583, 493] on textarea at bounding box center [784, 486] width 516 height 54
type textarea "."
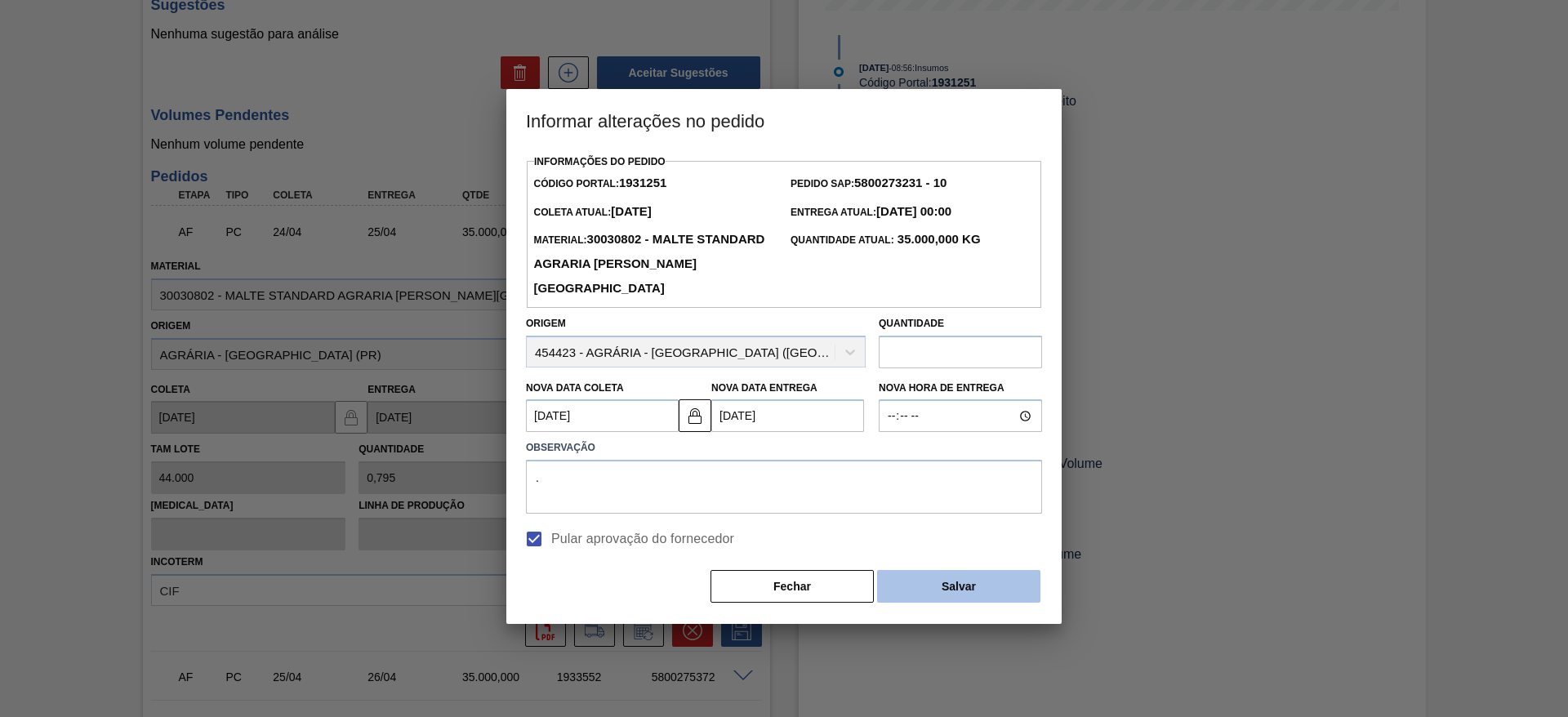
click at [917, 583] on button "Salvar" at bounding box center [959, 586] width 164 height 33
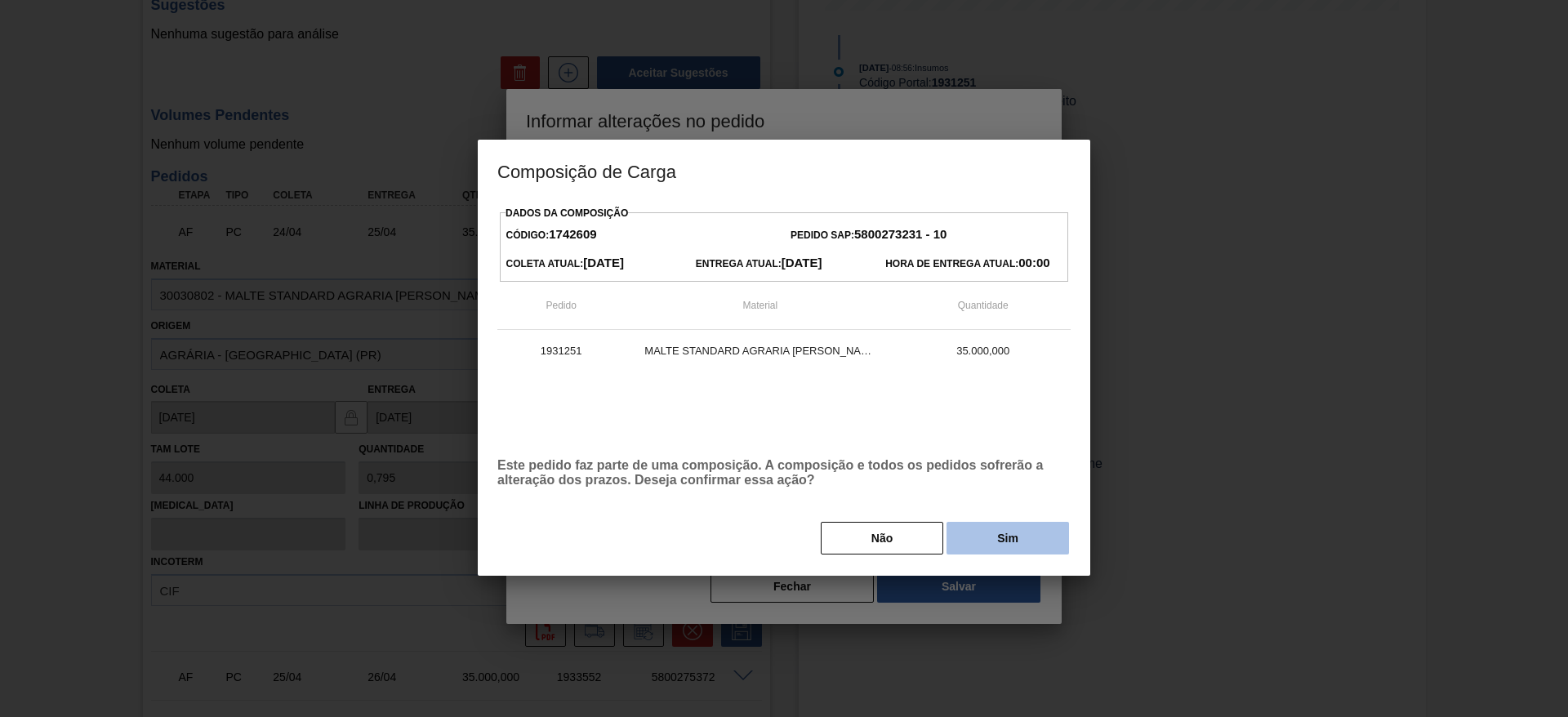
click at [1026, 543] on button "Sim" at bounding box center [1007, 538] width 123 height 33
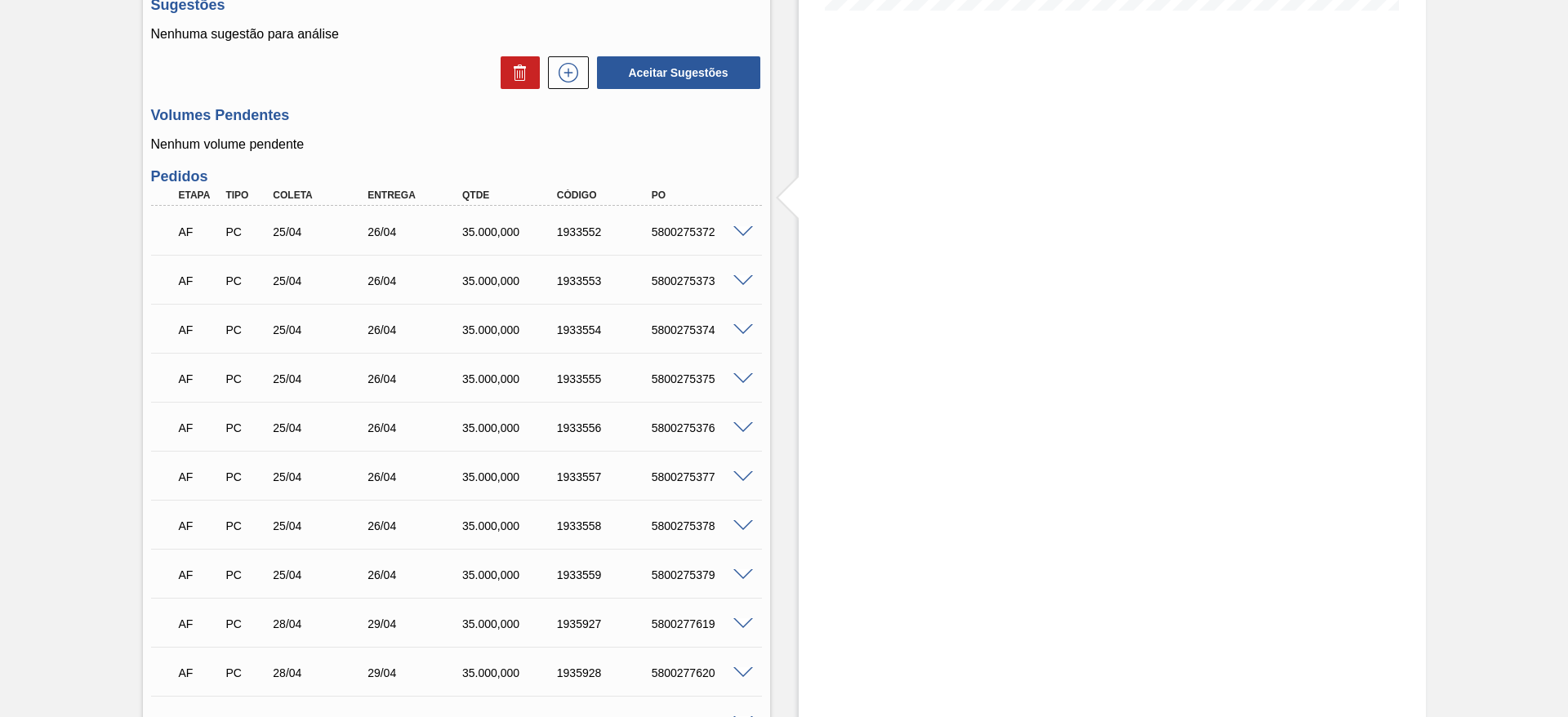
click at [746, 226] on span at bounding box center [744, 232] width 20 height 12
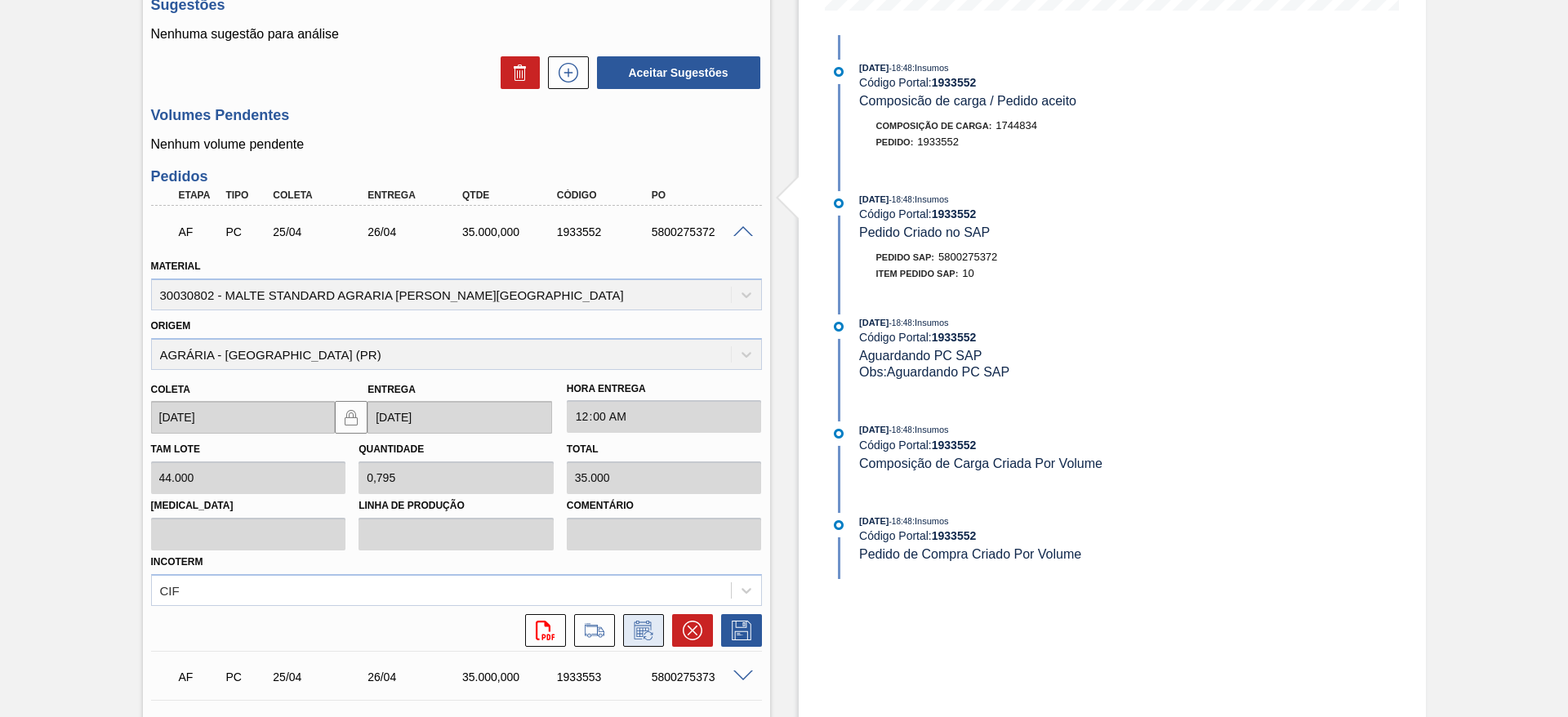
click at [644, 621] on icon at bounding box center [643, 631] width 26 height 20
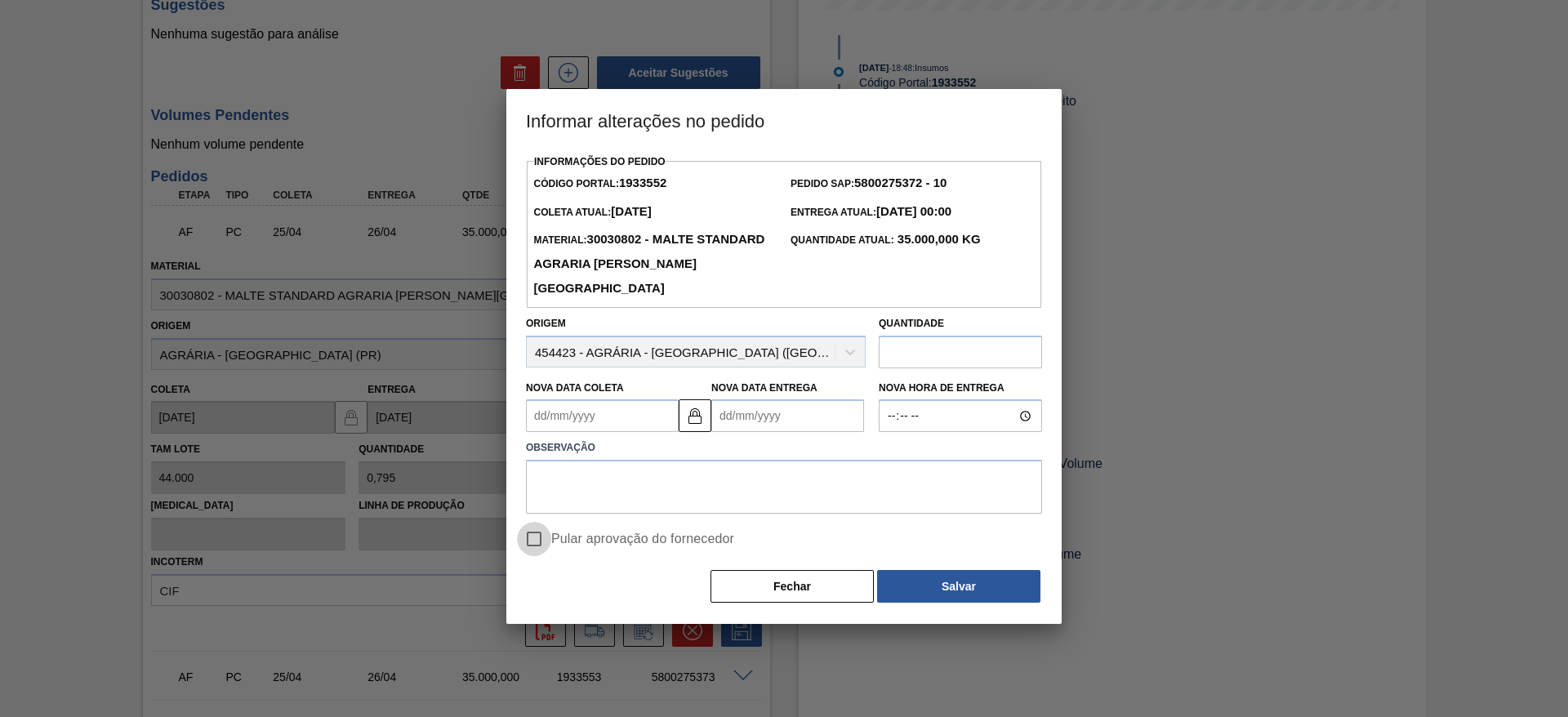
click at [535, 543] on input "Pular aprovação do fornecedor" at bounding box center [534, 539] width 35 height 35
checkbox input "true"
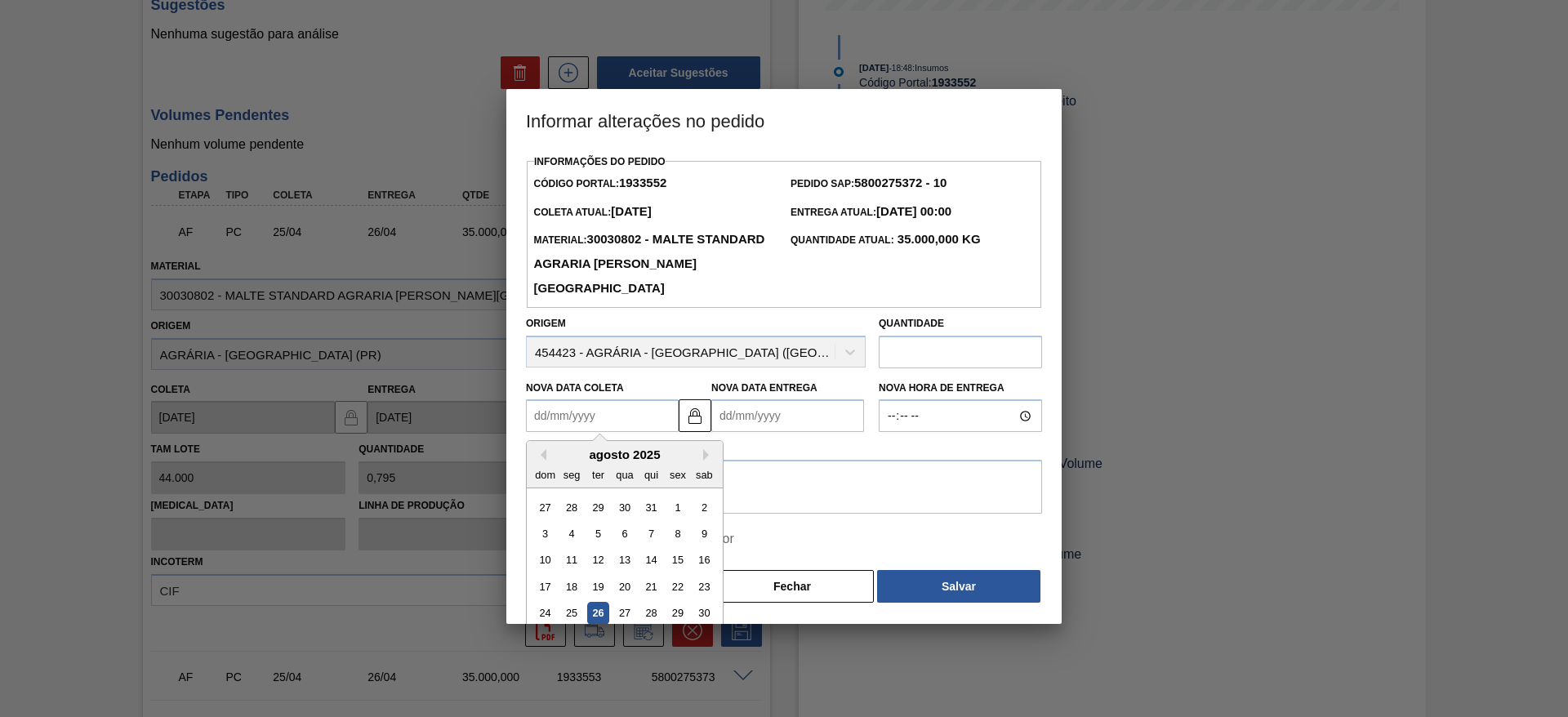
click at [534, 413] on Coleta1933552 "Nova Data Coleta" at bounding box center [602, 415] width 153 height 33
click at [626, 609] on div "27" at bounding box center [624, 613] width 22 height 22
type Coleta1933552 "[DATE]"
type Entrega1933552 "[DATE]"
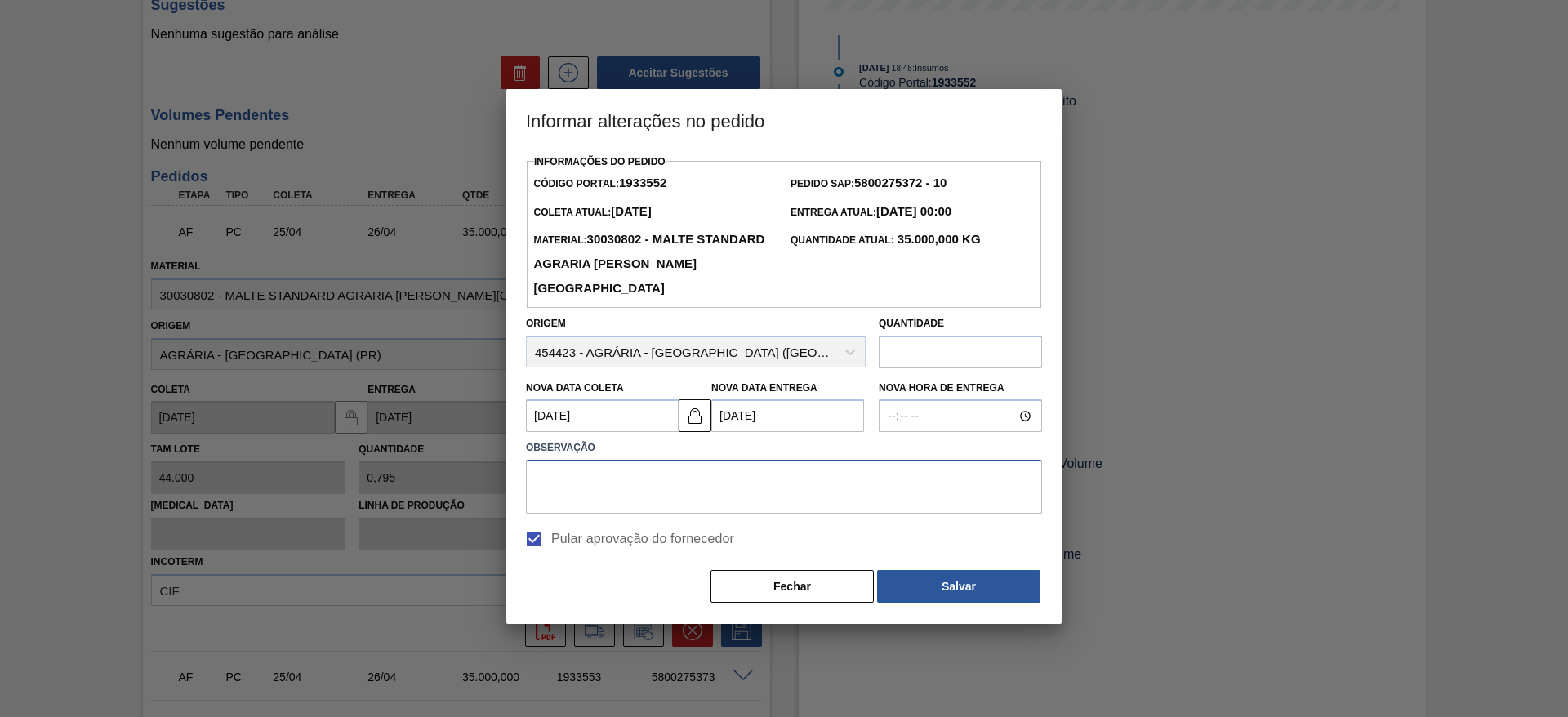
click at [605, 489] on textarea at bounding box center [784, 486] width 516 height 54
type textarea "."
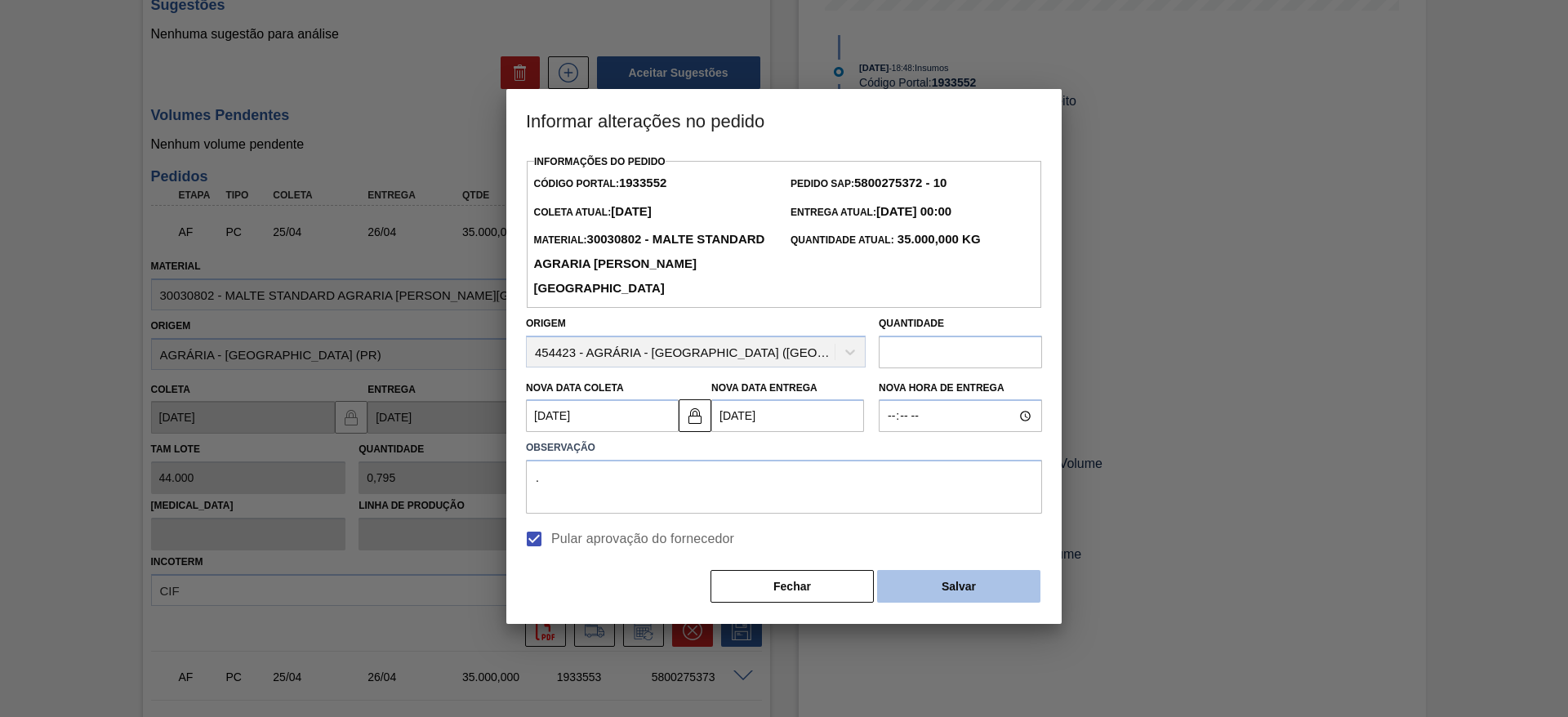
click at [945, 580] on button "Salvar" at bounding box center [959, 586] width 164 height 33
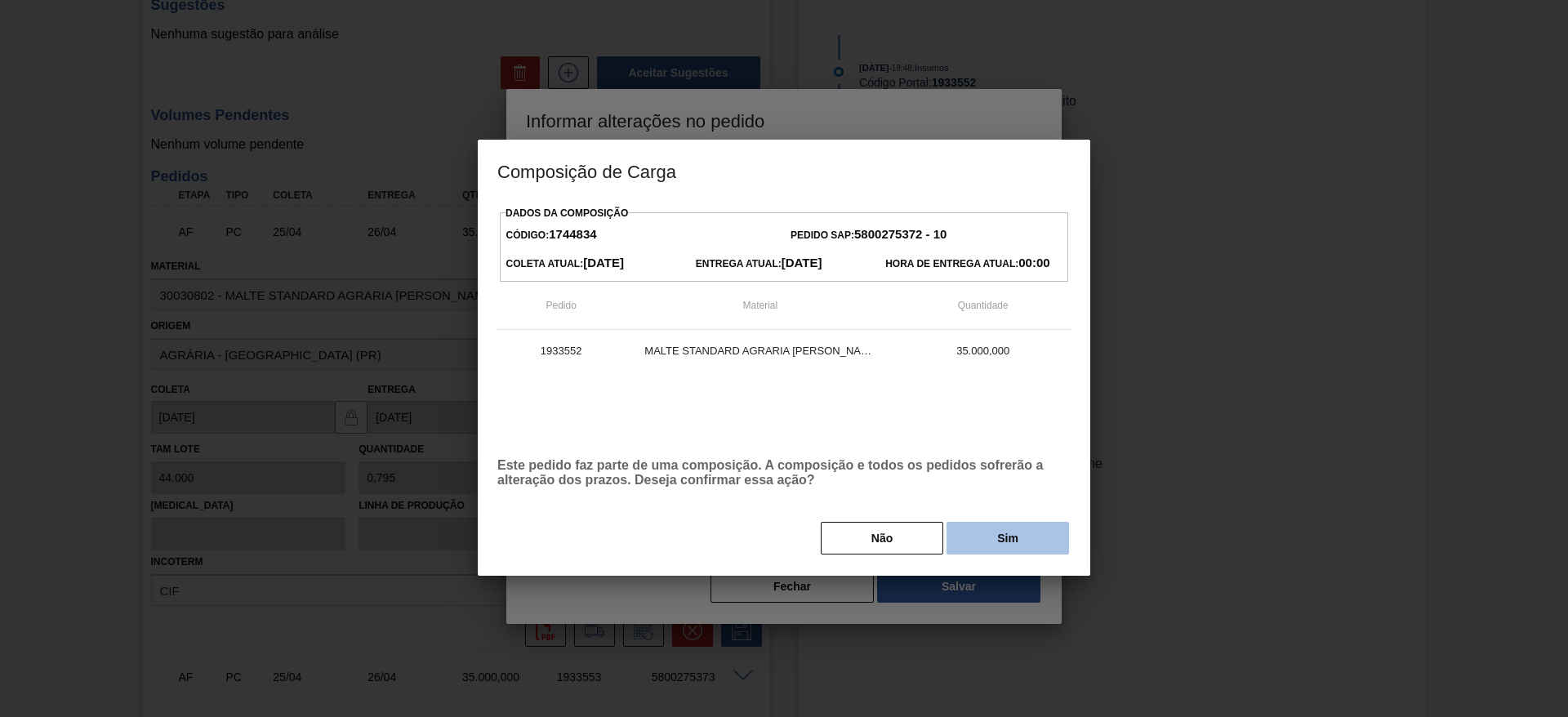
click at [1009, 535] on button "Sim" at bounding box center [1007, 538] width 123 height 33
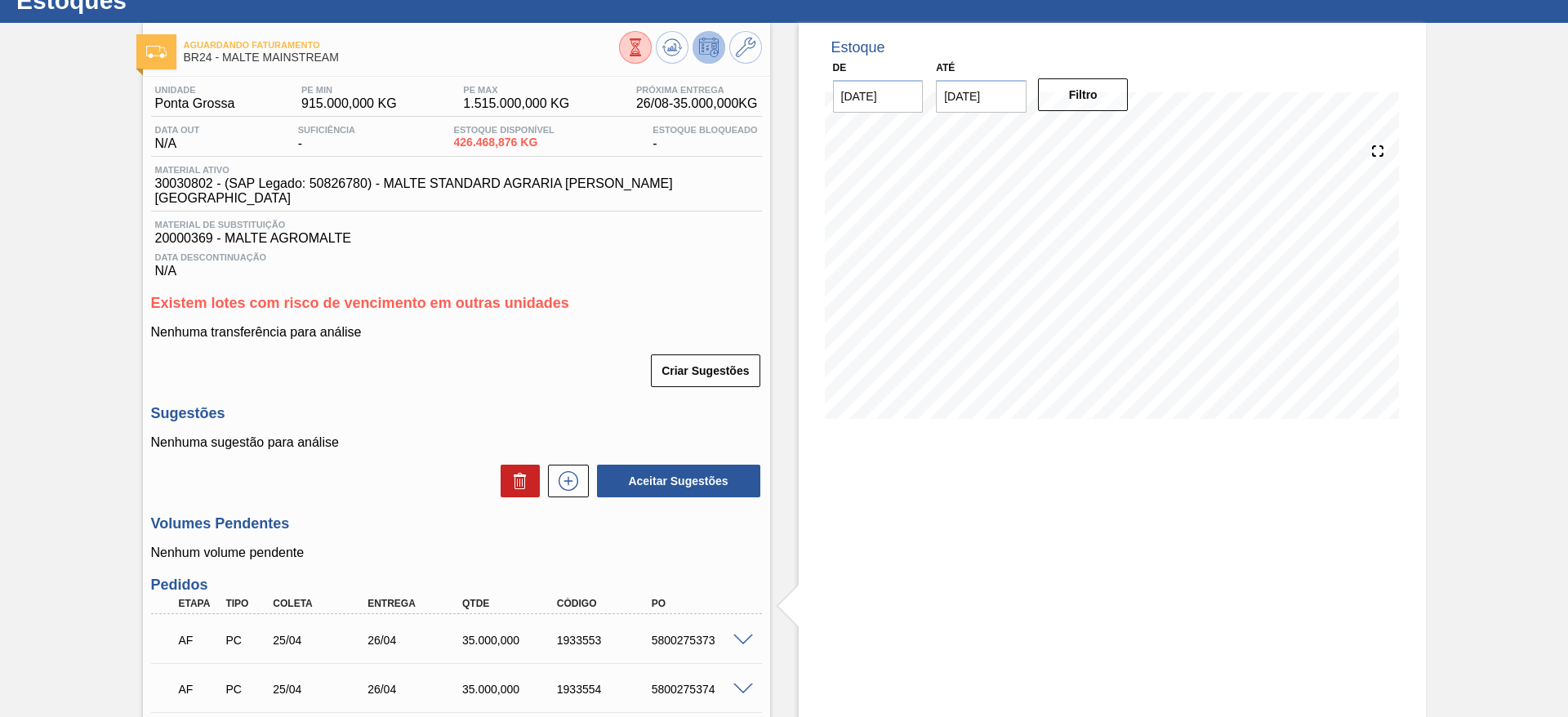
scroll to position [0, 0]
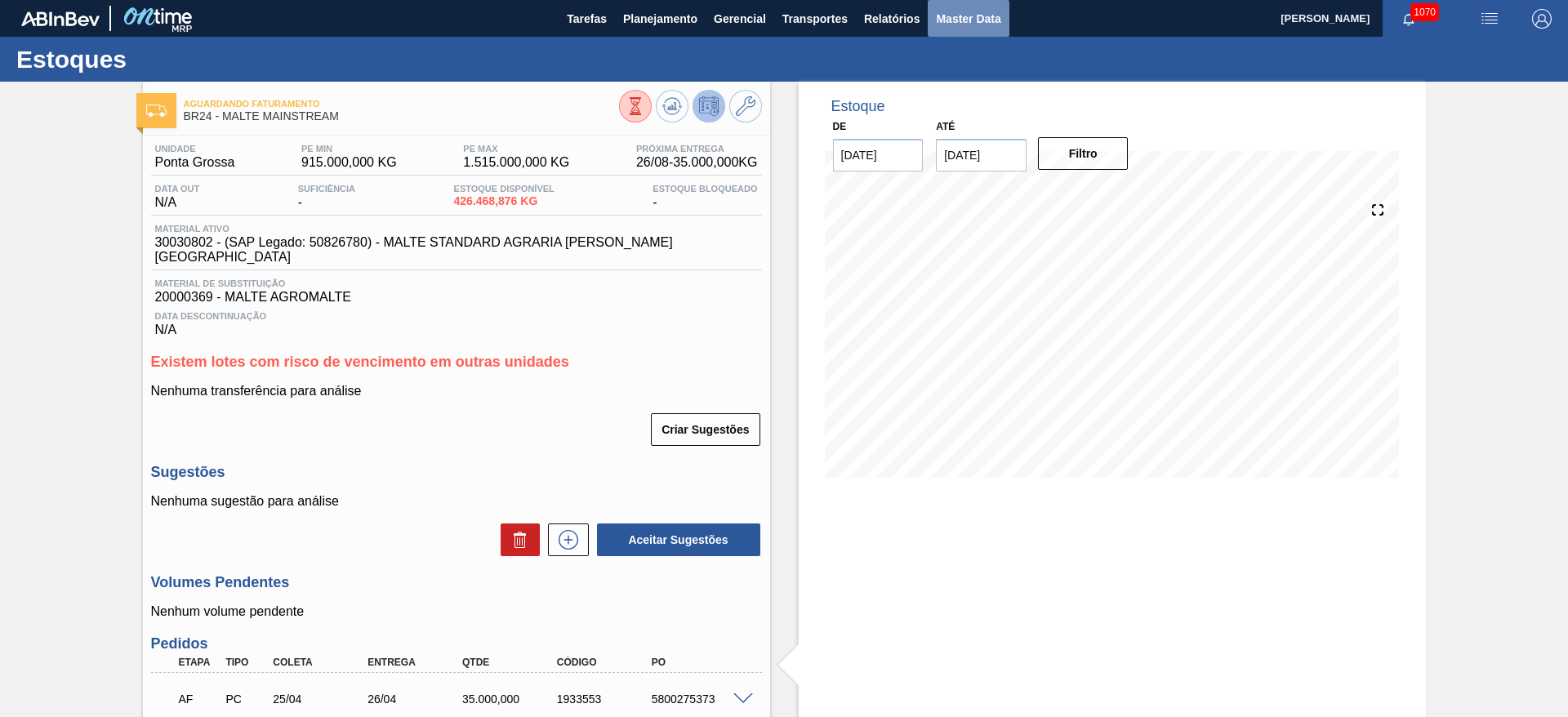
click at [975, 20] on span "Master Data" at bounding box center [967, 19] width 65 height 20
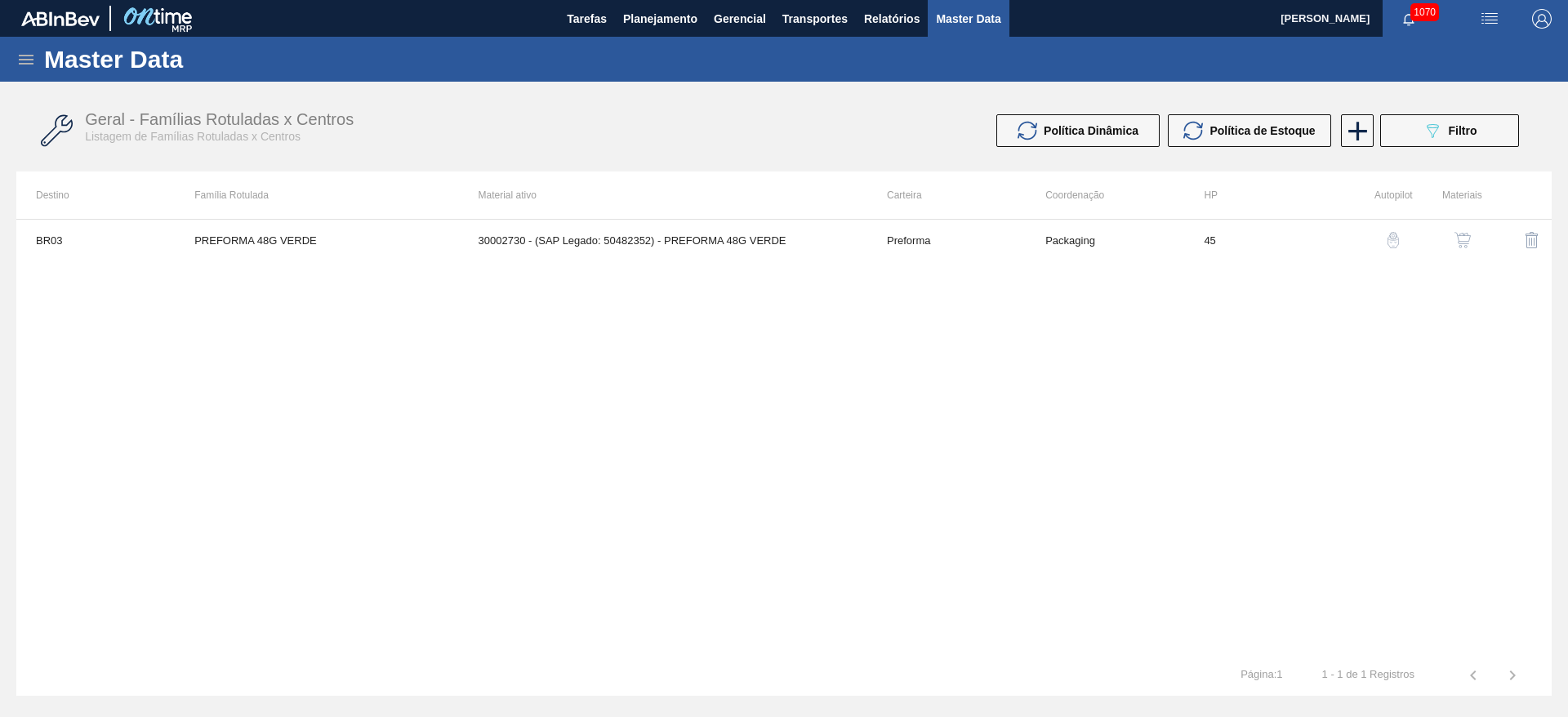
click at [18, 67] on icon at bounding box center [26, 60] width 20 height 20
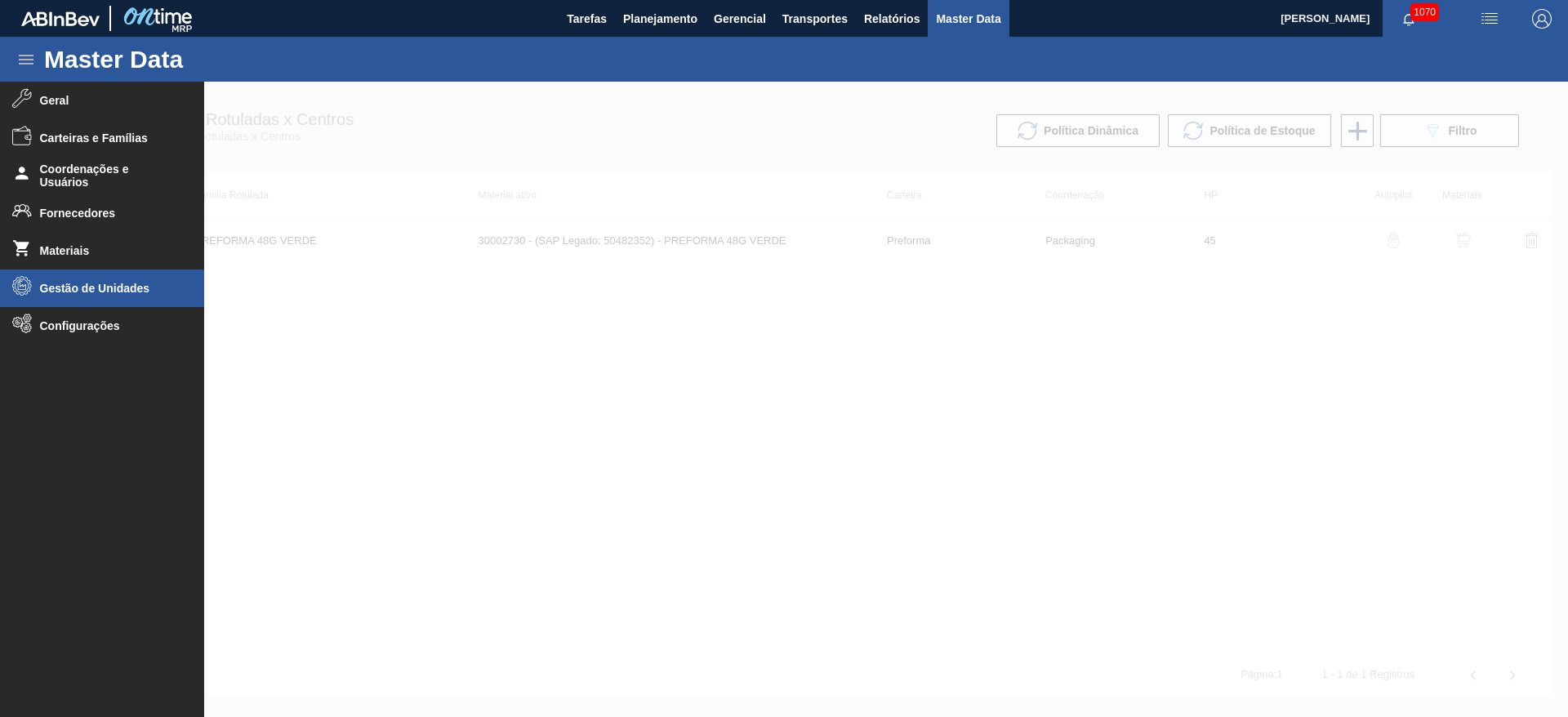
click at [76, 276] on li "Gestão de Unidades" at bounding box center [102, 287] width 205 height 37
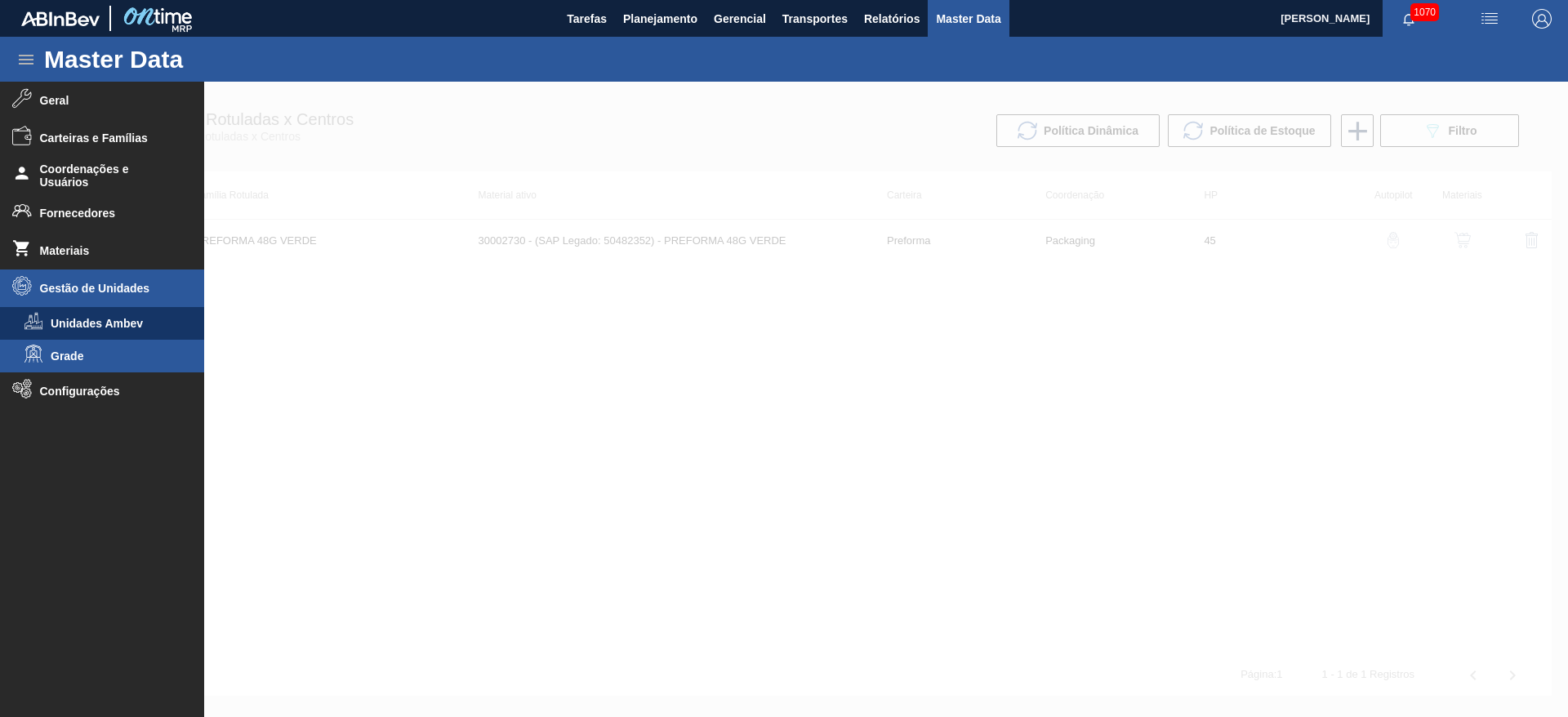
click at [67, 351] on span "Grade" at bounding box center [114, 355] width 125 height 13
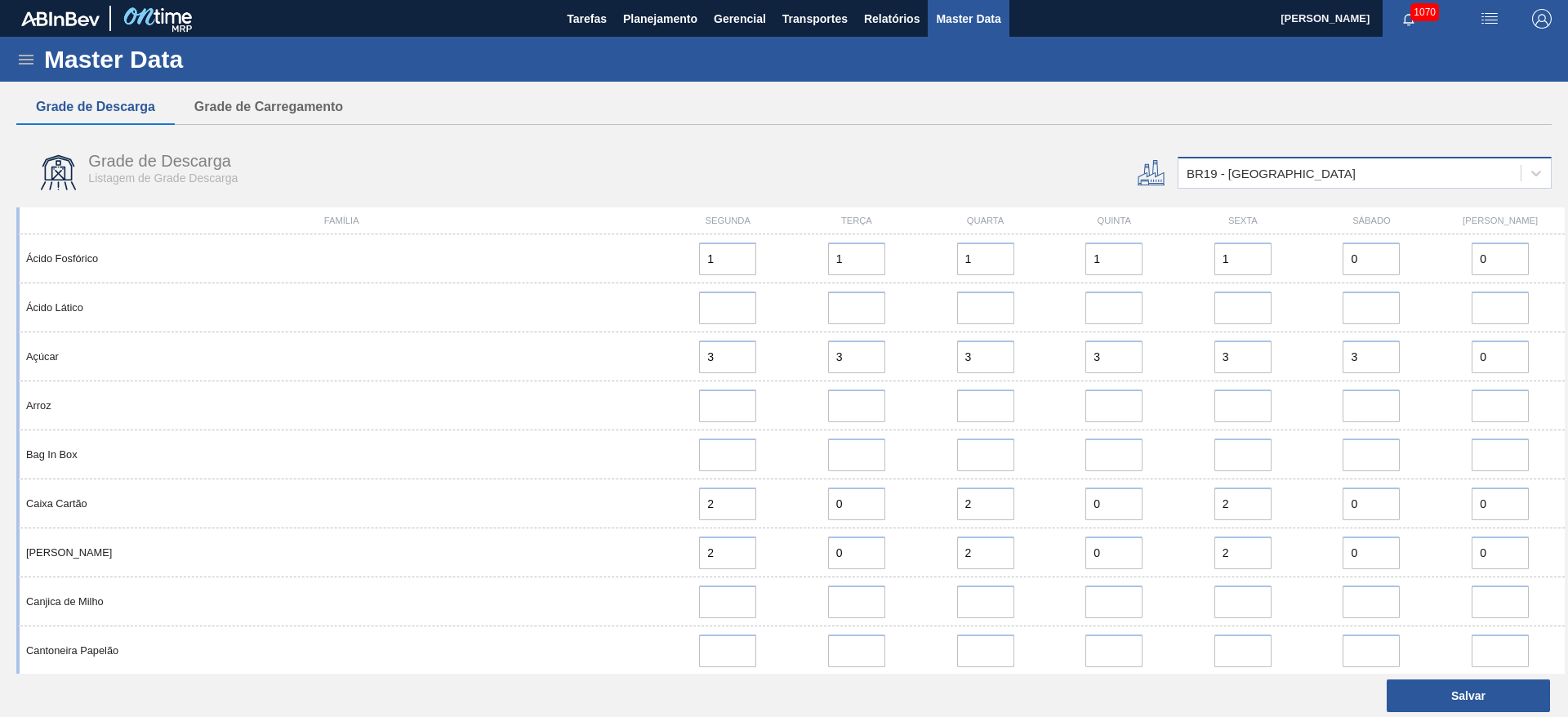
click at [1230, 185] on div "BR19 - [GEOGRAPHIC_DATA]" at bounding box center [1363, 172] width 374 height 32
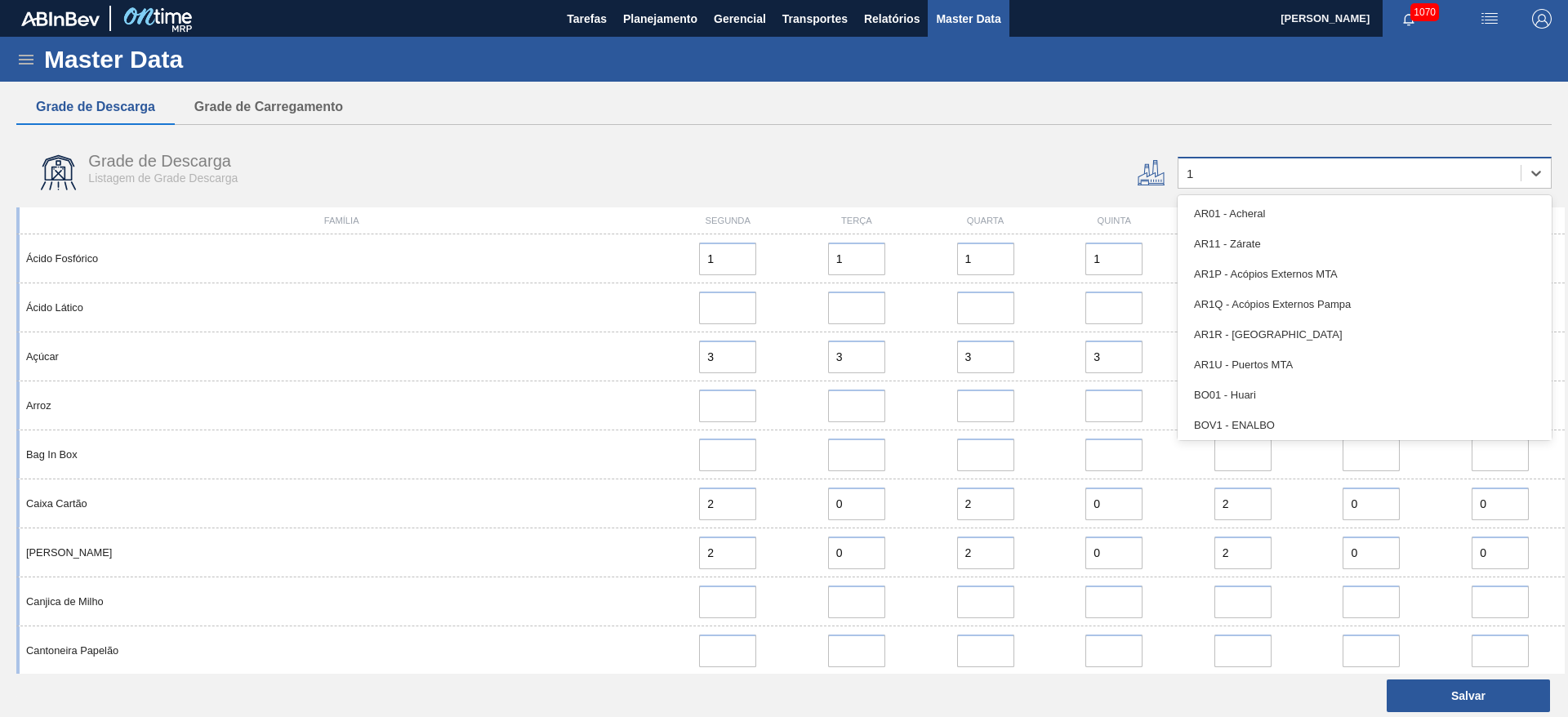
type input "16"
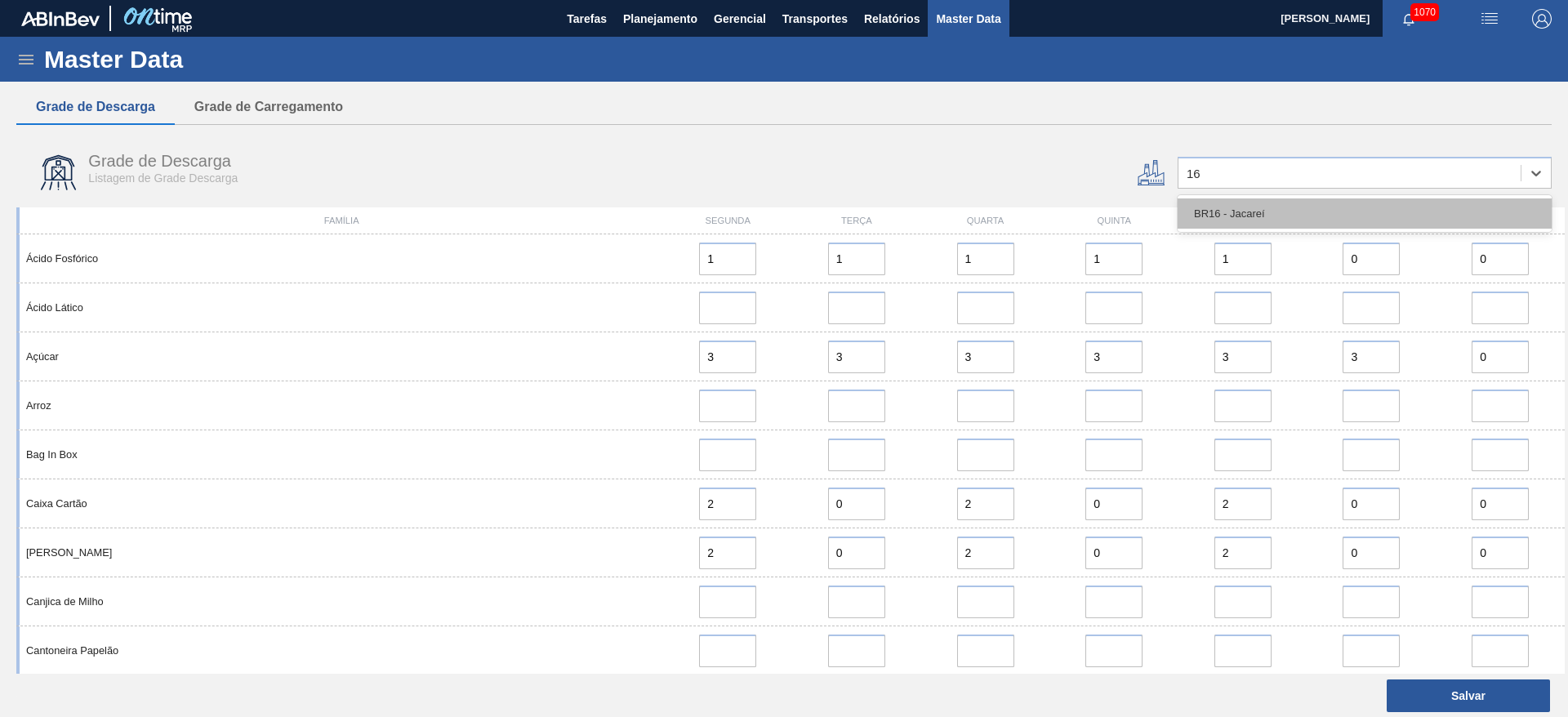
click at [1233, 213] on div "BR16 - Jacareí" at bounding box center [1363, 213] width 374 height 30
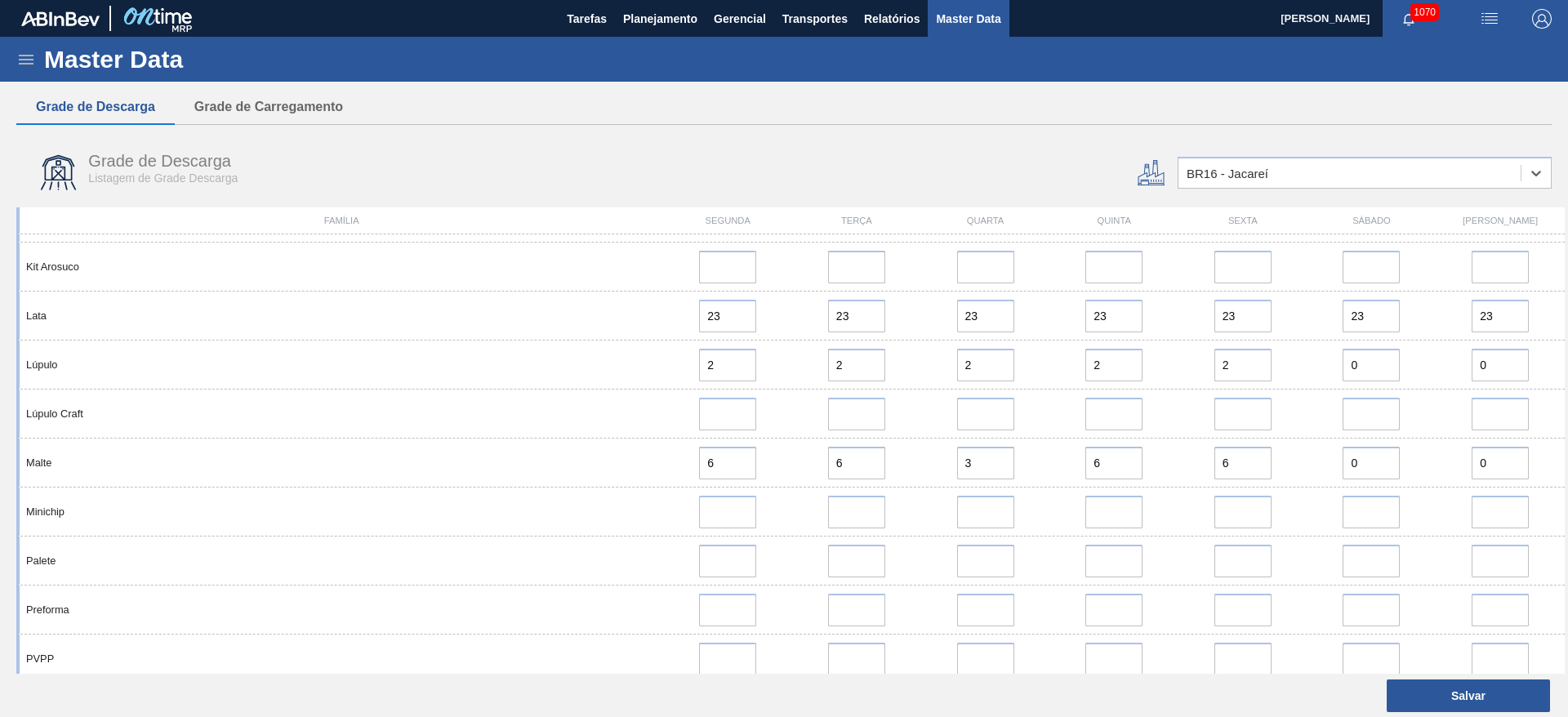
scroll to position [1224, 0]
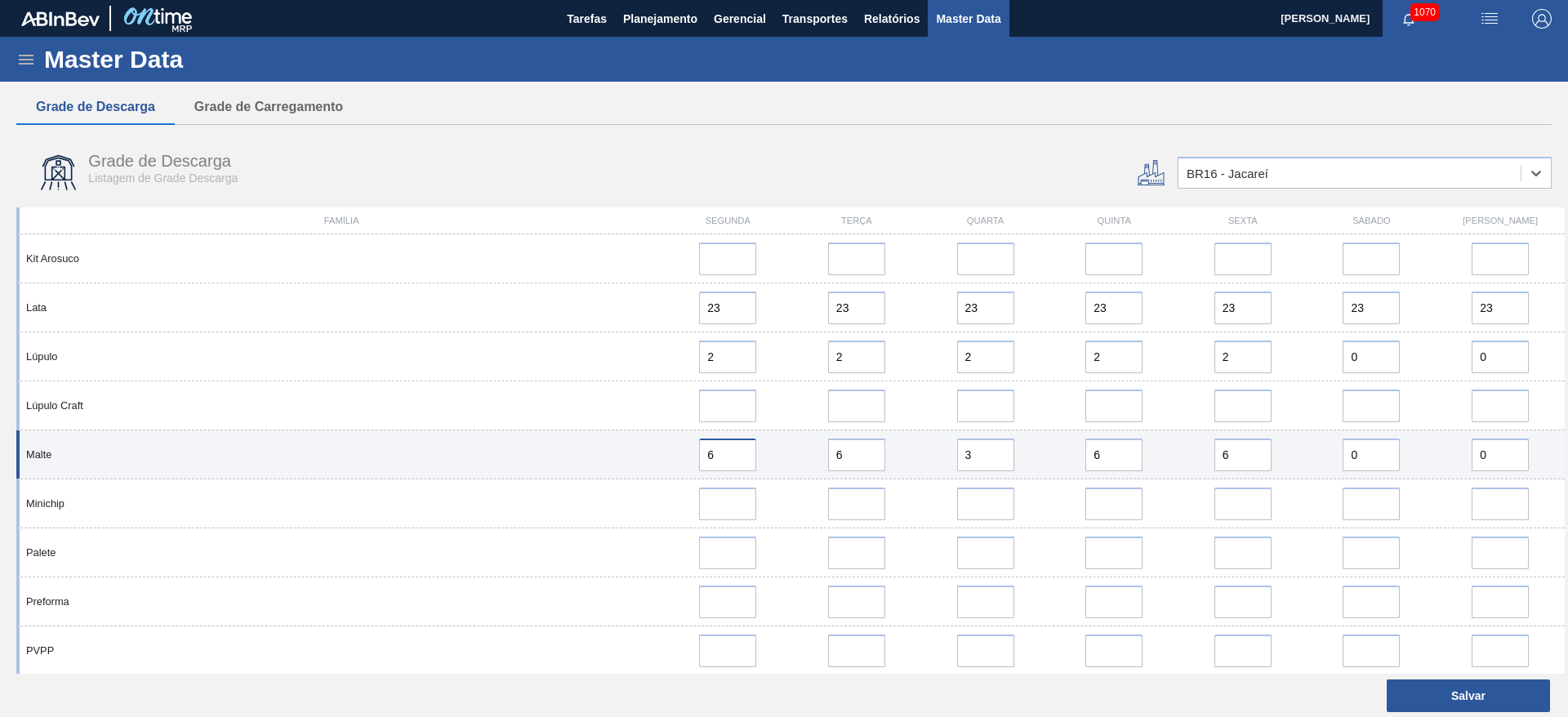
drag, startPoint x: 724, startPoint y: 453, endPoint x: 635, endPoint y: 472, distance: 91.0
click at [636, 471] on div "Malte 6 6 3 6 6 0 0" at bounding box center [790, 454] width 1548 height 49
click at [657, 467] on div "Malte 9 6 3 6 6 0 0" at bounding box center [790, 454] width 1548 height 49
type input "9"
drag, startPoint x: 854, startPoint y: 458, endPoint x: 718, endPoint y: 463, distance: 136.1
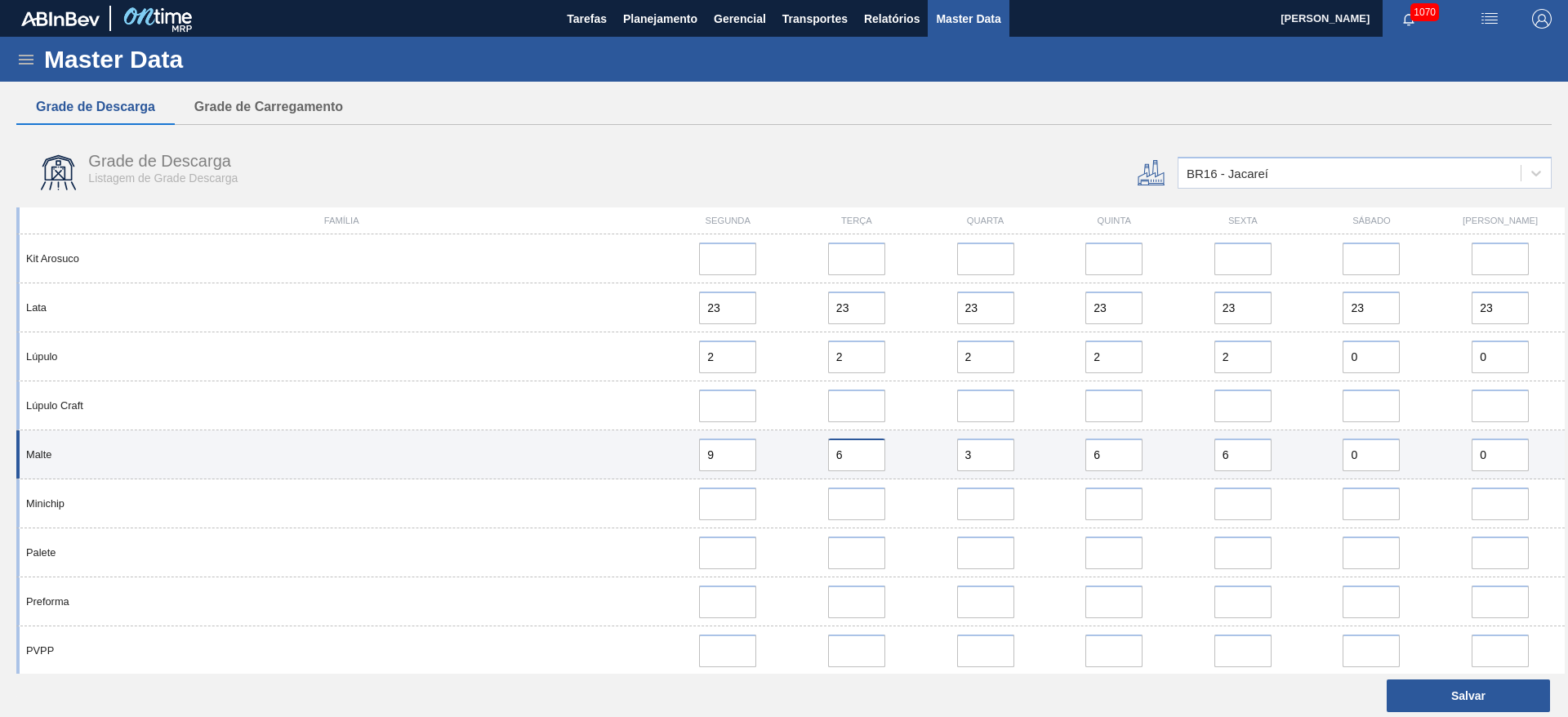
click at [728, 463] on div "Malte 9 6 3 6 6 0 0" at bounding box center [790, 454] width 1548 height 49
paste input "9"
type input "9"
drag, startPoint x: 1116, startPoint y: 460, endPoint x: 987, endPoint y: 460, distance: 129.0
click at [987, 460] on div "Malte 9 9 3 6 6 0 0" at bounding box center [790, 454] width 1548 height 49
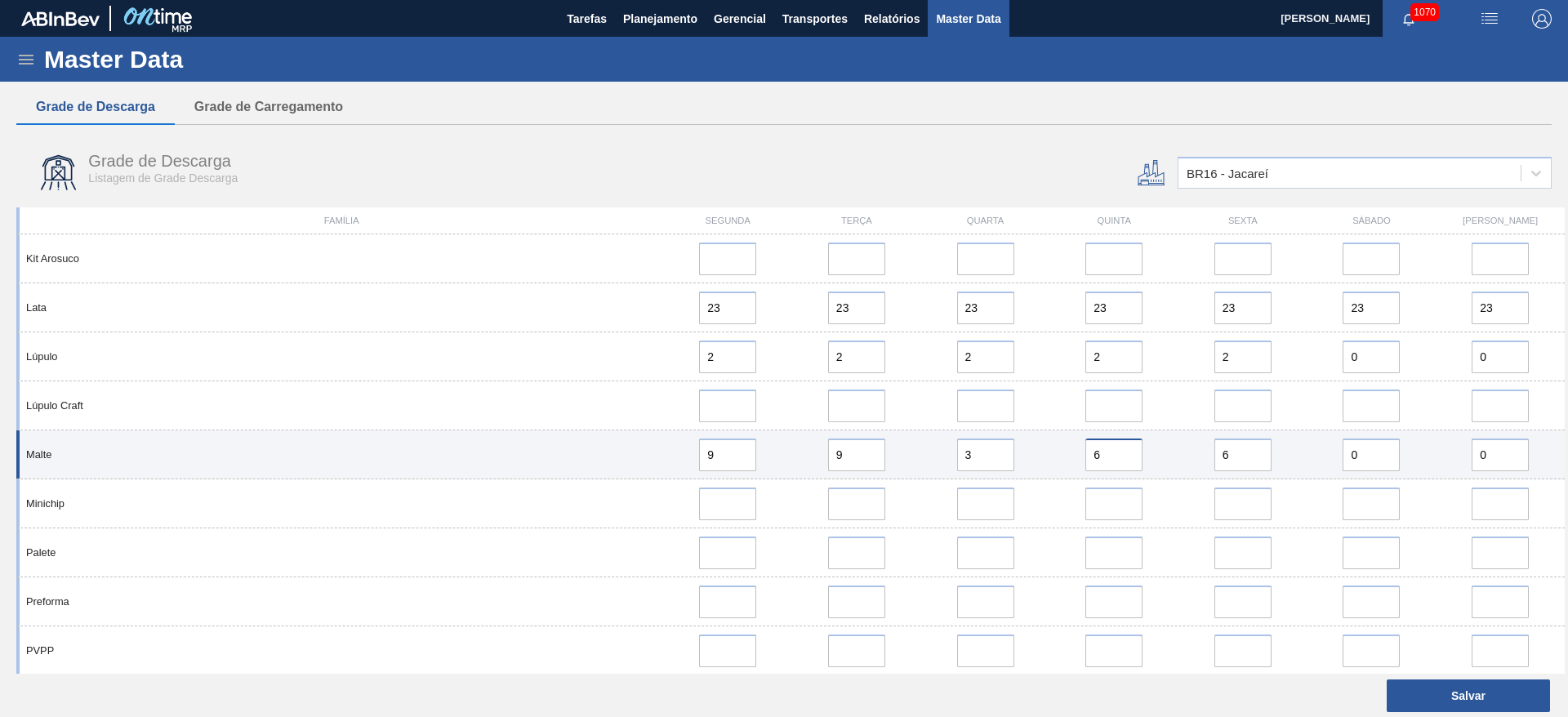
paste input "9"
type input "9"
drag, startPoint x: 1249, startPoint y: 450, endPoint x: 1073, endPoint y: 457, distance: 176.1
click at [1075, 457] on div "Malte 9 9 3 9 6 0 0" at bounding box center [790, 454] width 1548 height 49
paste input "9"
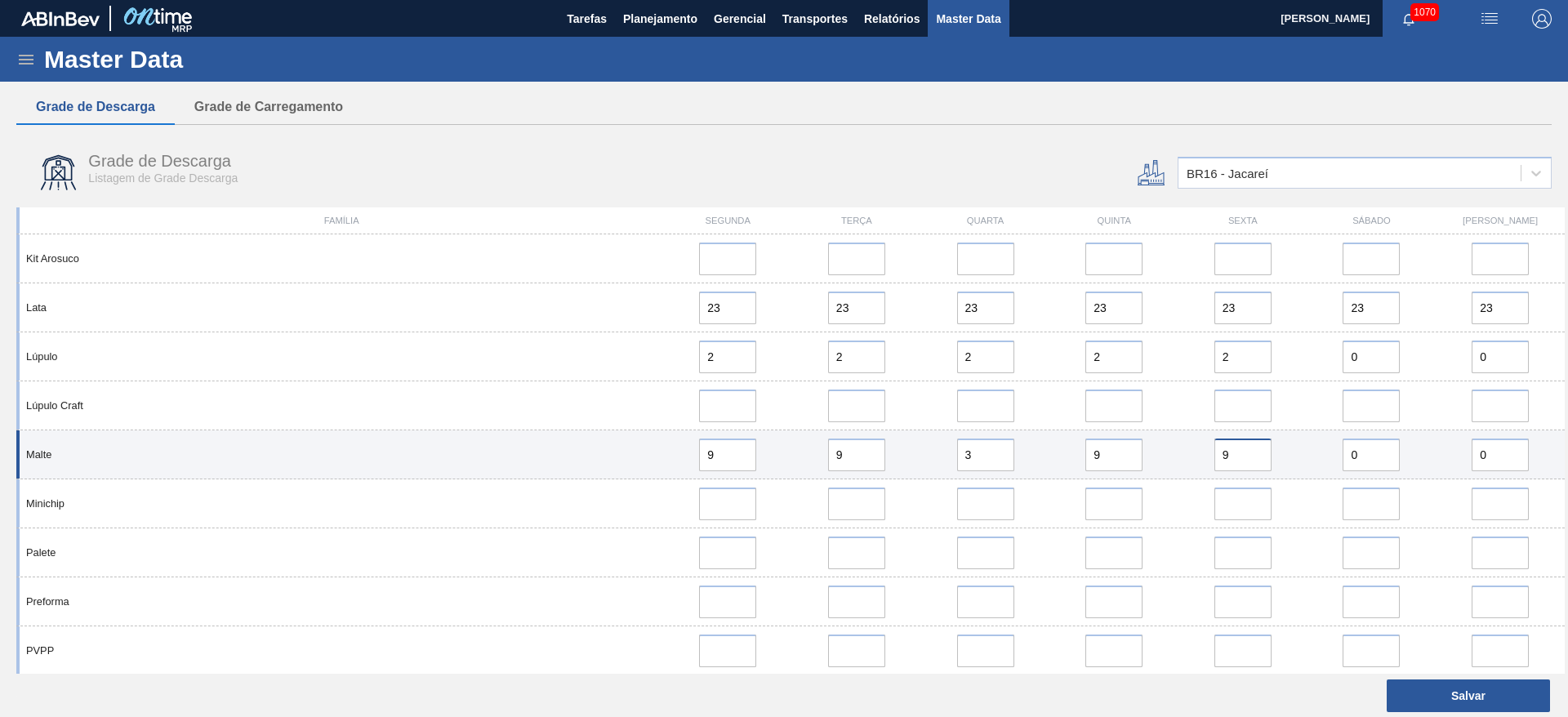
type input "9"
drag, startPoint x: 982, startPoint y: 452, endPoint x: 898, endPoint y: 471, distance: 86.1
click at [899, 471] on div "Malte 9 9 3 9 9 0 0" at bounding box center [790, 454] width 1548 height 49
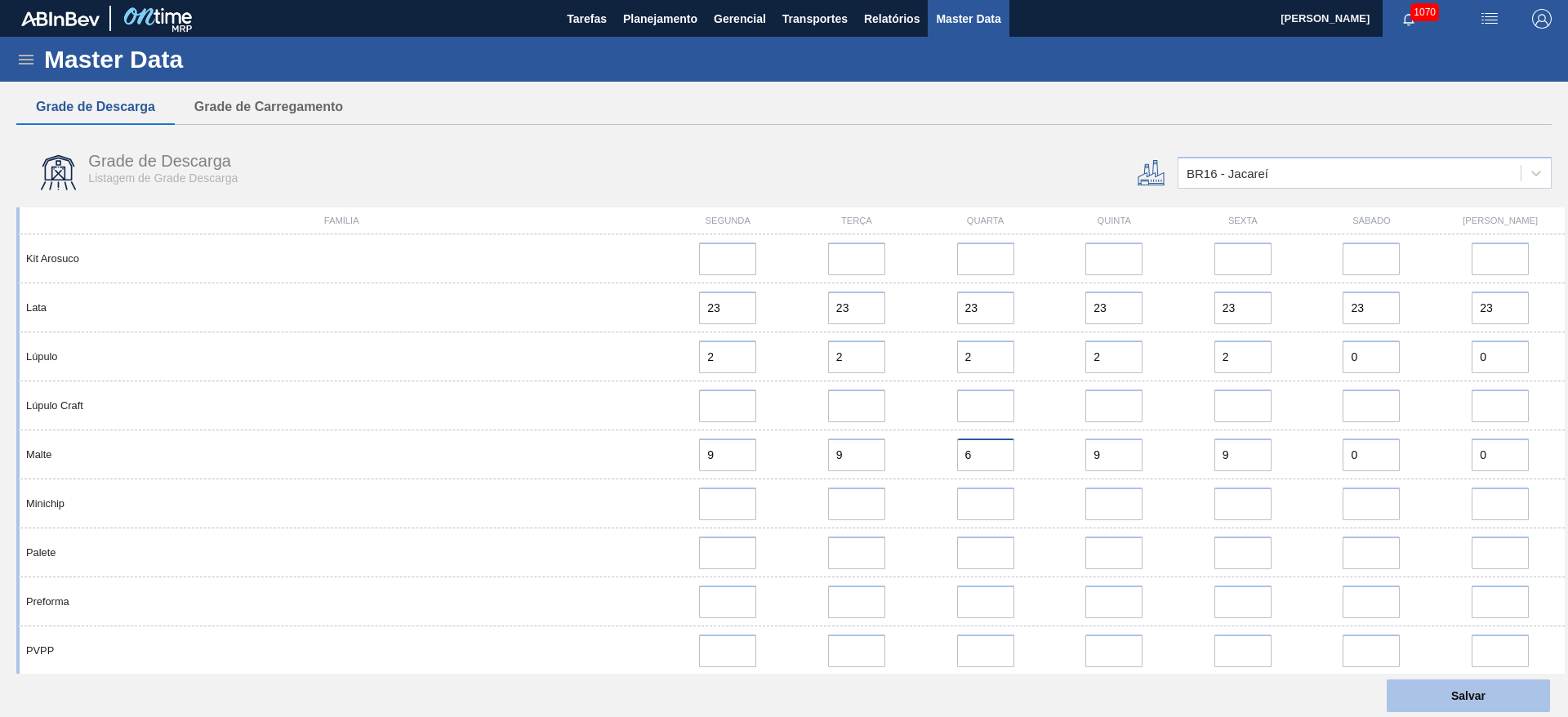
type input "6"
click at [1449, 694] on button "Salvar" at bounding box center [1468, 695] width 164 height 33
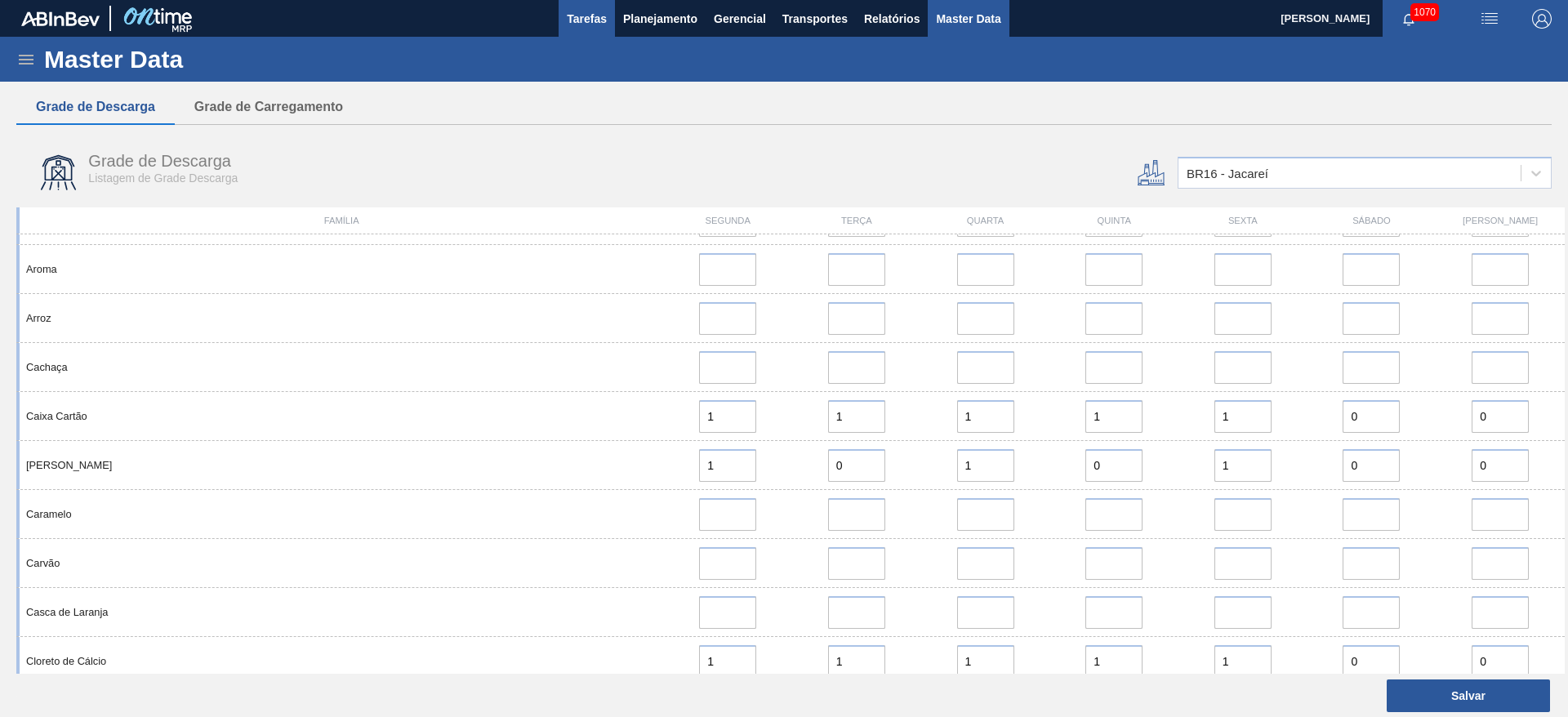
scroll to position [0, 0]
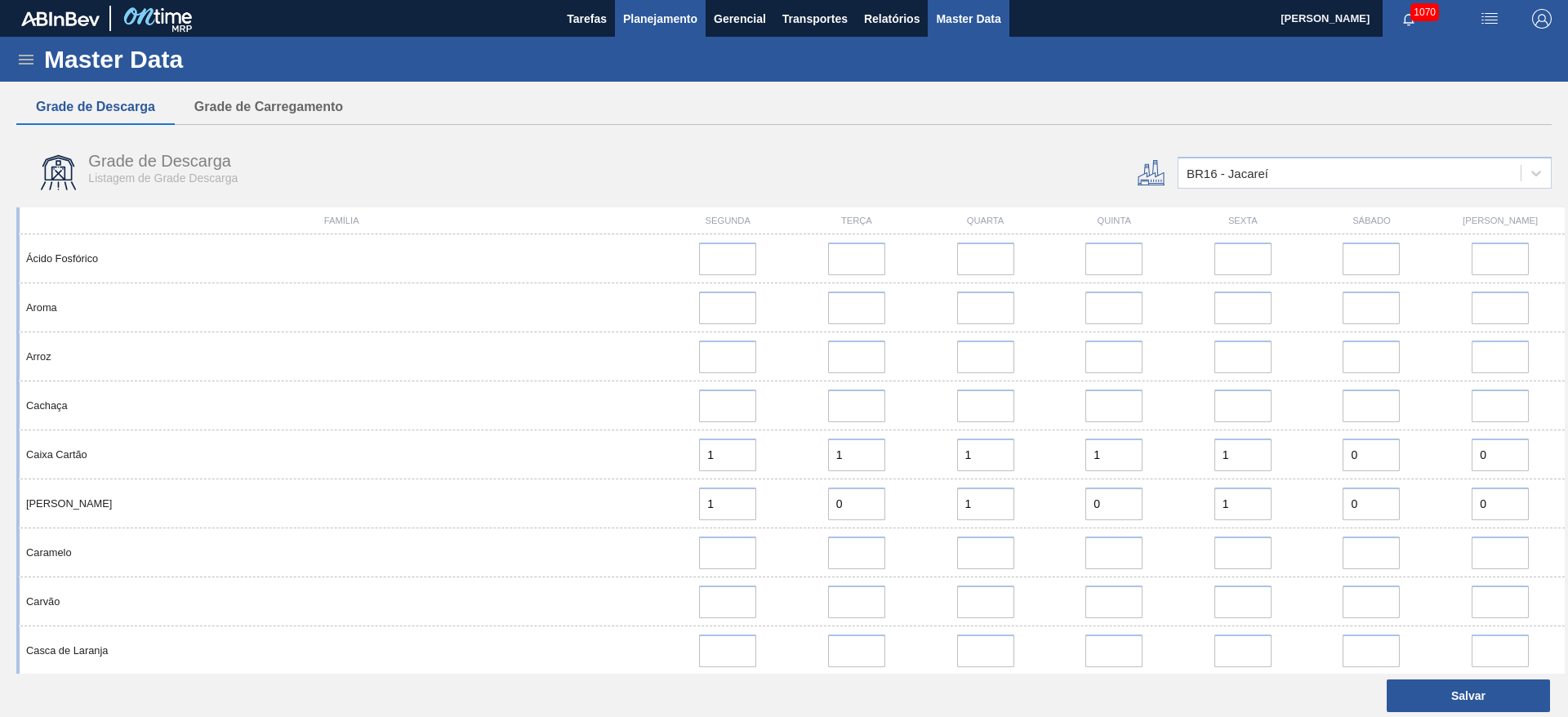
click at [644, 28] on button "Planejamento" at bounding box center [660, 18] width 91 height 36
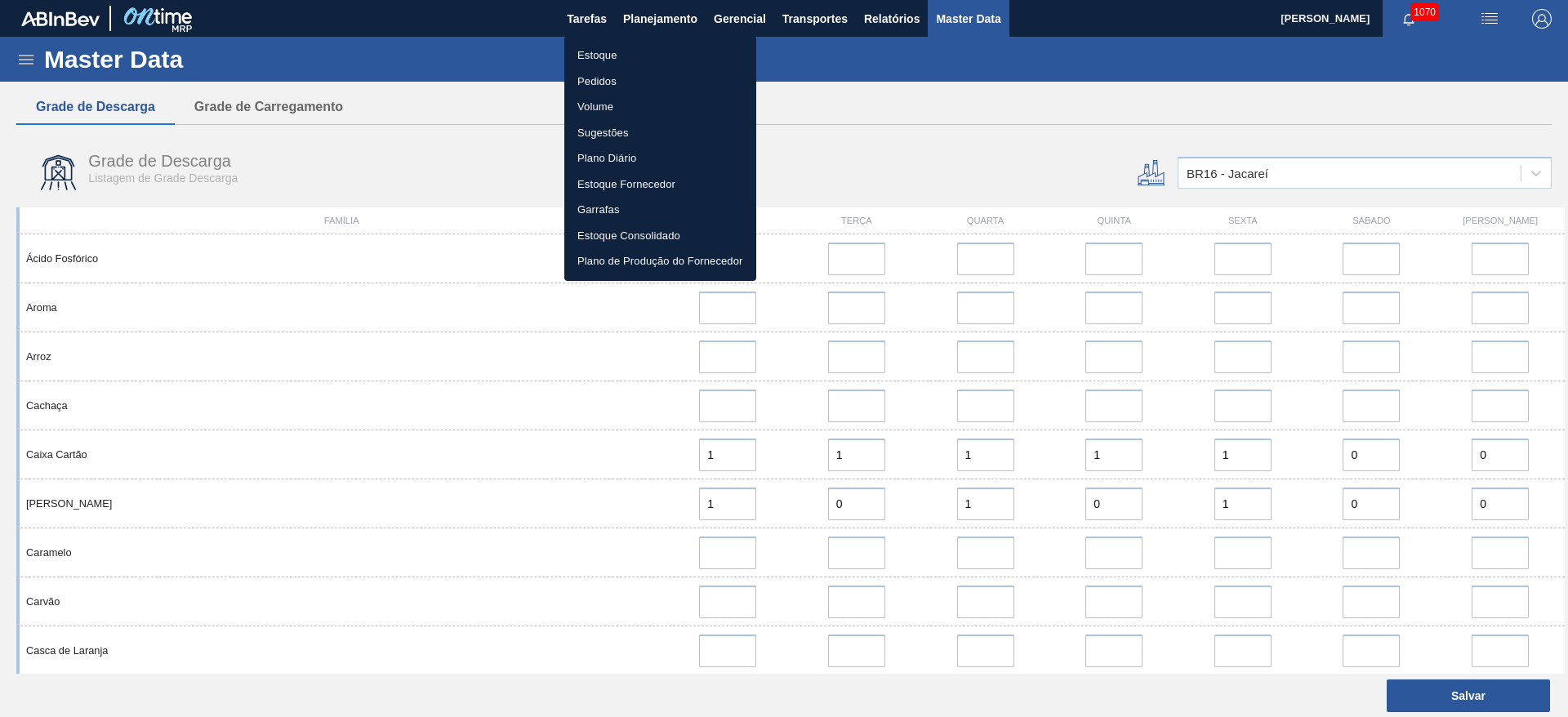
click at [604, 55] on li "Estoque" at bounding box center [660, 55] width 192 height 26
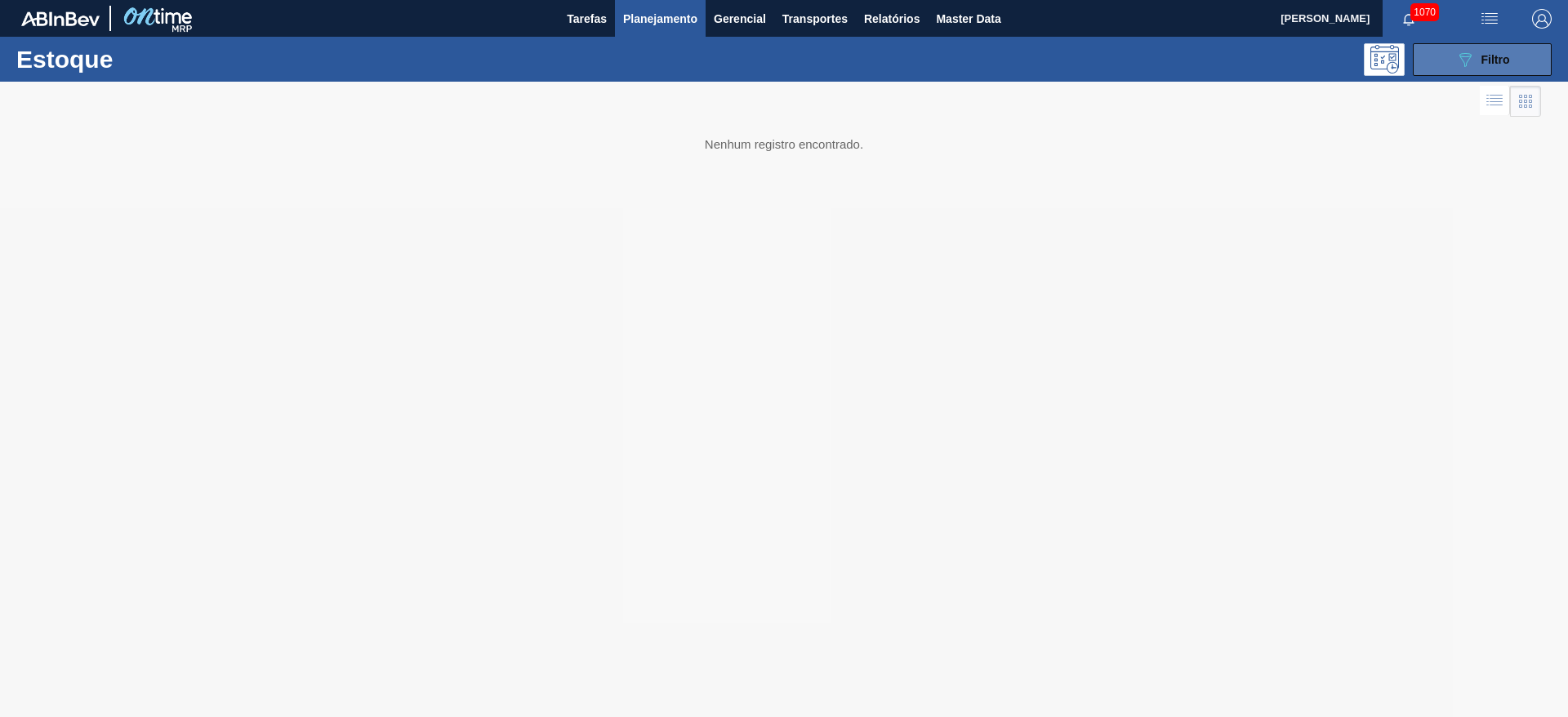
click at [1447, 57] on button "089F7B8B-B2A5-4AFE-B5C0-19BA573D28AC Filtro" at bounding box center [1482, 60] width 139 height 33
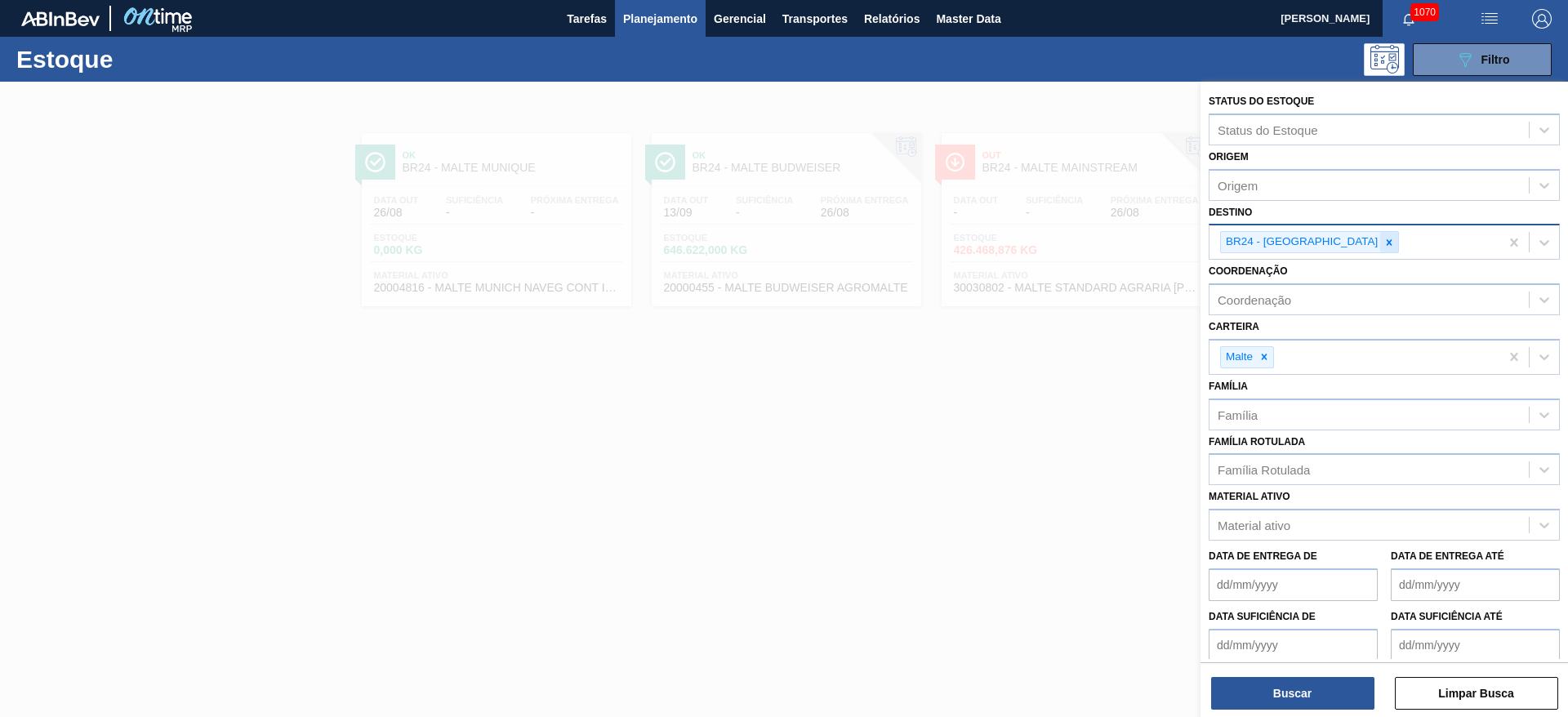
click at [1383, 236] on icon at bounding box center [1389, 242] width 12 height 12
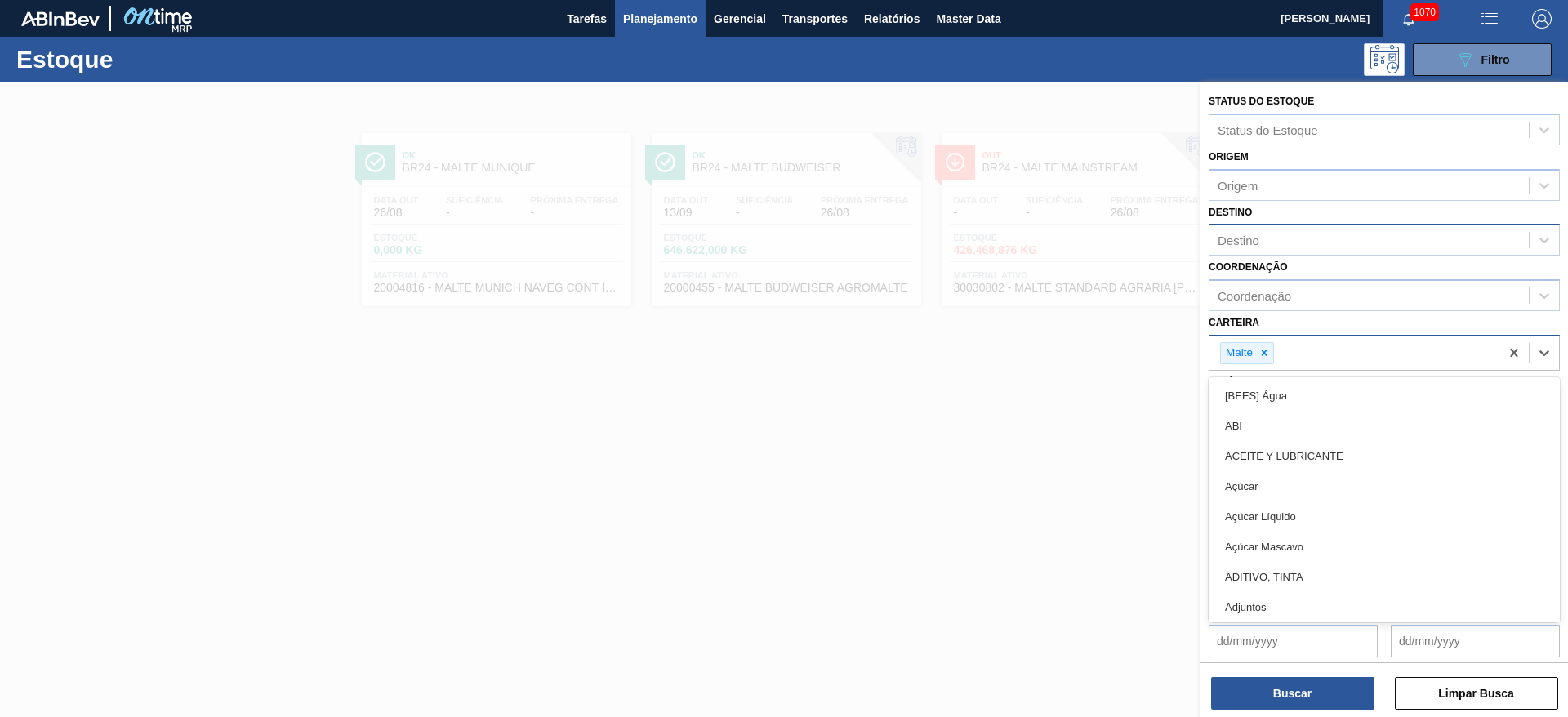
click at [1273, 348] on div "Malte" at bounding box center [1246, 353] width 54 height 22
click at [1261, 344] on div at bounding box center [1264, 353] width 18 height 20
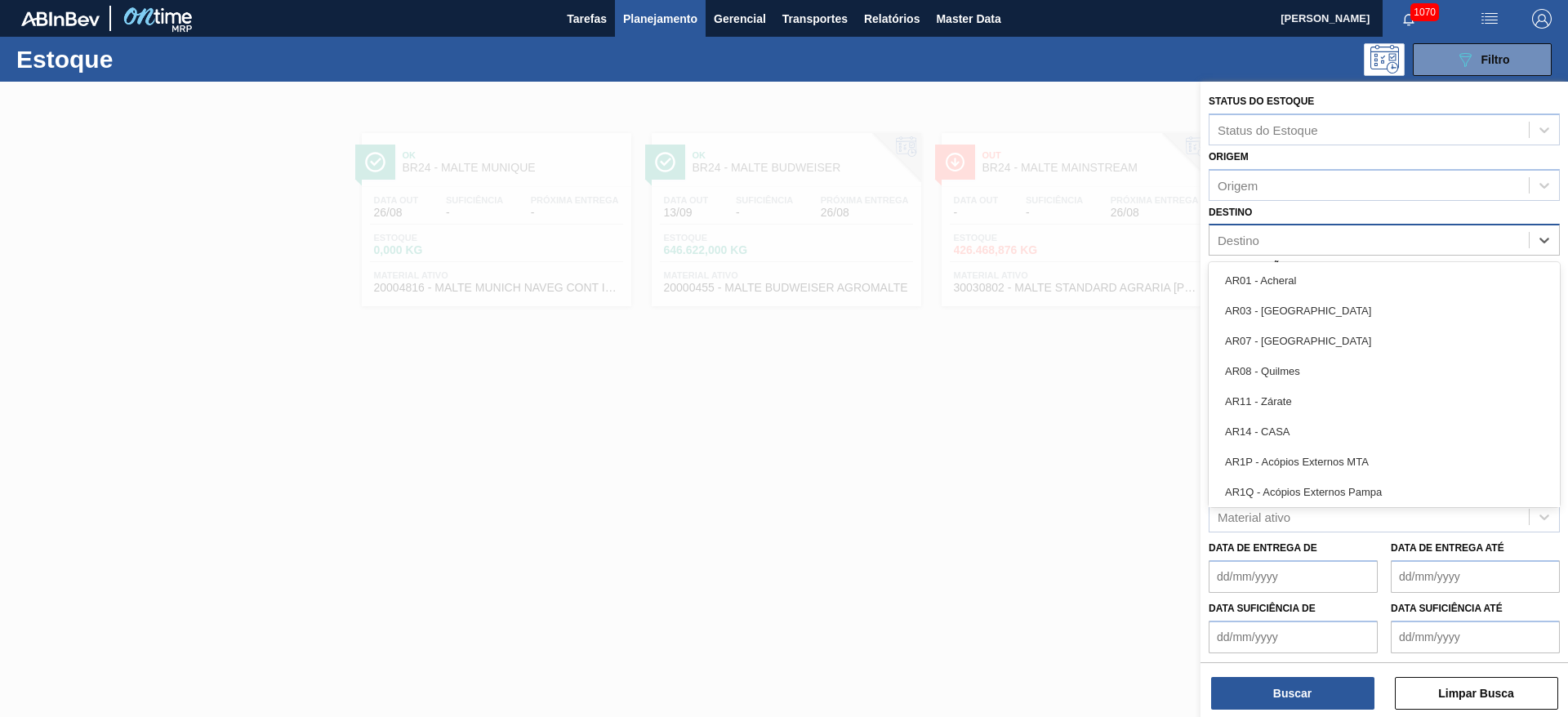
click at [1253, 236] on div "Destino" at bounding box center [1238, 240] width 42 height 14
type input "23"
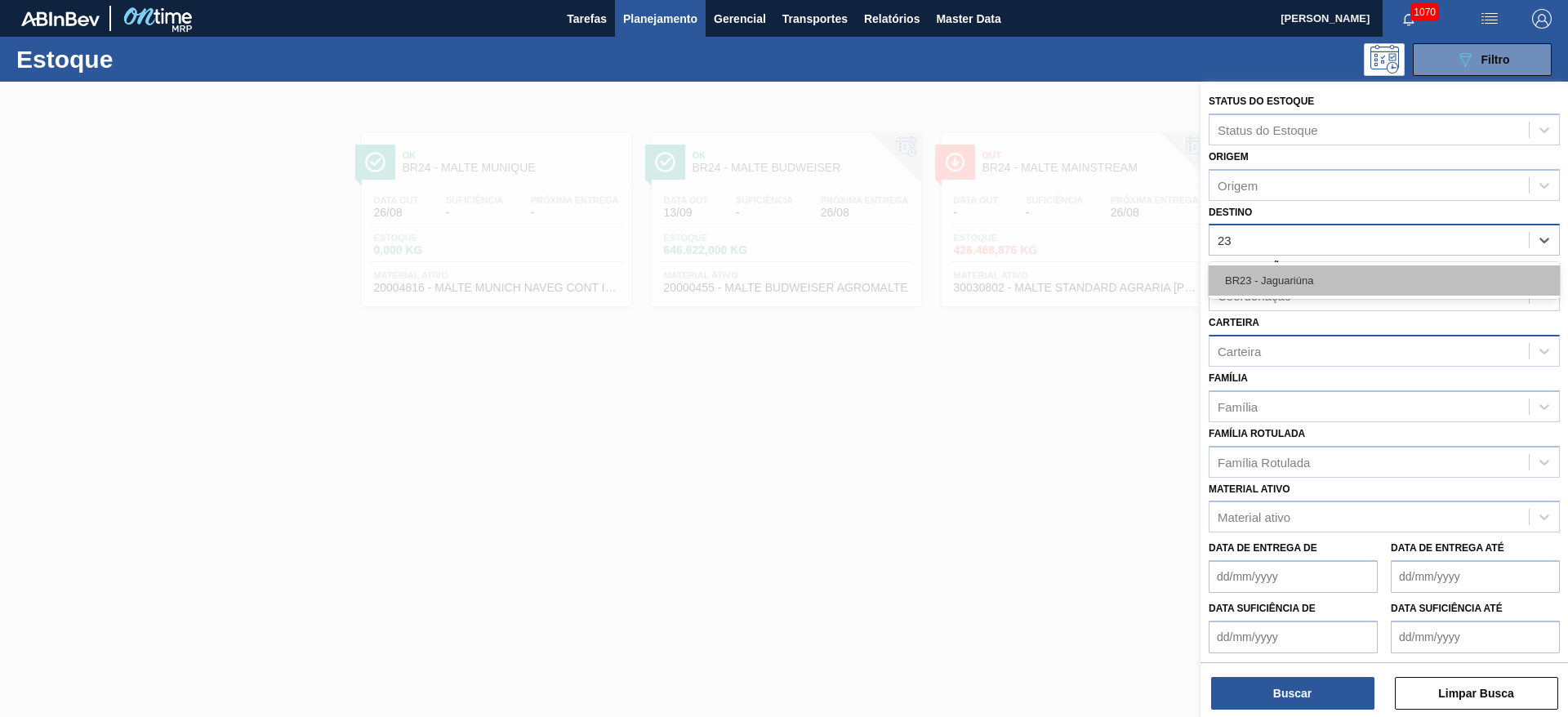
click at [1271, 271] on div "BR23 - Jaguariúna" at bounding box center [1383, 280] width 351 height 30
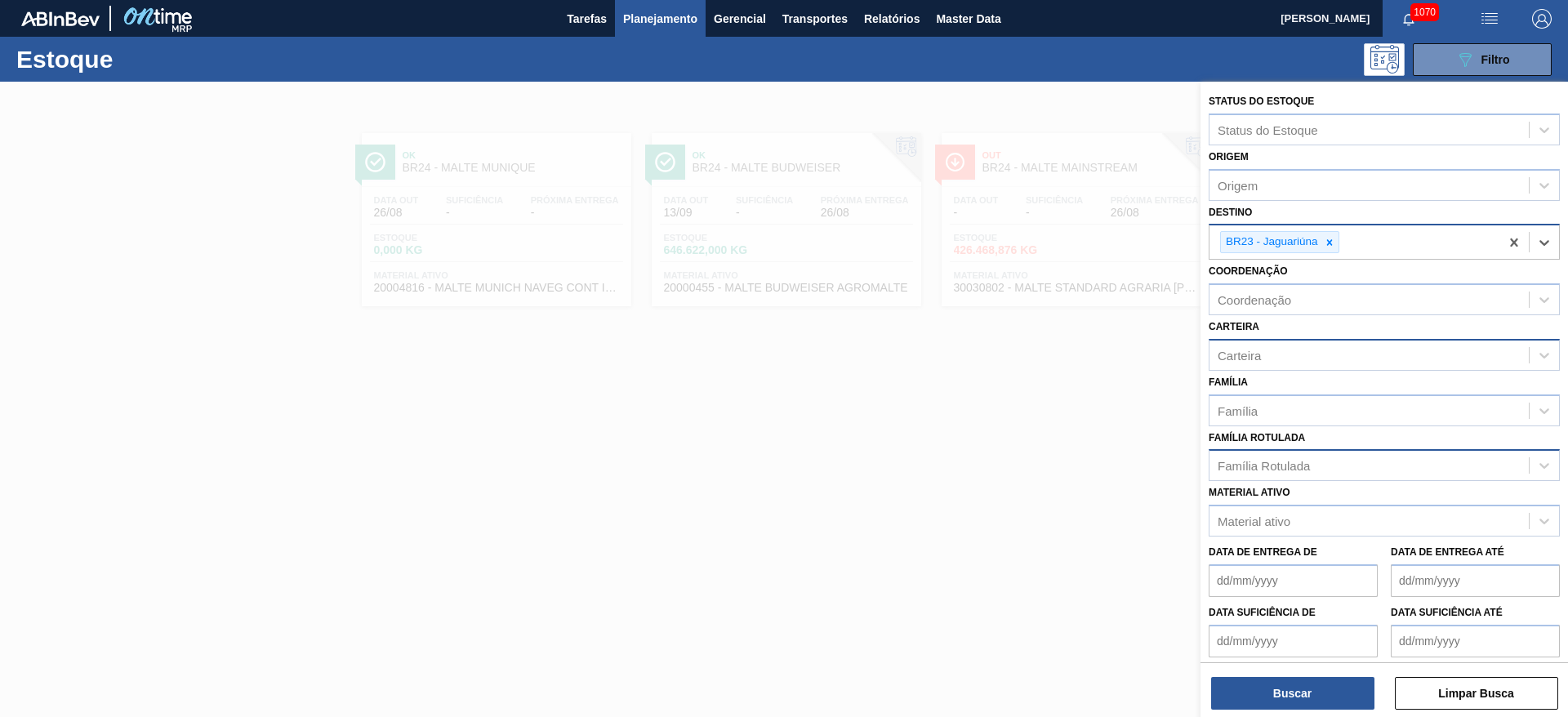
click at [1236, 469] on div "Família Rotulada" at bounding box center [1263, 465] width 92 height 14
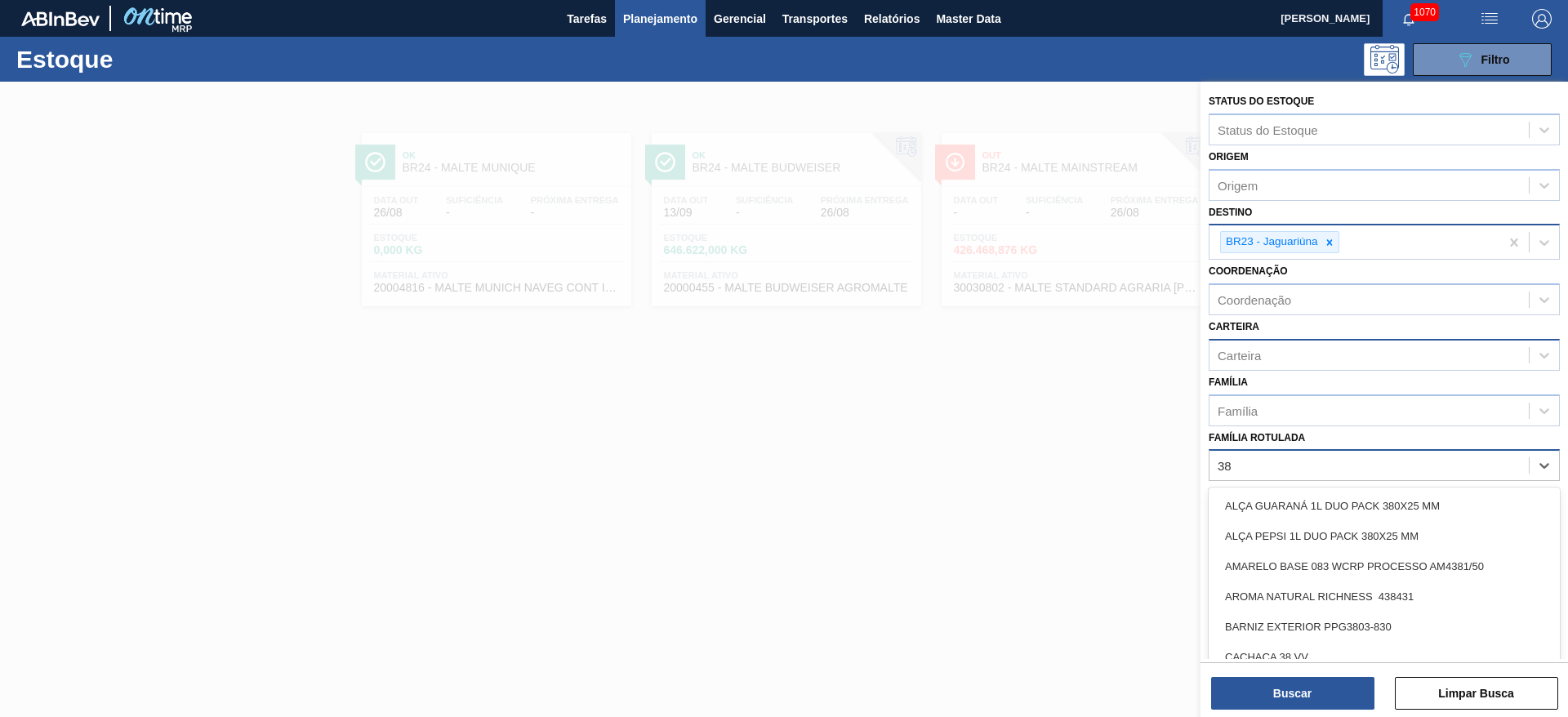
type Rotulada "38g"
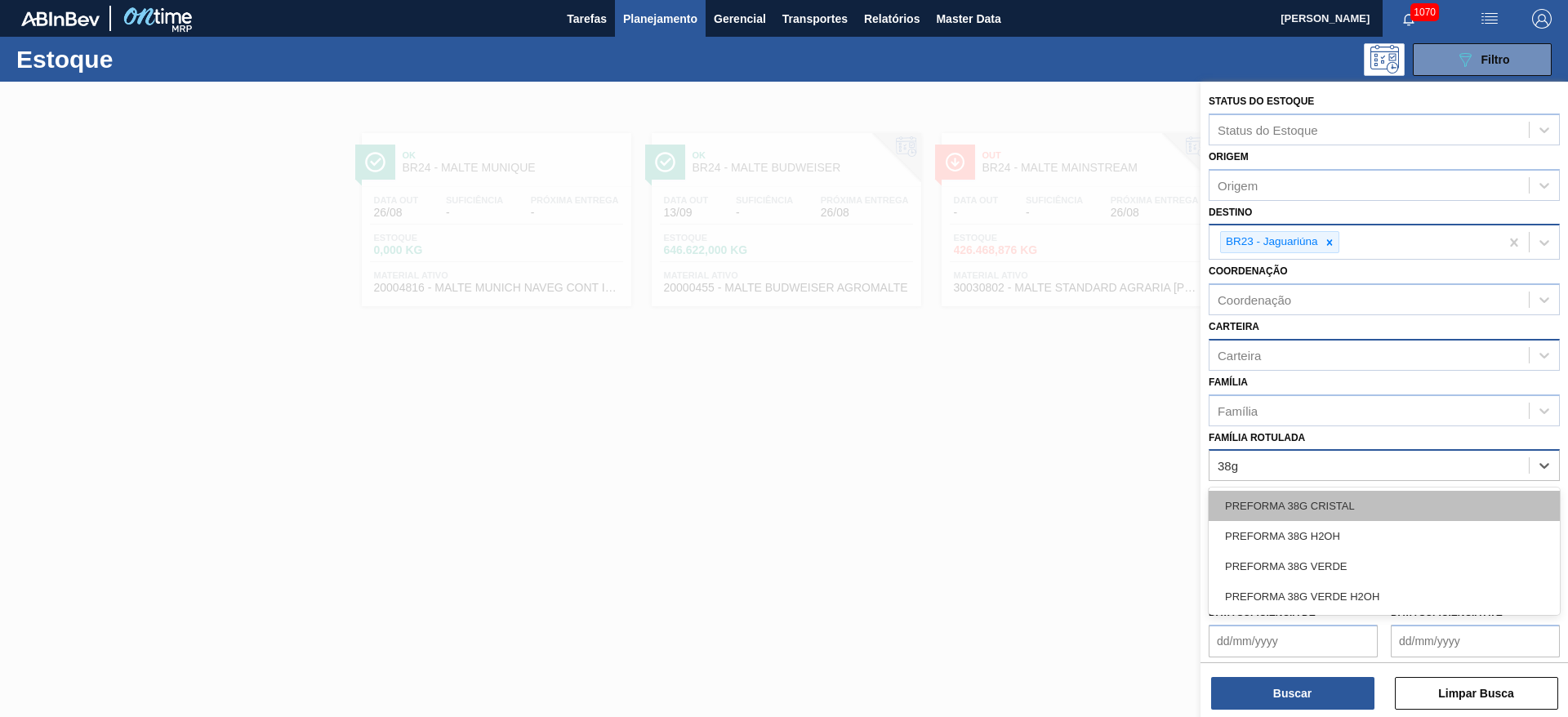
click at [1288, 507] on div "PREFORMA 38G CRISTAL" at bounding box center [1383, 505] width 351 height 30
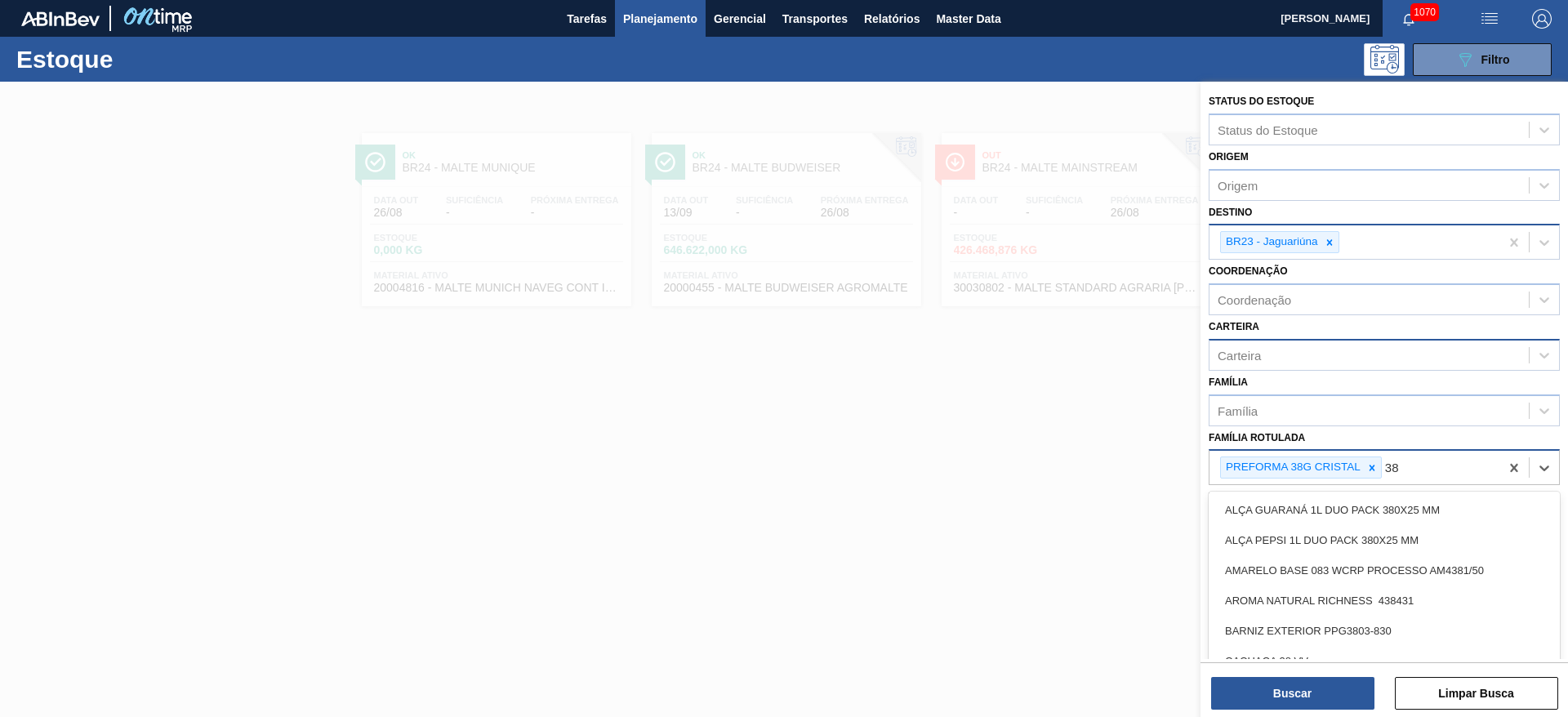
type Rotulada "38g"
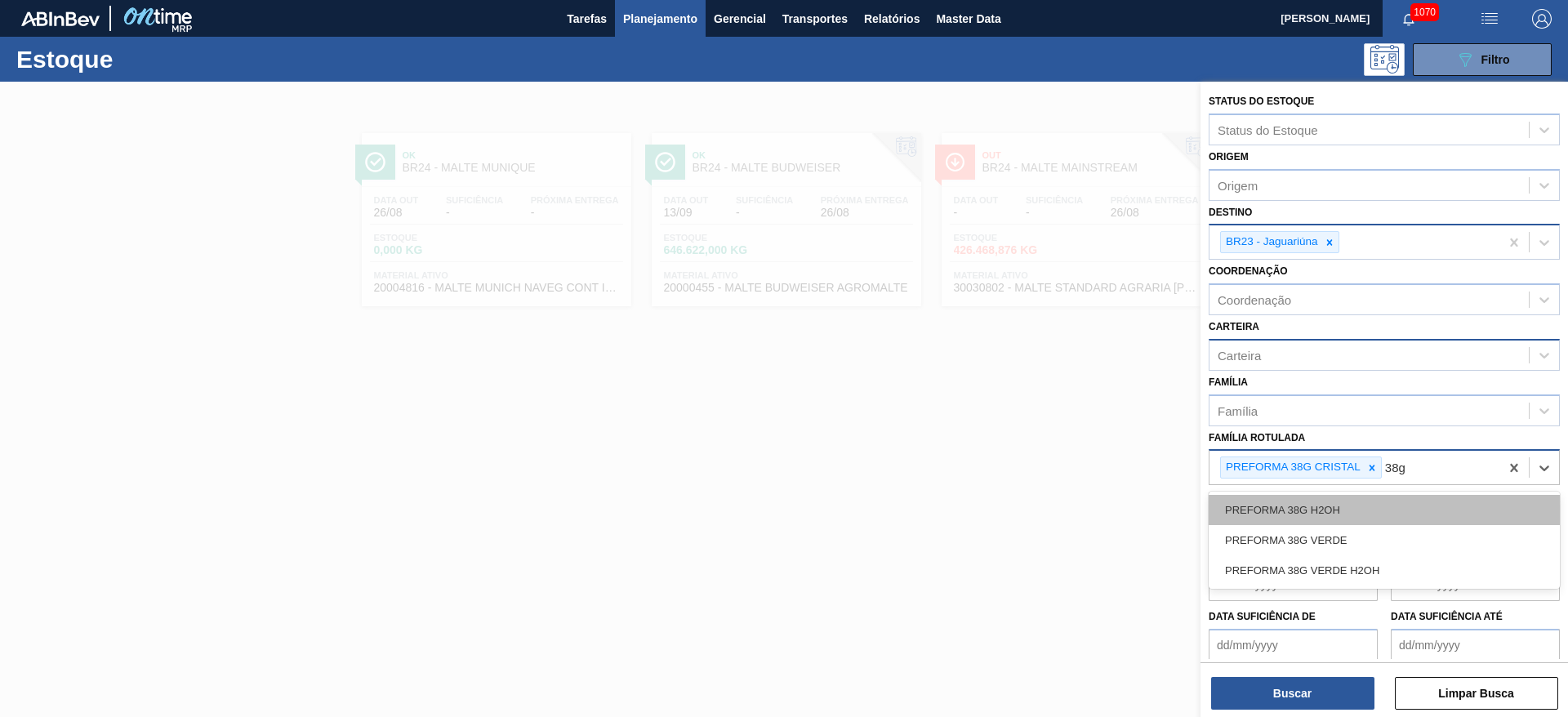
click at [1326, 510] on div "PREFORMA 38G H2OH" at bounding box center [1383, 509] width 351 height 30
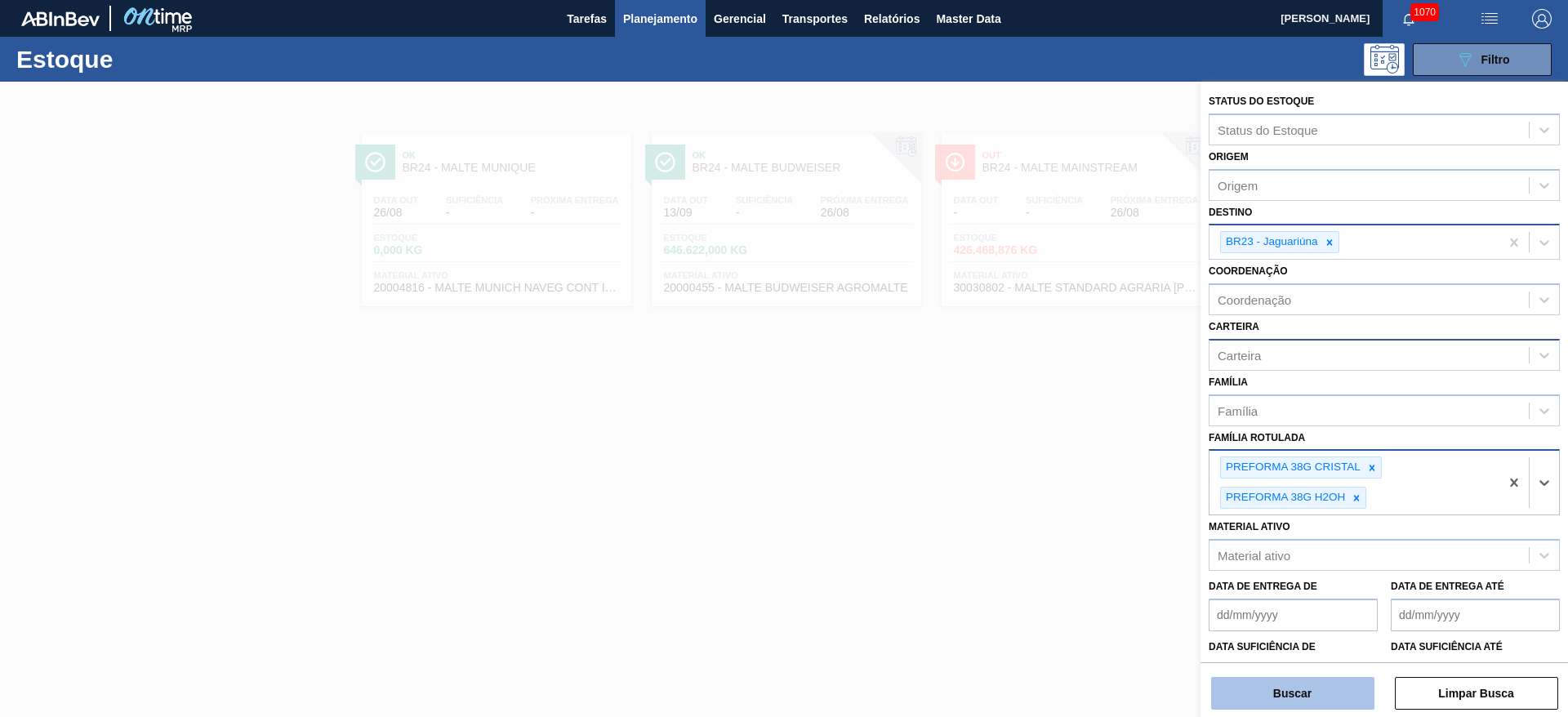
click at [1276, 687] on button "Buscar" at bounding box center [1293, 693] width 164 height 33
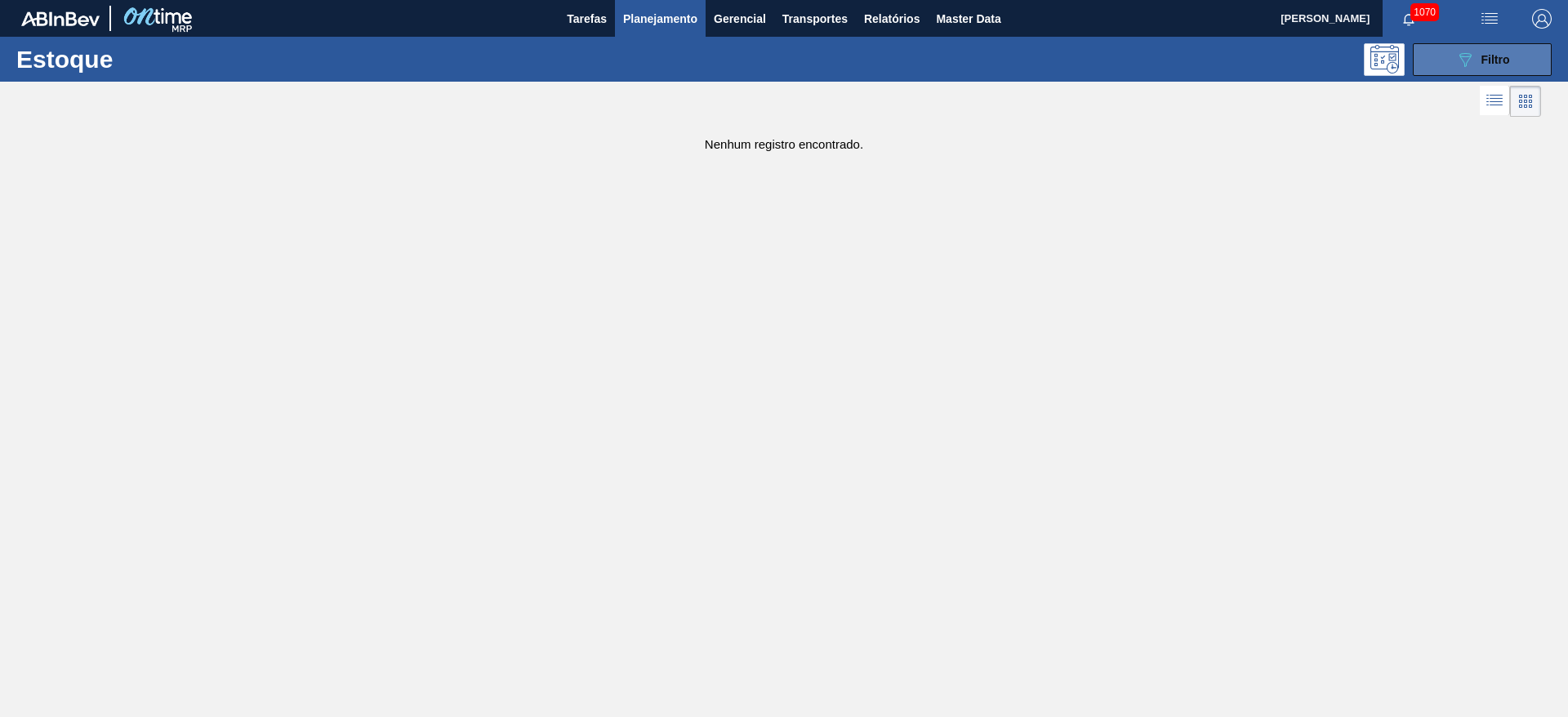
click at [1472, 48] on button "089F7B8B-B2A5-4AFE-B5C0-19BA573D28AC Filtro" at bounding box center [1482, 60] width 139 height 33
